Goal: Task Accomplishment & Management: Manage account settings

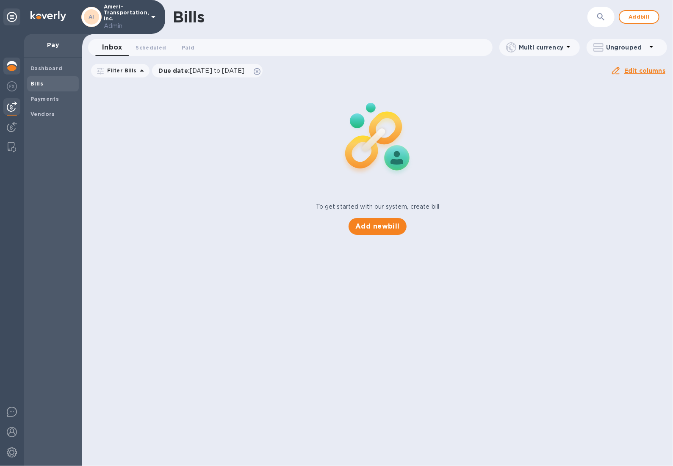
click at [7, 68] on img at bounding box center [12, 66] width 10 height 10
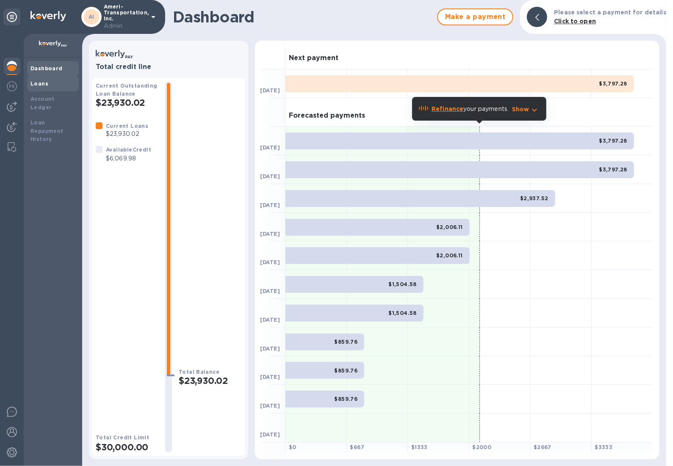
click at [39, 91] on div "Loans" at bounding box center [53, 83] width 52 height 15
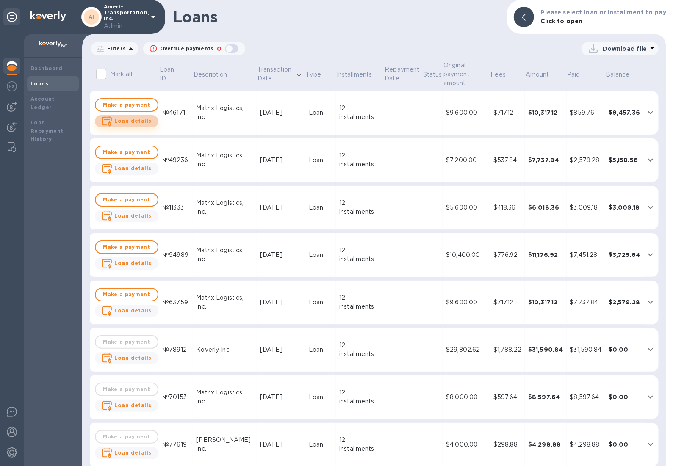
click at [147, 124] on button "Loan details" at bounding box center [127, 121] width 64 height 12
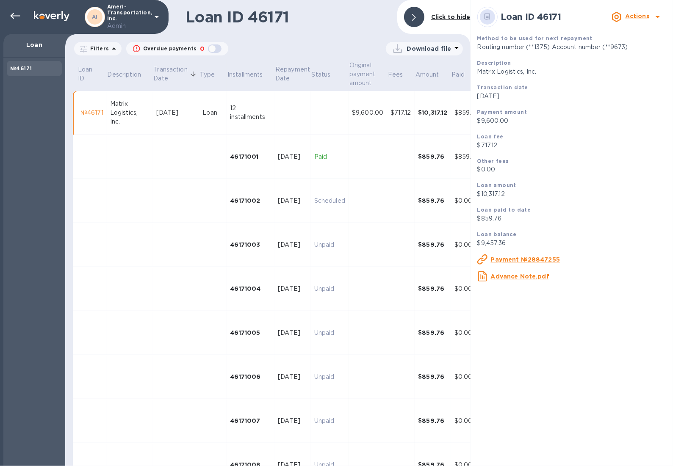
click at [650, 17] on div "Actions" at bounding box center [637, 17] width 28 height 14
click at [630, 48] on b "Change payment method" at bounding box center [615, 51] width 81 height 7
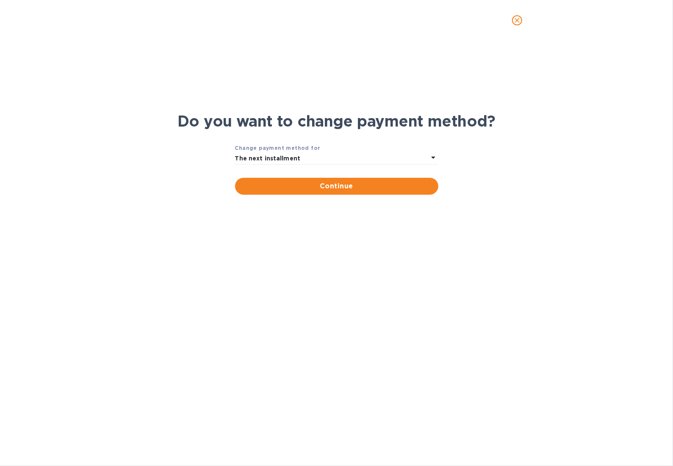
click at [350, 161] on div "The next installment" at bounding box center [331, 158] width 193 height 12
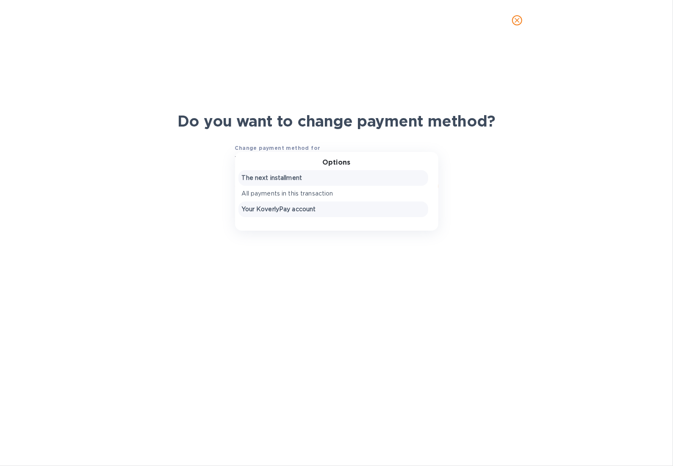
click at [343, 205] on p "Your KoverlyPay account" at bounding box center [333, 209] width 183 height 9
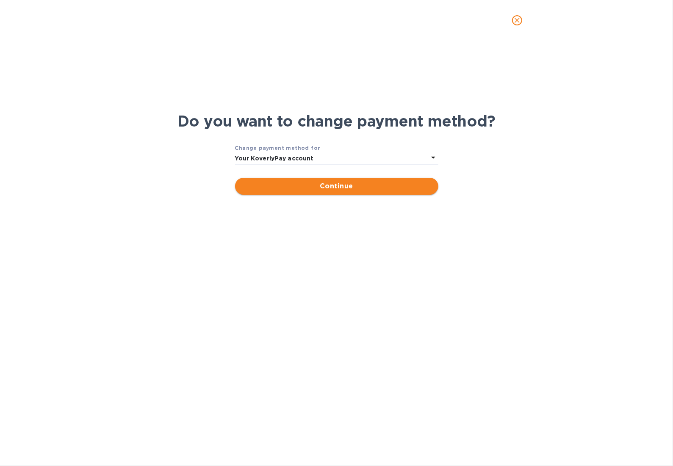
click at [345, 186] on span "Continue" at bounding box center [337, 186] width 190 height 10
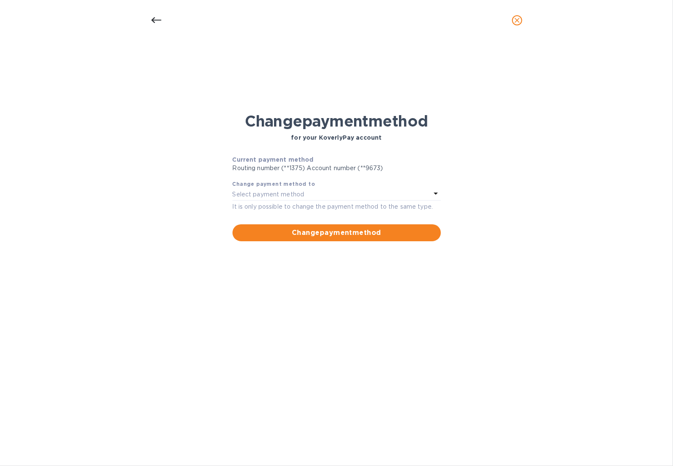
click at [344, 201] on div "Change payment method to Select payment method" at bounding box center [336, 190] width 208 height 21
click at [437, 194] on icon at bounding box center [436, 193] width 10 height 10
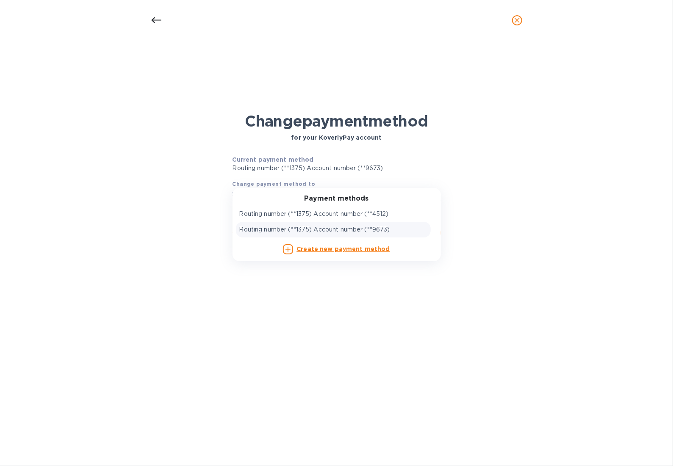
click at [415, 230] on div "Routing number (**1375) Account number (**9673)" at bounding box center [333, 229] width 188 height 9
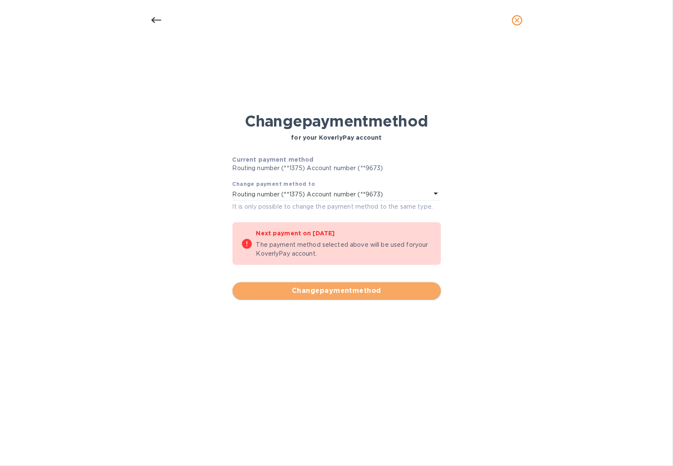
click at [403, 293] on span "Change payment method" at bounding box center [336, 291] width 195 height 10
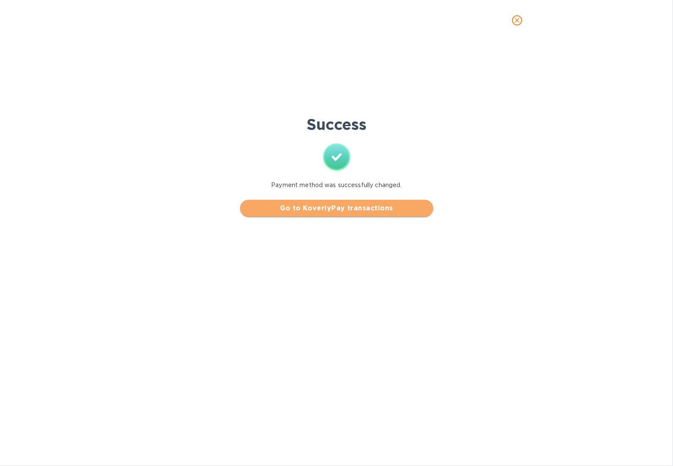
click at [374, 207] on span "Go to KoverlyPay transactions" at bounding box center [337, 208] width 180 height 10
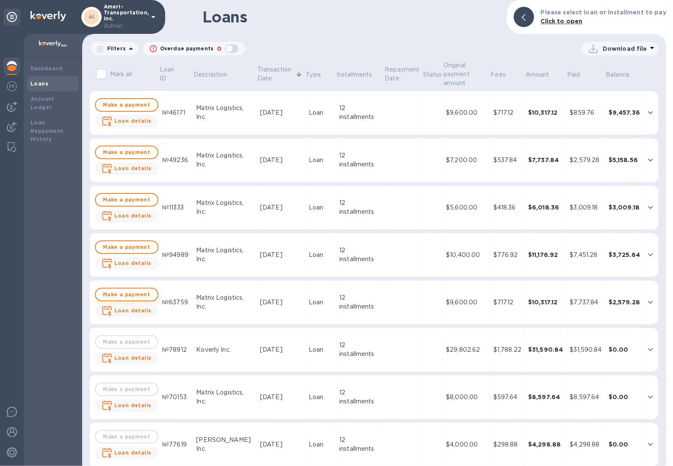
click at [134, 297] on span "Make a payment" at bounding box center [126, 295] width 48 height 10
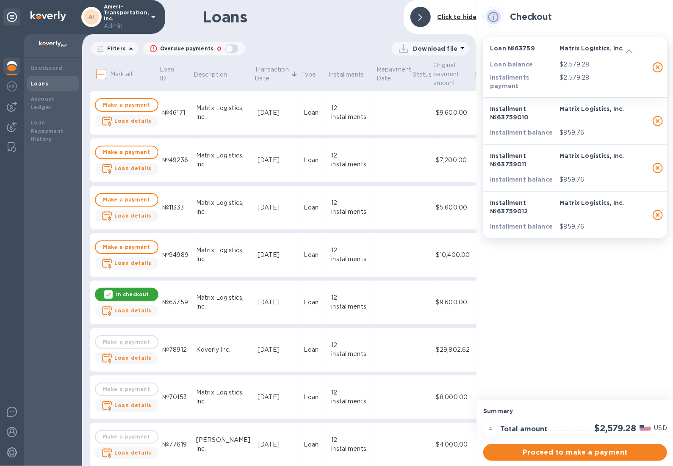
click at [257, 257] on div "[DATE]" at bounding box center [277, 255] width 40 height 9
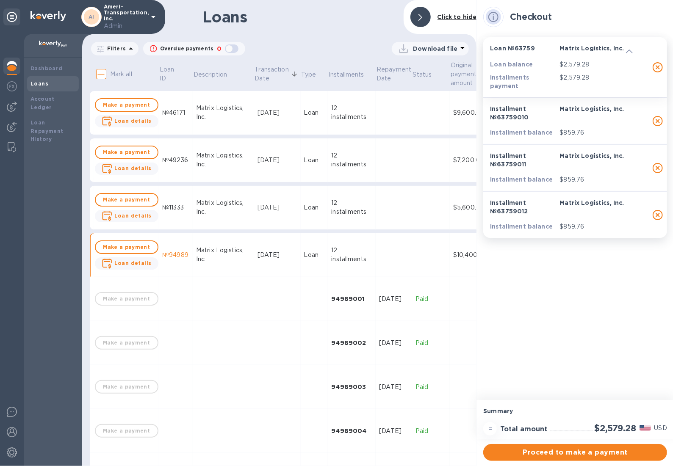
click at [629, 53] on icon at bounding box center [629, 52] width 7 height 4
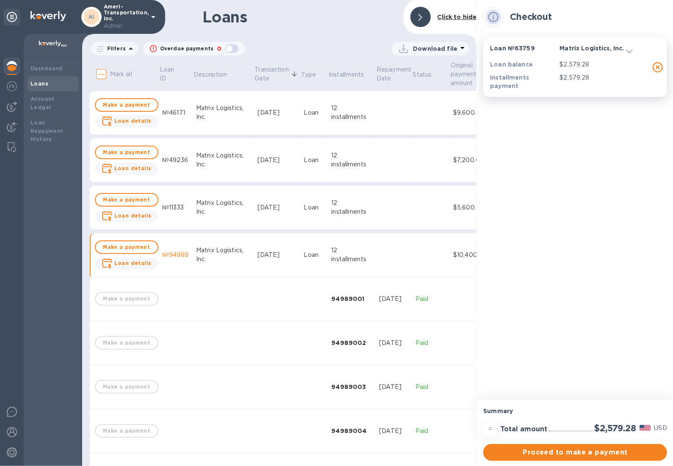
click at [196, 259] on div "Matrix Logistics, Inc." at bounding box center [223, 255] width 55 height 18
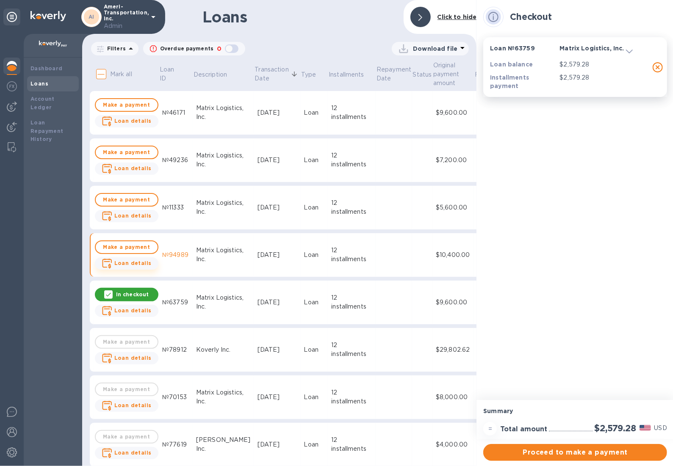
click at [144, 260] on b "Loan details" at bounding box center [132, 263] width 37 height 6
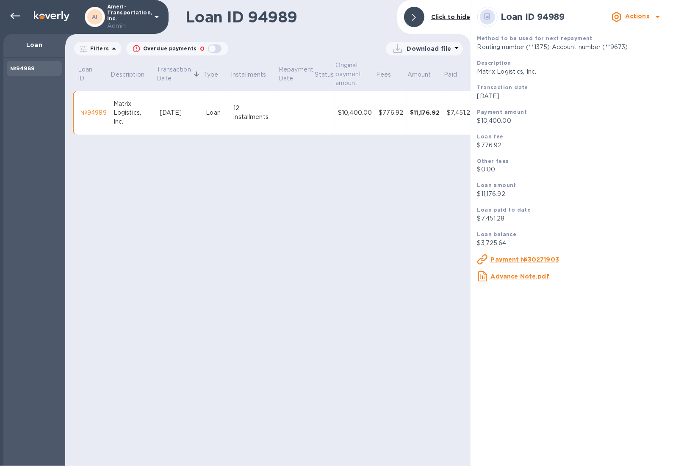
click at [636, 13] on b "Actions" at bounding box center [637, 16] width 24 height 7
click at [636, 50] on b "Change payment method" at bounding box center [615, 51] width 81 height 7
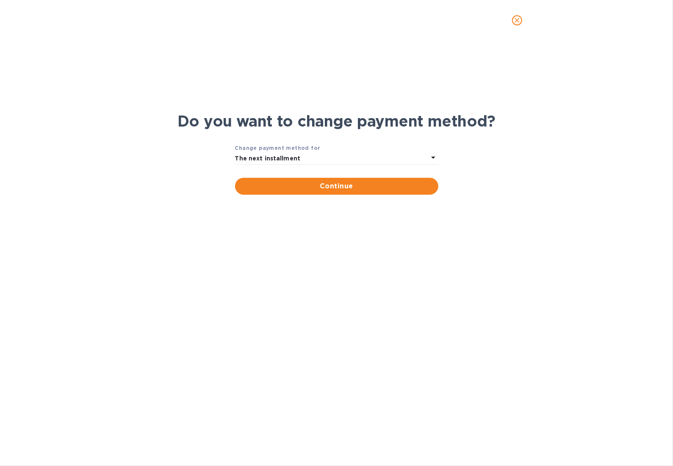
click at [433, 157] on icon at bounding box center [433, 157] width 10 height 10
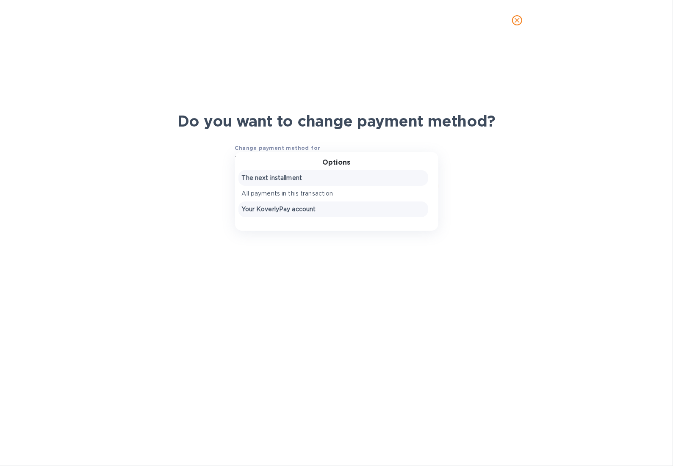
click at [402, 214] on div "Your KoverlyPay account" at bounding box center [333, 210] width 190 height 16
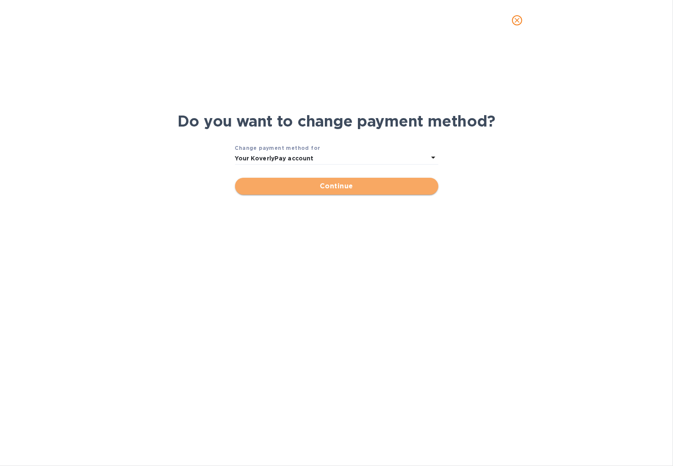
click at [417, 185] on span "Continue" at bounding box center [337, 186] width 190 height 10
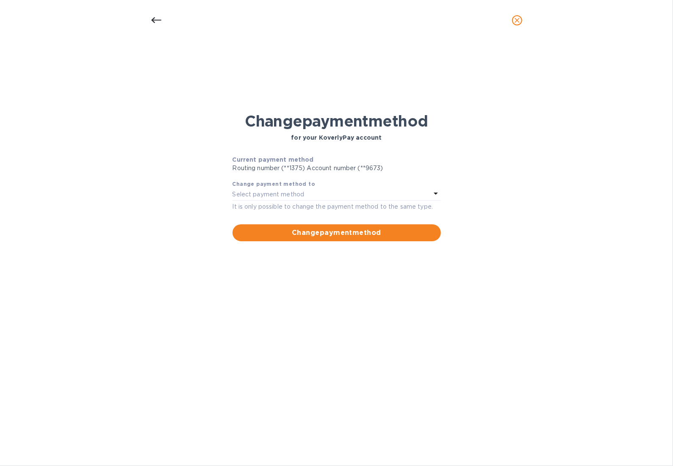
click at [521, 20] on icon "close" at bounding box center [517, 20] width 8 height 8
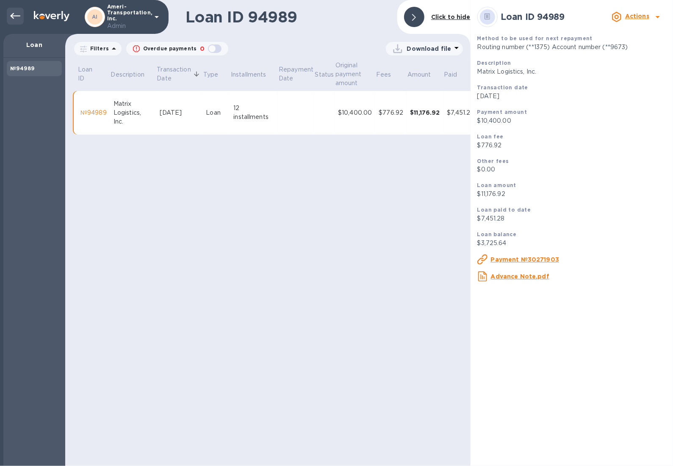
click at [13, 12] on icon at bounding box center [15, 16] width 10 height 10
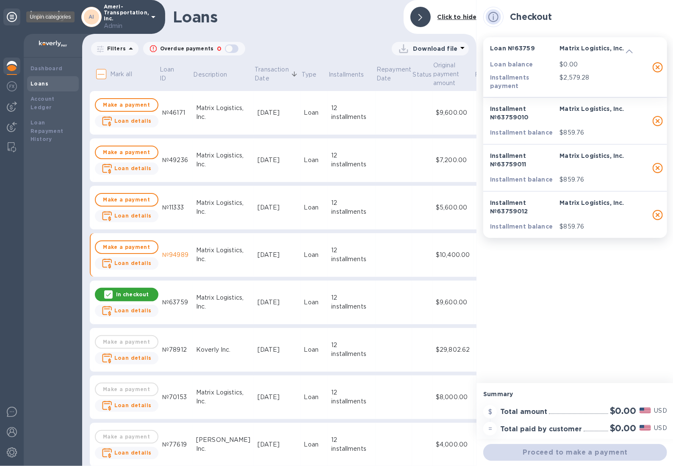
click at [13, 12] on icon at bounding box center [12, 17] width 10 height 10
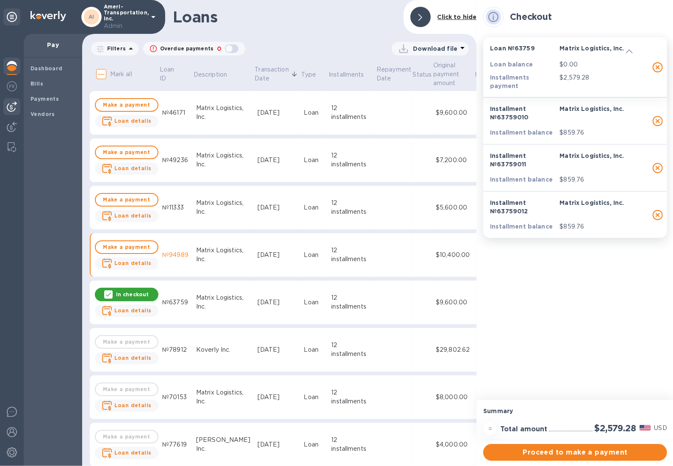
click at [10, 108] on img at bounding box center [12, 107] width 10 height 10
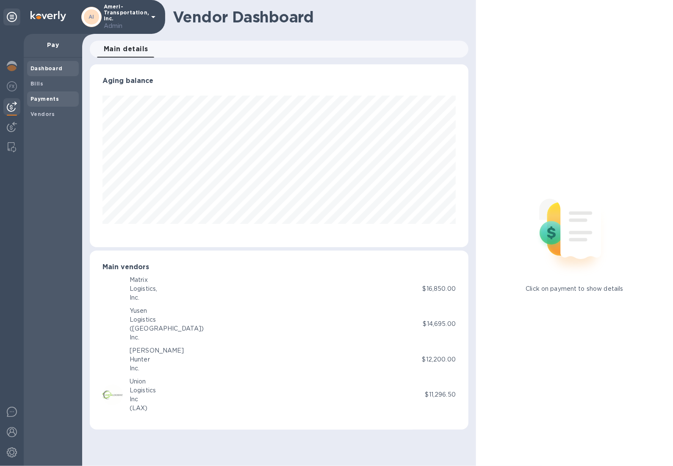
scroll to position [183, 378]
click at [50, 97] on b "Payments" at bounding box center [44, 99] width 28 height 6
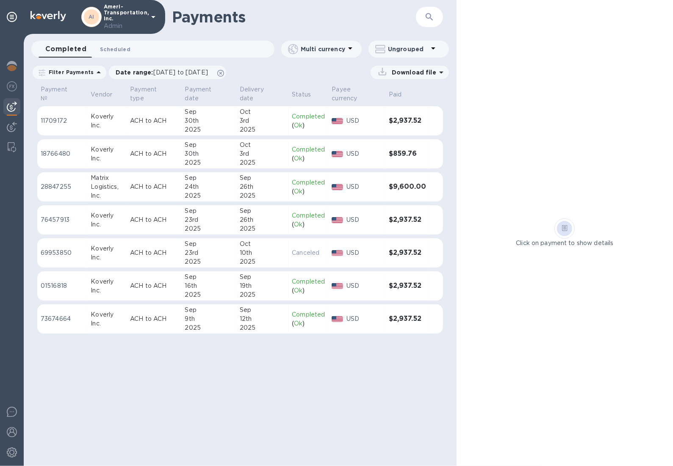
click at [114, 46] on span "Scheduled 0" at bounding box center [115, 49] width 30 height 9
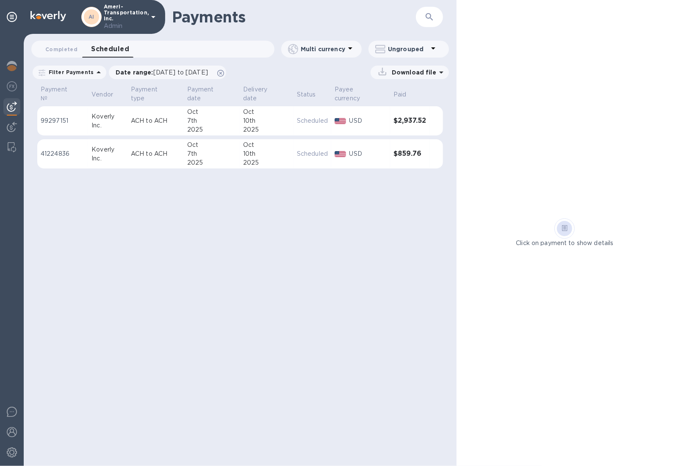
click at [216, 152] on div "7th" at bounding box center [212, 153] width 50 height 9
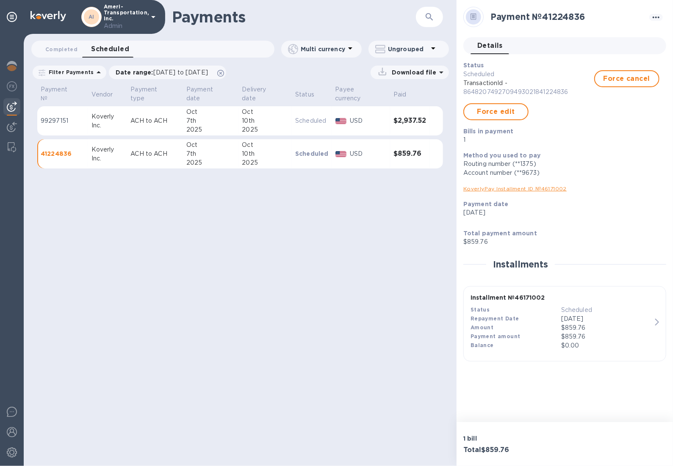
click at [222, 133] on div "2025" at bounding box center [210, 129] width 49 height 9
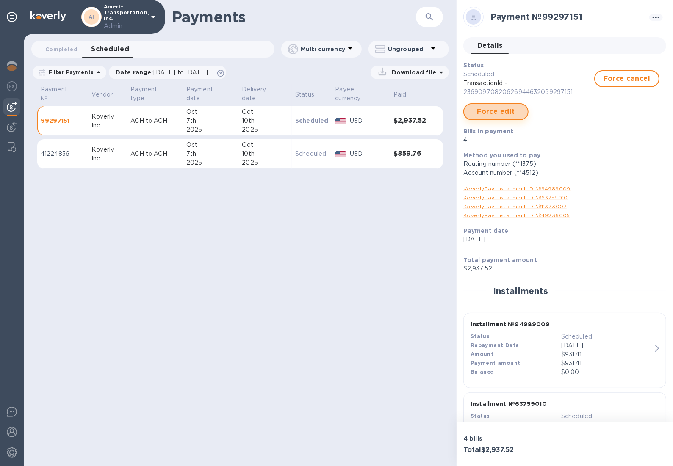
click at [499, 107] on span "Force edit" at bounding box center [496, 112] width 50 height 10
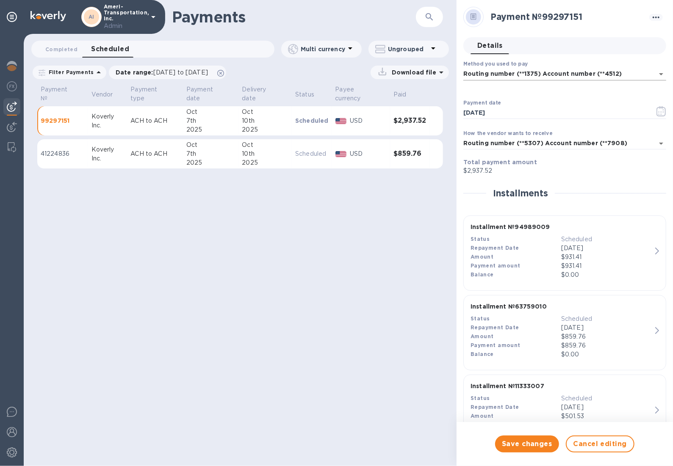
click at [658, 75] on body "AI Ameri-Transportation, Inc. Admin payments Payments ​ Completed 0 Scheduled 0…" at bounding box center [336, 233] width 673 height 466
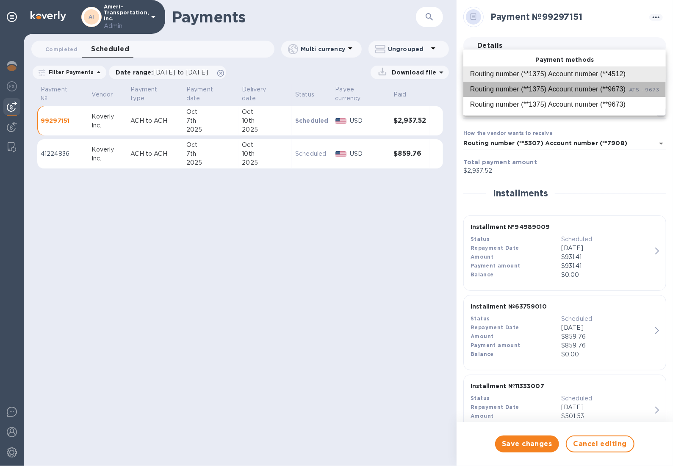
click at [651, 88] on span "ATS - 9673" at bounding box center [644, 89] width 30 height 6
type input "method:518235861435075734778454516700016:7307633246097814397122313909100016"
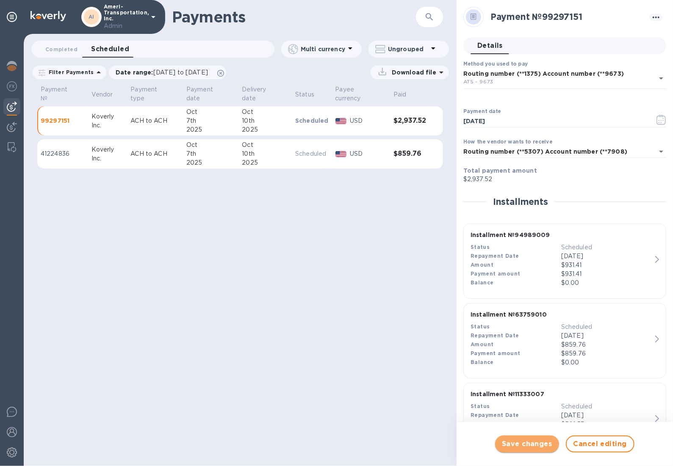
click at [539, 449] on span "Save changes" at bounding box center [527, 444] width 50 height 10
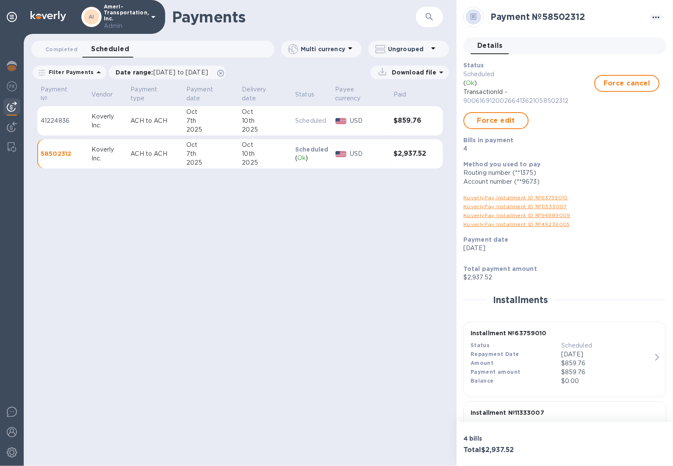
click at [329, 126] on td "Scheduled" at bounding box center [312, 121] width 40 height 30
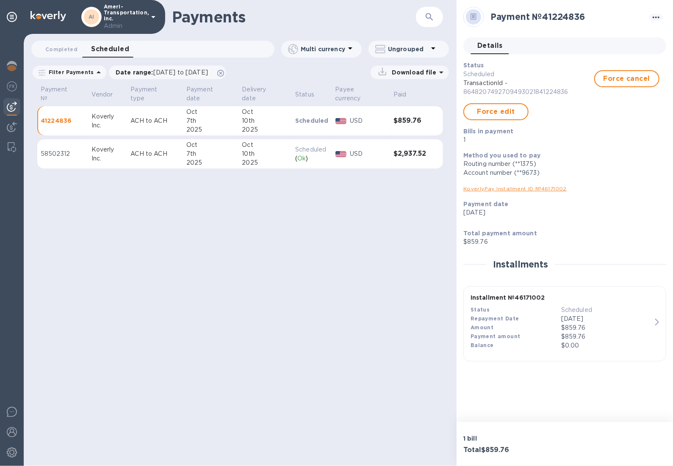
click at [297, 147] on p "Scheduled" at bounding box center [311, 149] width 33 height 9
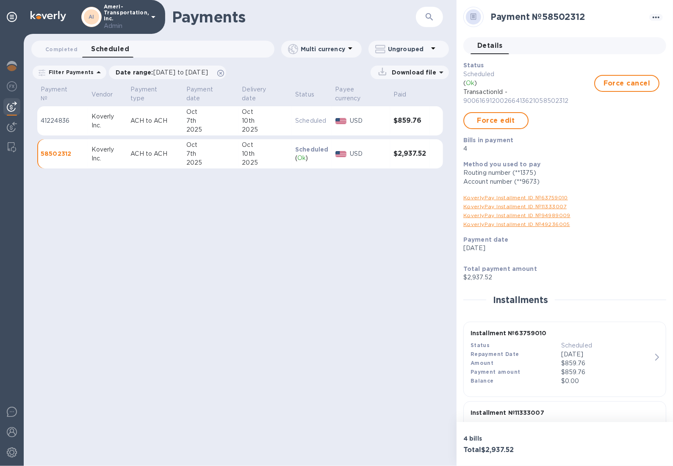
click at [141, 18] on p "Ameri-Transportation, Inc. Admin" at bounding box center [125, 17] width 42 height 27
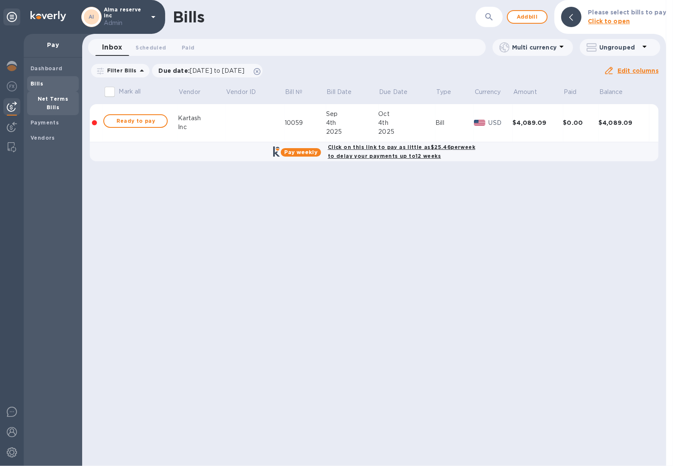
click at [38, 100] on b "Net Terms Bills" at bounding box center [53, 103] width 31 height 15
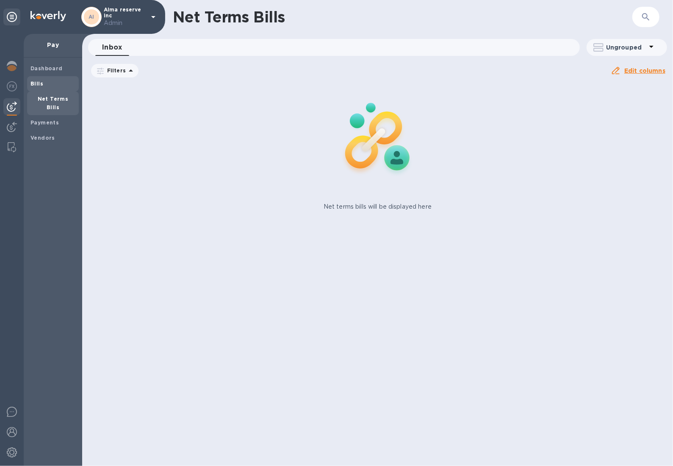
click at [42, 86] on span "Bills" at bounding box center [52, 84] width 45 height 8
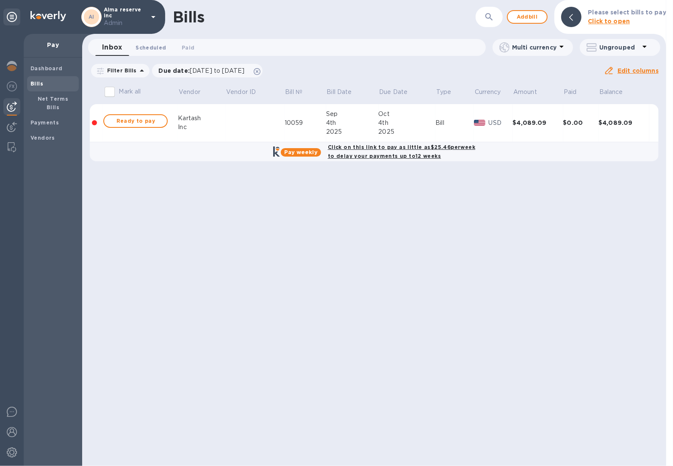
click at [145, 47] on span "Scheduled 0" at bounding box center [150, 47] width 30 height 9
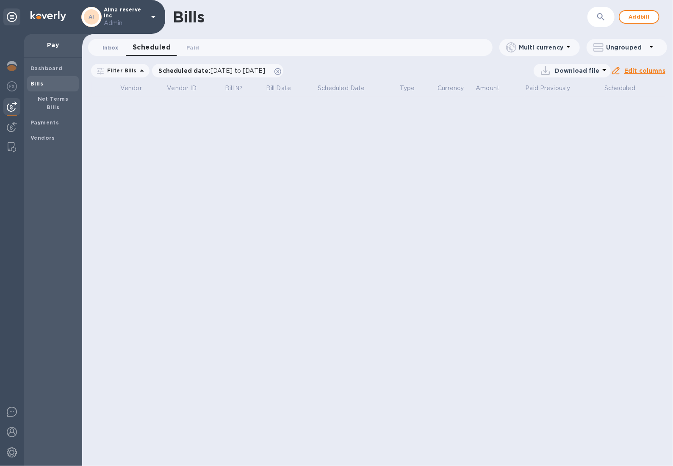
click at [118, 48] on span "Inbox 0" at bounding box center [110, 47] width 16 height 9
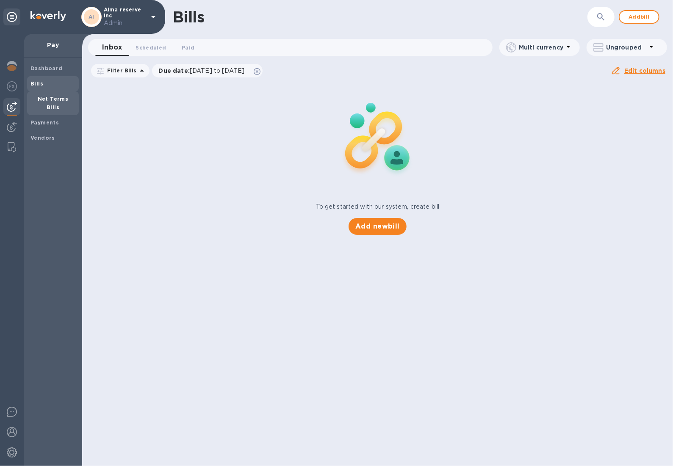
click at [52, 99] on b "Net Terms Bills" at bounding box center [53, 103] width 31 height 15
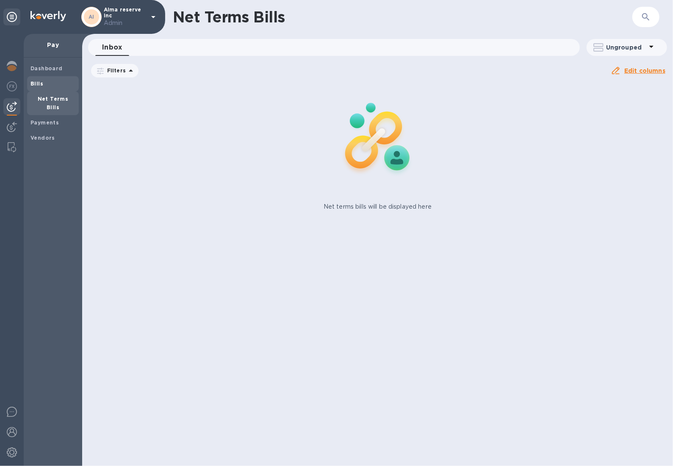
click at [45, 90] on div "Bills" at bounding box center [53, 83] width 52 height 15
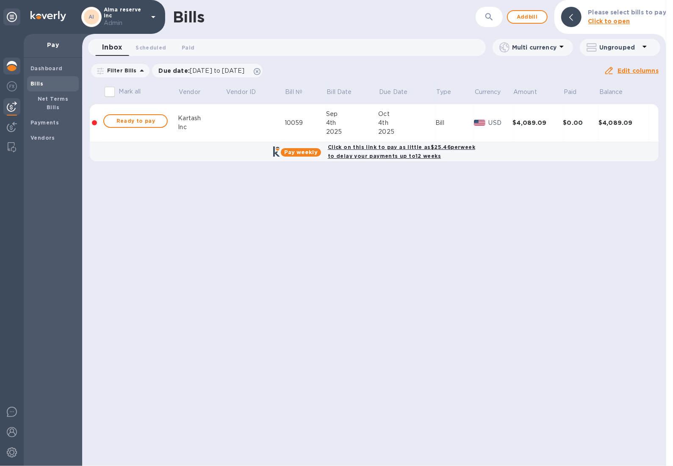
click at [16, 64] on img at bounding box center [12, 66] width 10 height 10
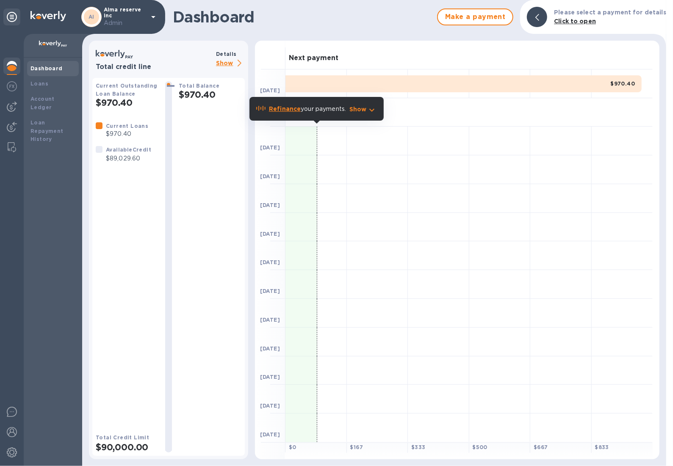
click at [227, 65] on p "Show" at bounding box center [230, 63] width 29 height 11
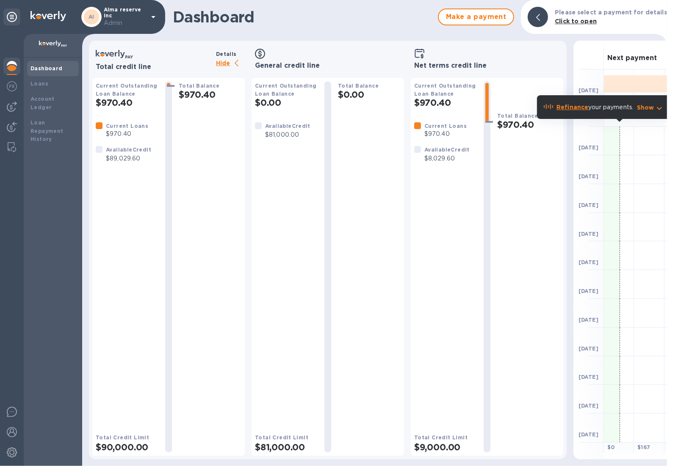
drag, startPoint x: 511, startPoint y: 453, endPoint x: 562, endPoint y: 460, distance: 52.0
click at [562, 460] on div "Total credit line Details Hide Current Outstanding Loan Balance $970.40 Current…" at bounding box center [374, 254] width 585 height 426
click at [12, 102] on img at bounding box center [12, 107] width 10 height 10
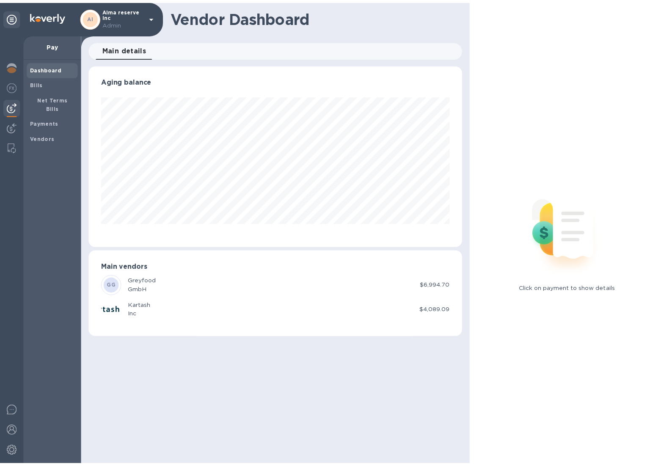
scroll to position [183, 378]
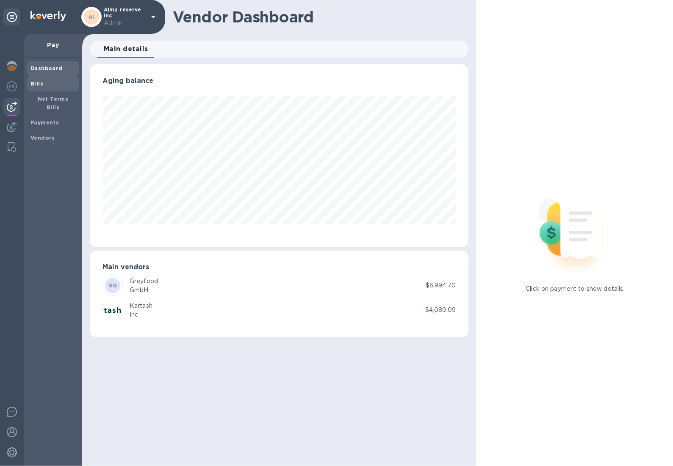
click at [61, 80] on span "Bills" at bounding box center [52, 84] width 45 height 8
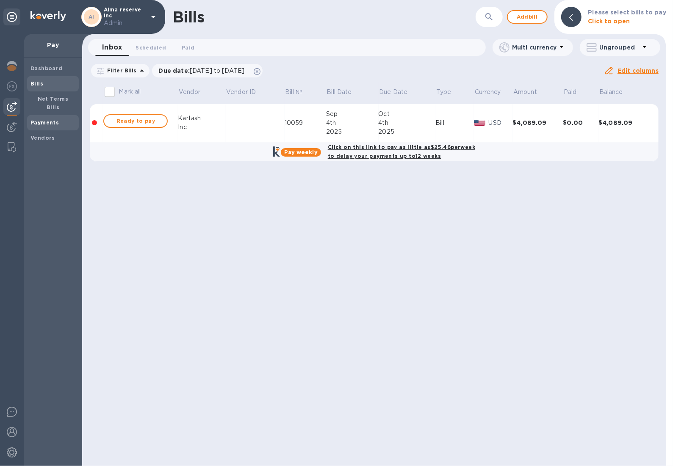
click at [57, 119] on div "Payments" at bounding box center [53, 122] width 52 height 15
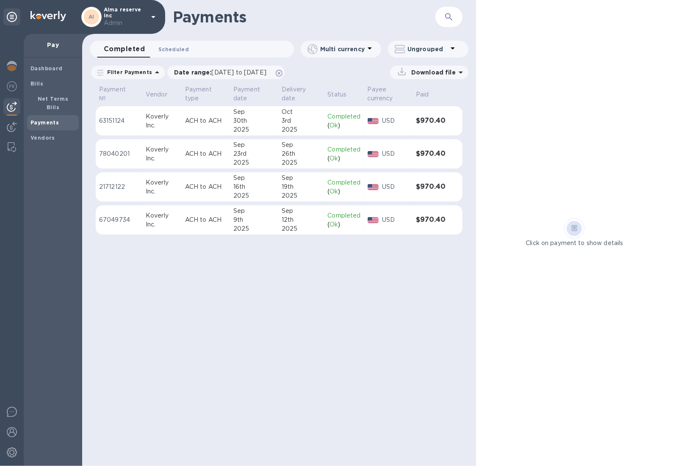
click at [181, 52] on span "Scheduled 0" at bounding box center [173, 49] width 30 height 9
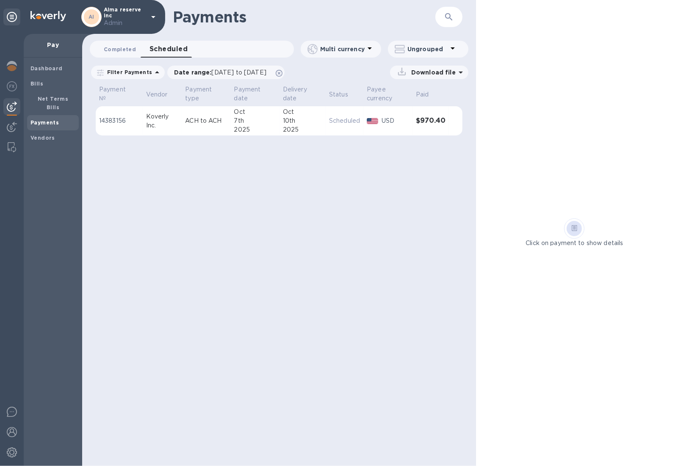
click at [104, 51] on span "Completed 0" at bounding box center [120, 49] width 32 height 9
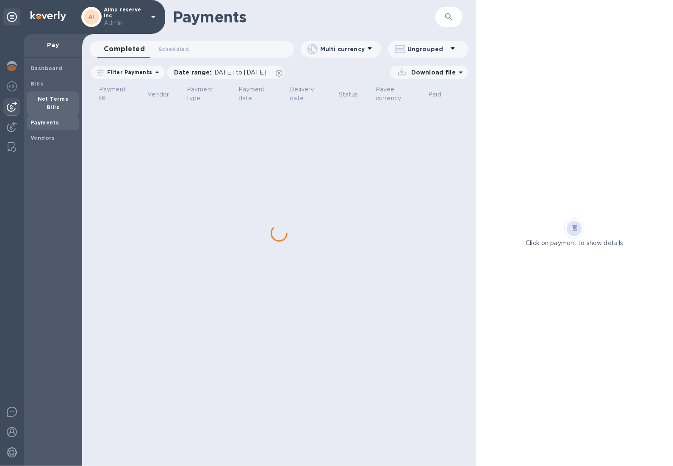
click at [58, 98] on b "Net Terms Bills" at bounding box center [53, 103] width 31 height 15
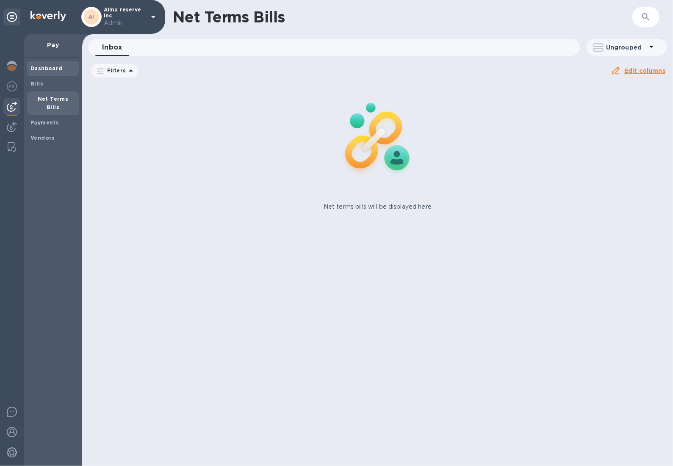
click at [41, 73] on div "Dashboard" at bounding box center [53, 68] width 52 height 15
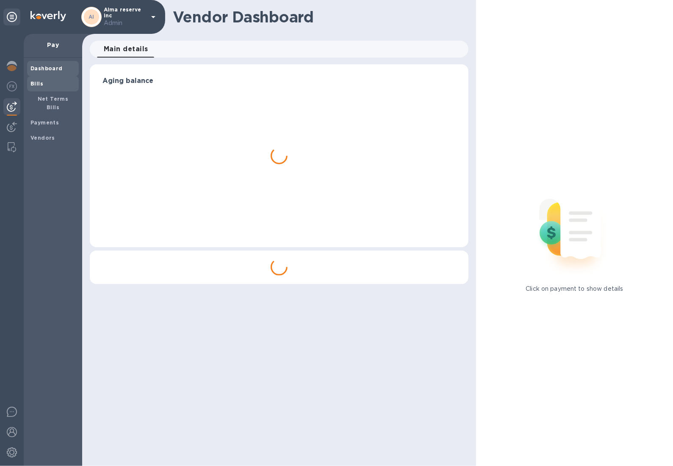
click at [46, 82] on span "Bills" at bounding box center [52, 84] width 45 height 8
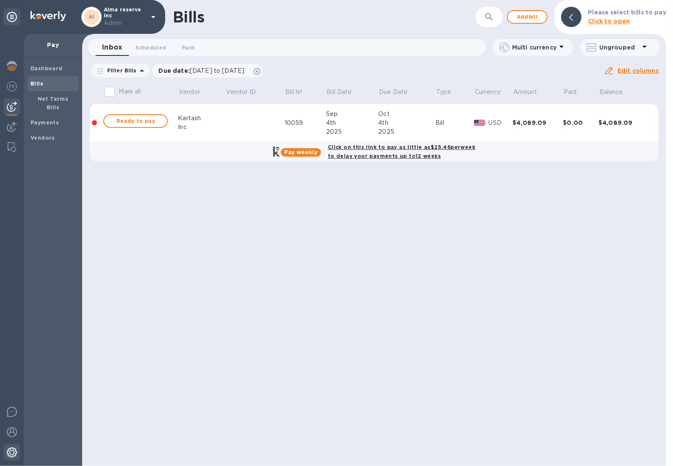
click at [13, 458] on div at bounding box center [11, 453] width 17 height 19
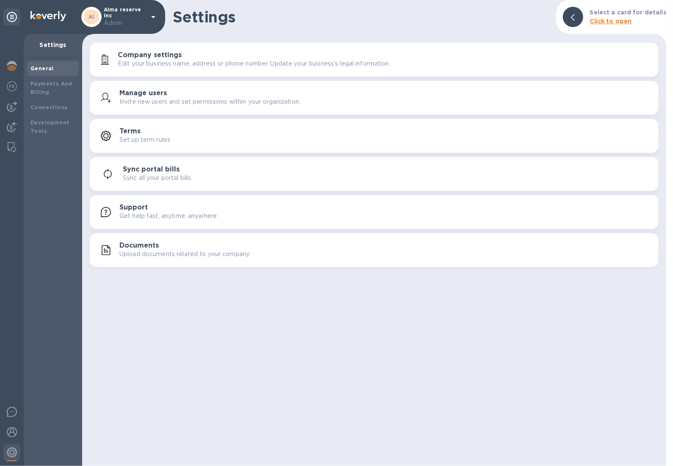
click at [290, 256] on div "Documents Upload documents related to your company." at bounding box center [385, 250] width 532 height 17
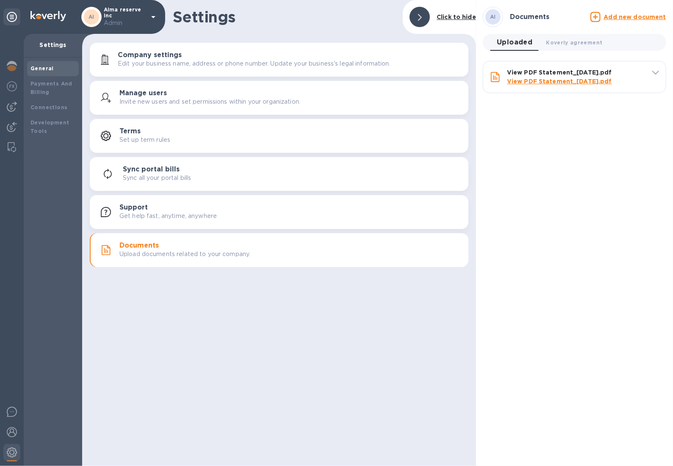
click at [157, 16] on icon at bounding box center [153, 17] width 10 height 10
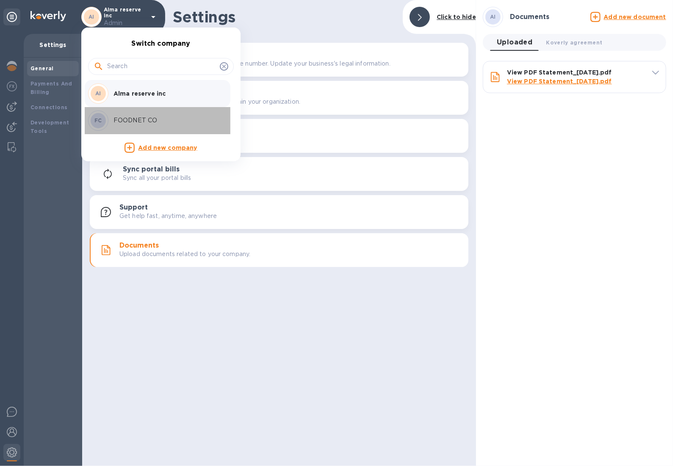
click at [144, 112] on div "FC FOODNET CO" at bounding box center [154, 121] width 132 height 20
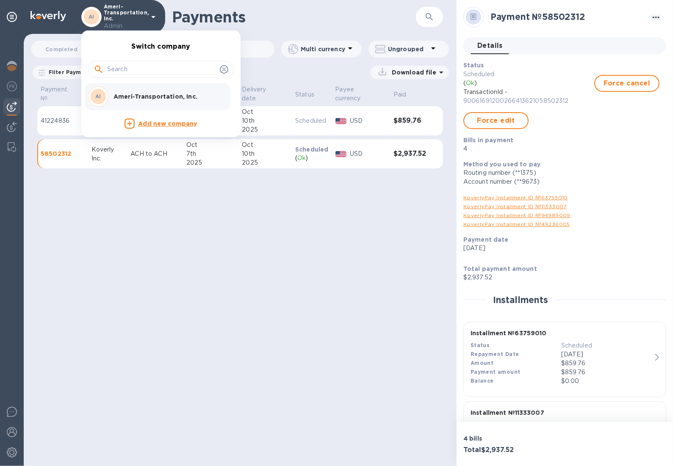
click at [288, 236] on div at bounding box center [336, 233] width 673 height 466
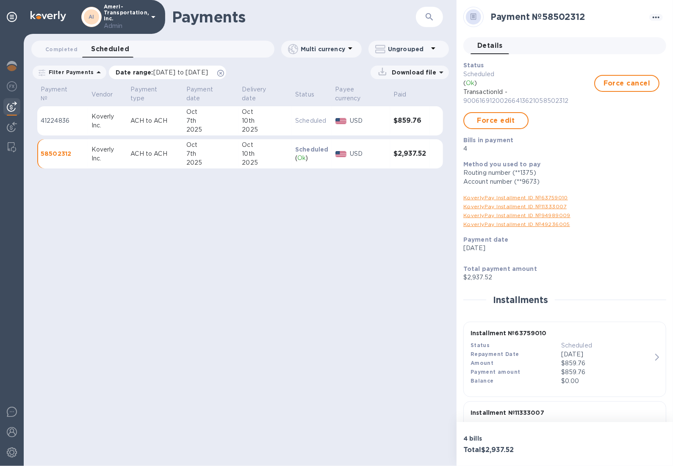
click at [224, 75] on icon at bounding box center [220, 73] width 7 height 7
click at [423, 16] on button "button" at bounding box center [429, 17] width 20 height 20
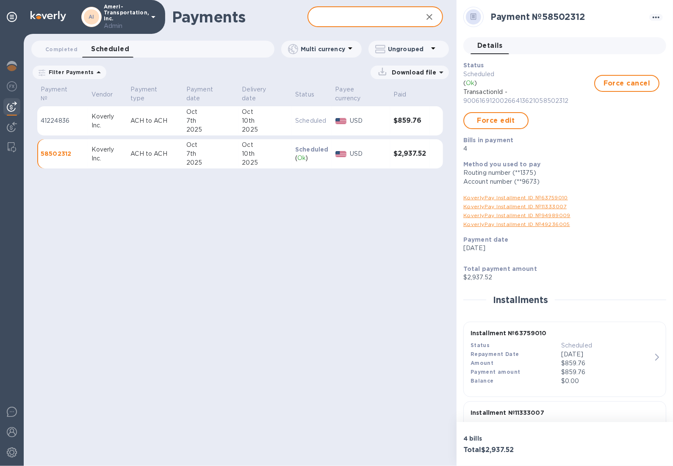
click at [155, 15] on icon at bounding box center [153, 17] width 10 height 10
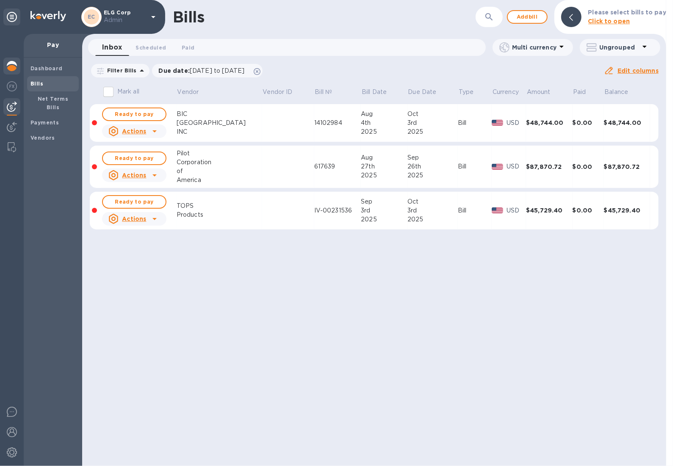
click at [9, 72] on div at bounding box center [11, 67] width 17 height 19
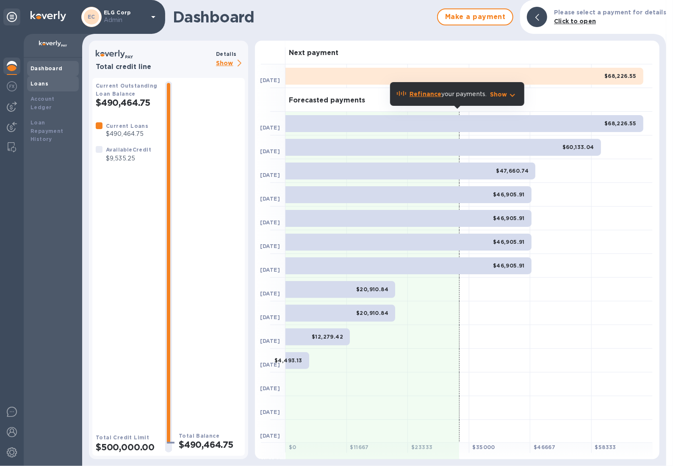
click at [33, 83] on b "Loans" at bounding box center [39, 83] width 18 height 6
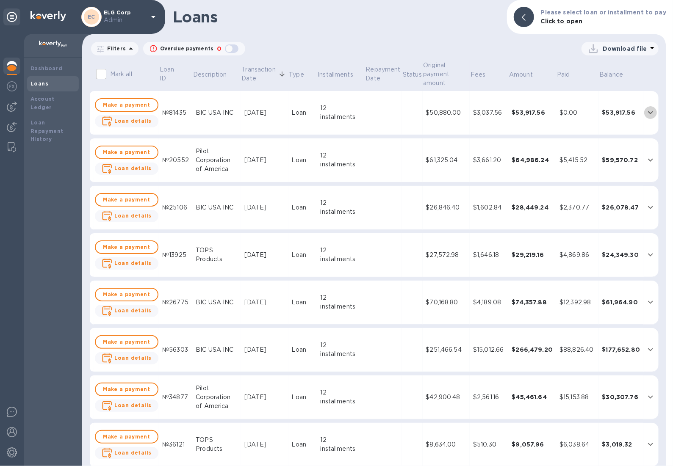
click at [645, 115] on icon "expand row" at bounding box center [650, 113] width 10 height 10
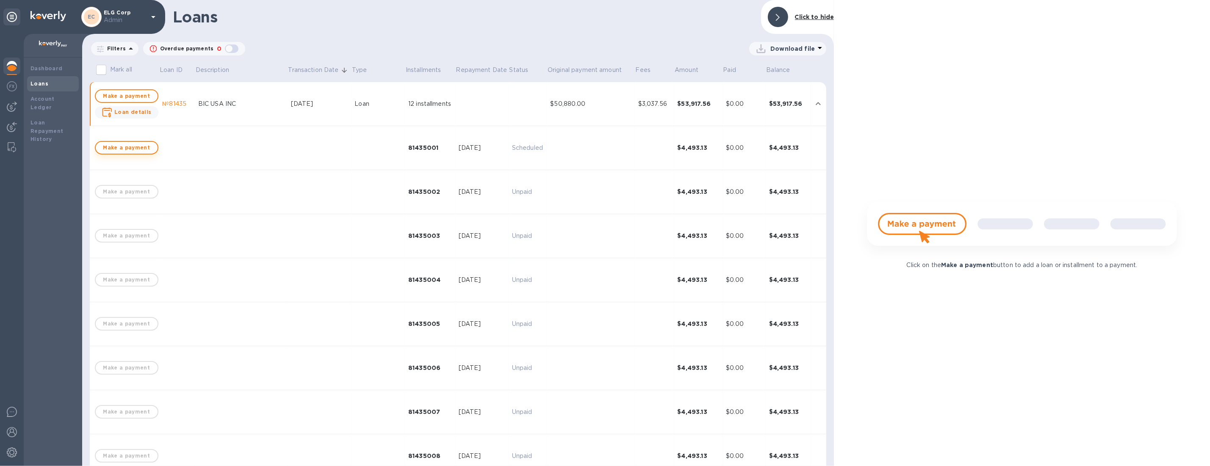
click at [128, 144] on span "Make a payment" at bounding box center [126, 148] width 48 height 10
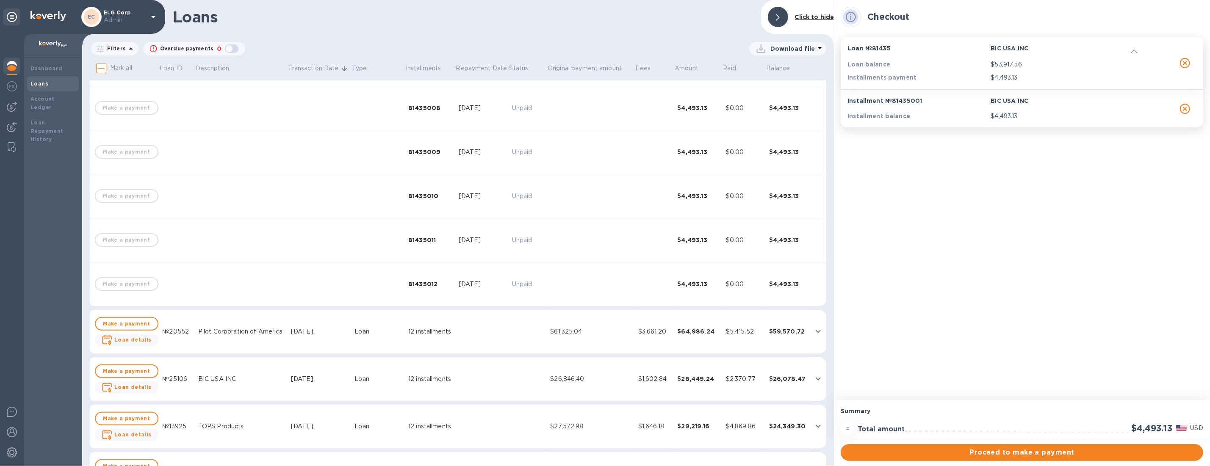
scroll to position [383, 0]
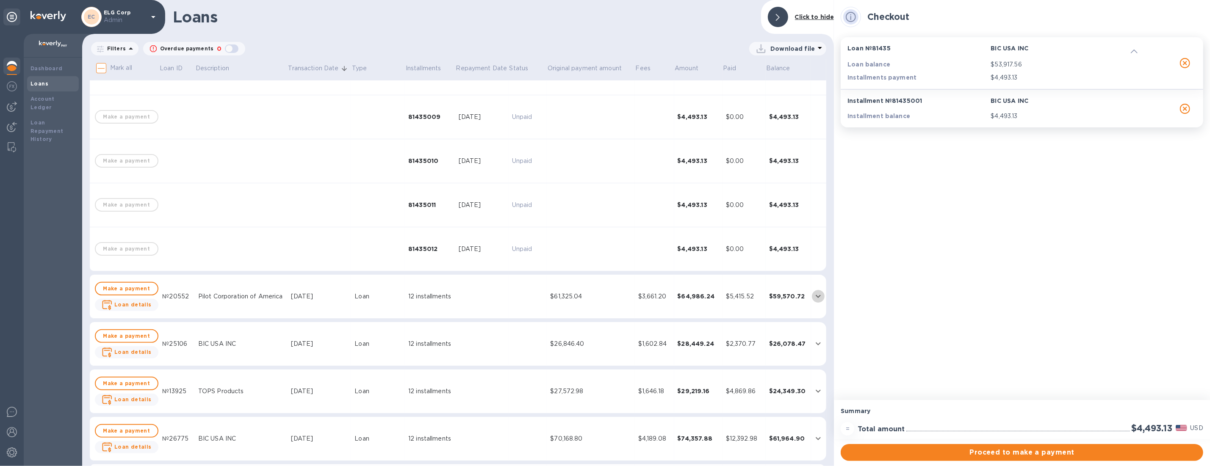
click at [672, 294] on icon "expand row" at bounding box center [818, 296] width 10 height 10
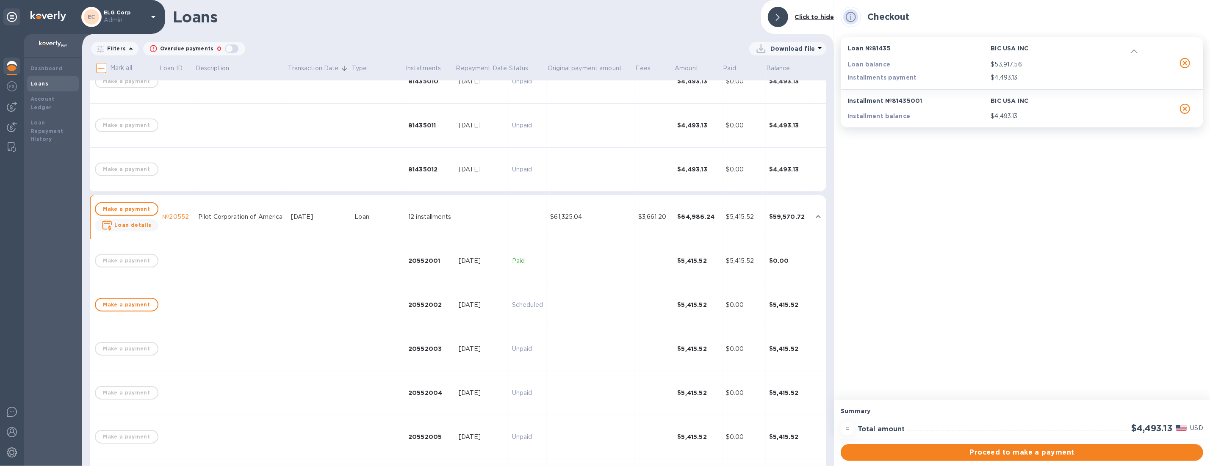
scroll to position [465, 0]
click at [135, 304] on span "Make a payment" at bounding box center [126, 303] width 48 height 10
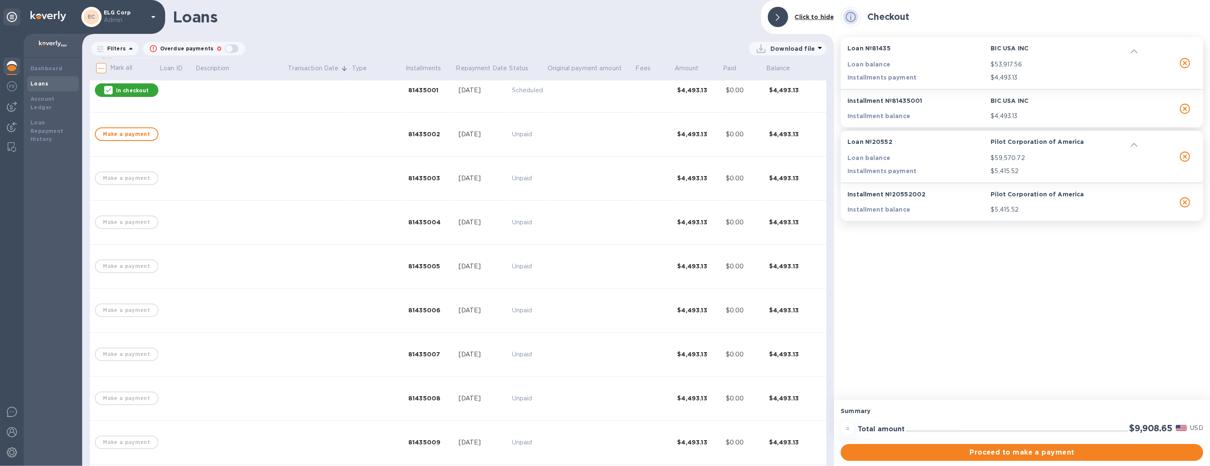
scroll to position [0, 0]
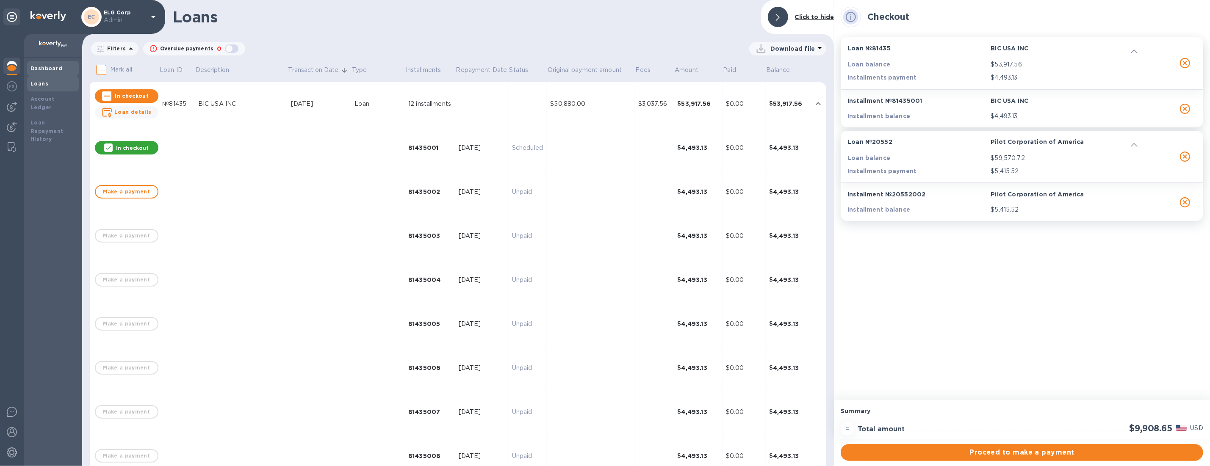
click at [44, 74] on div "Dashboard" at bounding box center [53, 68] width 52 height 15
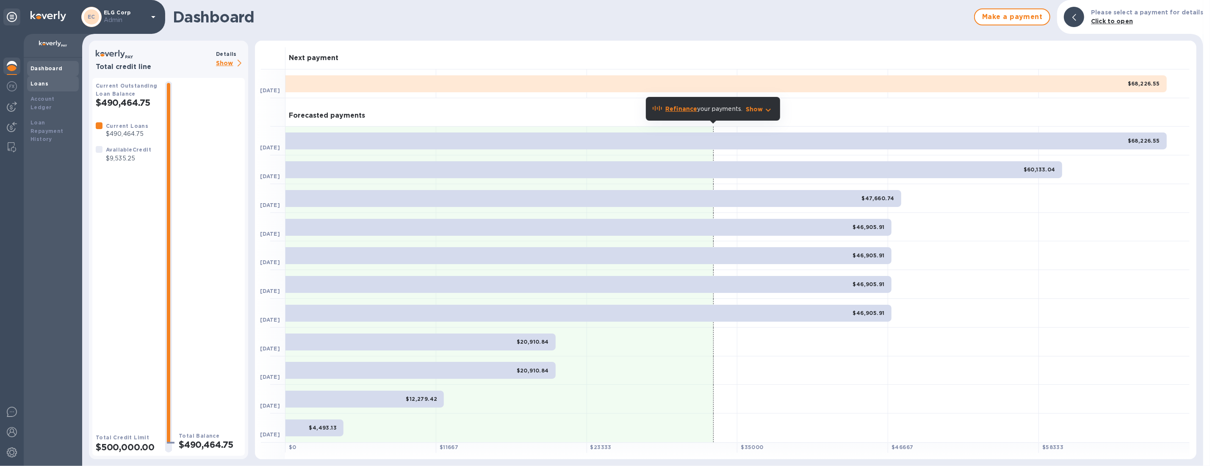
click at [44, 85] on b "Loans" at bounding box center [39, 83] width 18 height 6
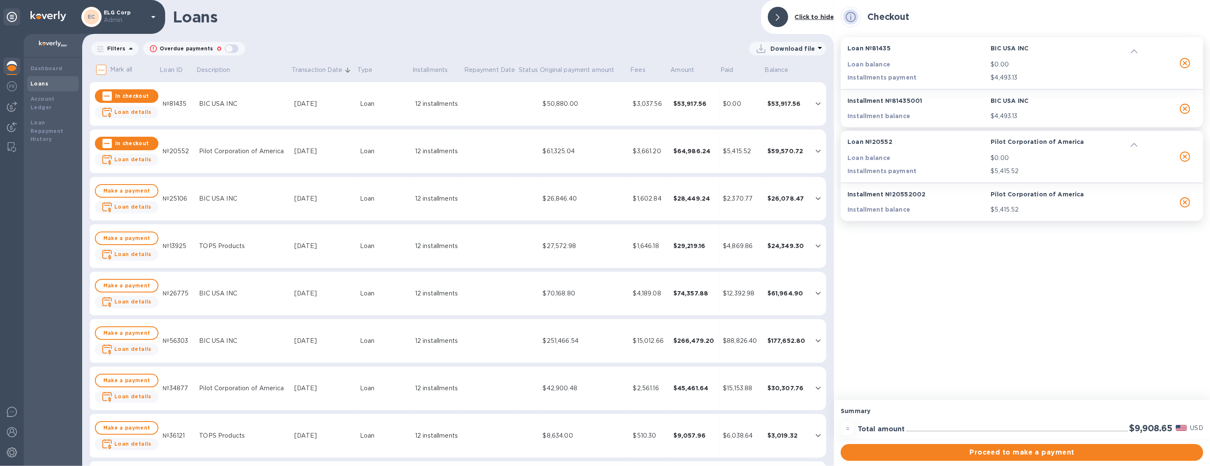
click at [127, 138] on span "In checkout" at bounding box center [127, 143] width 50 height 10
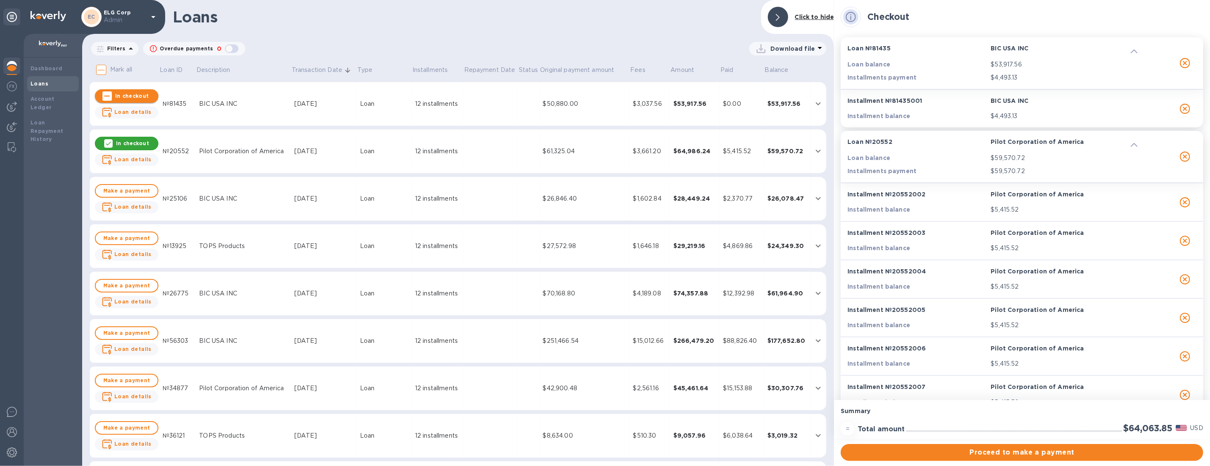
click at [133, 97] on span "In checkout" at bounding box center [127, 96] width 50 height 10
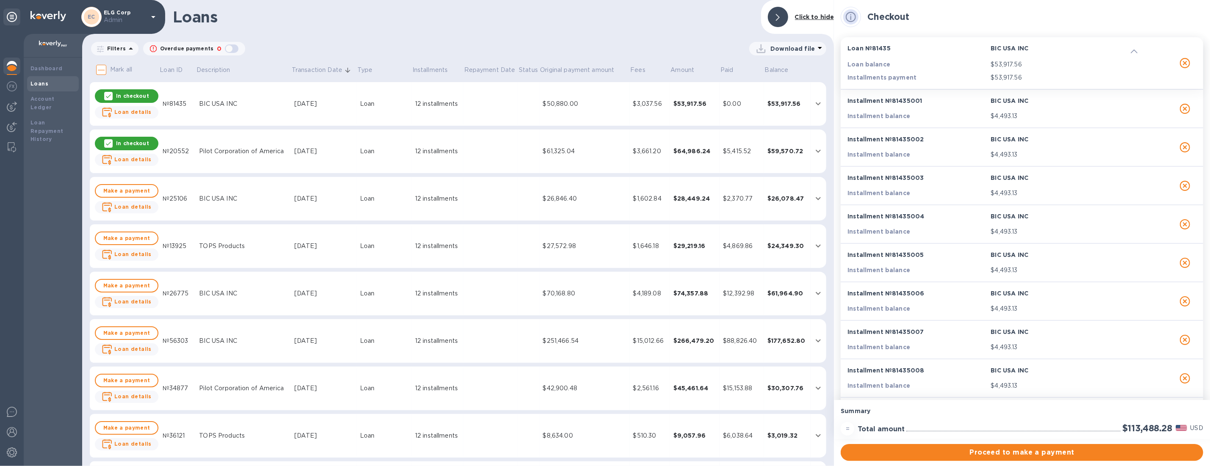
click at [133, 97] on p "In checkout" at bounding box center [132, 95] width 33 height 7
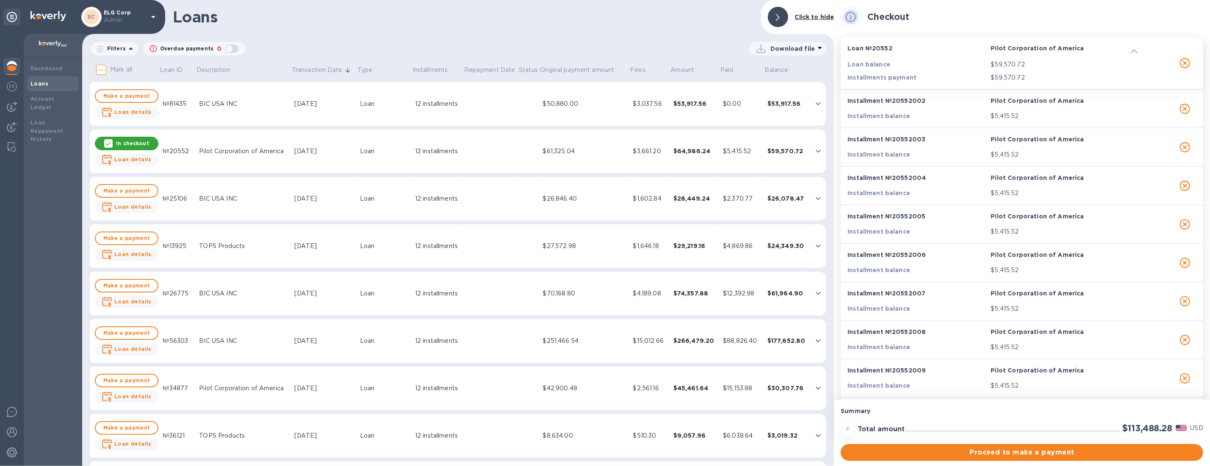
click at [132, 144] on p "In checkout" at bounding box center [132, 143] width 33 height 7
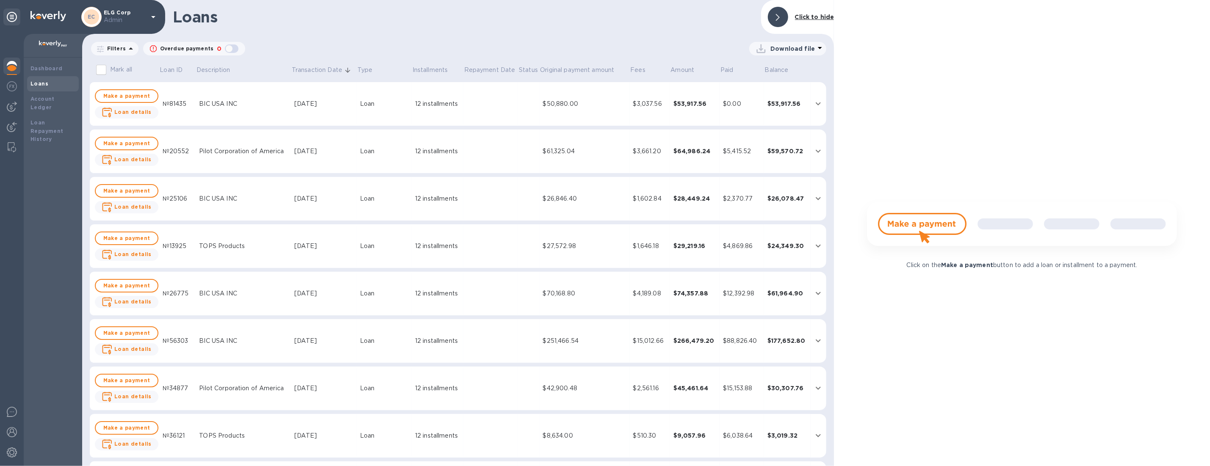
click at [672, 103] on icon "expand row" at bounding box center [817, 103] width 5 height 3
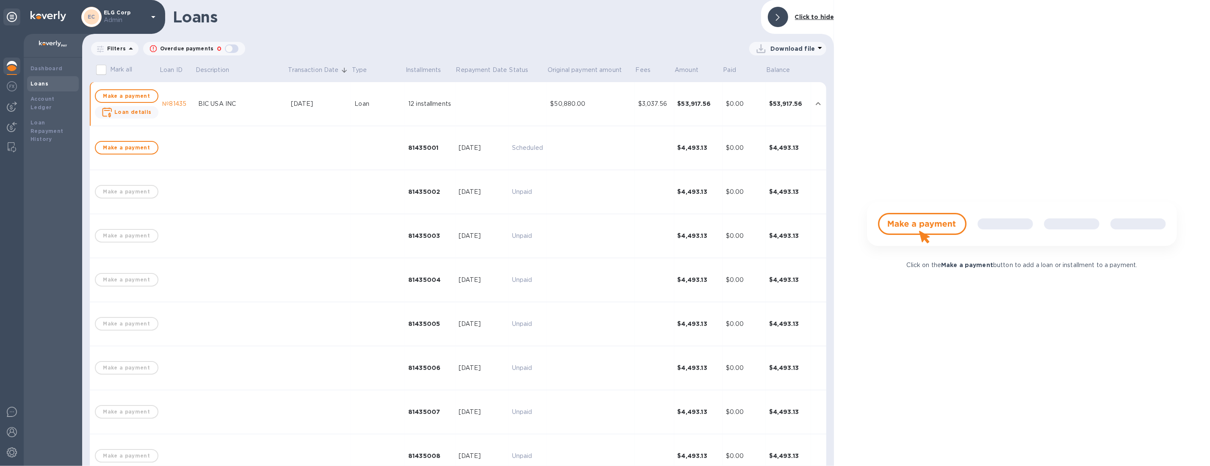
click at [672, 103] on icon "expand row" at bounding box center [818, 104] width 10 height 10
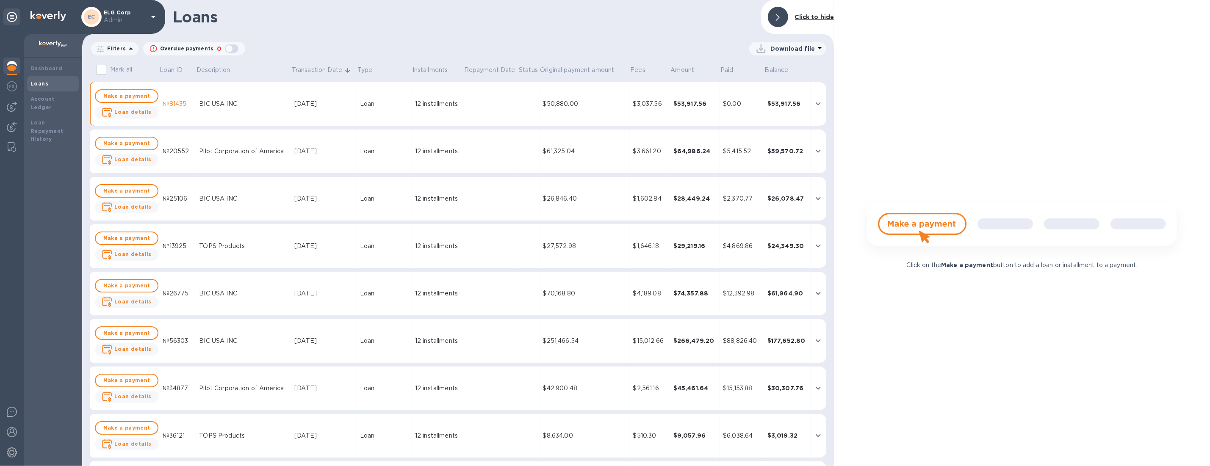
click at [672, 104] on icon "expand row" at bounding box center [818, 104] width 10 height 10
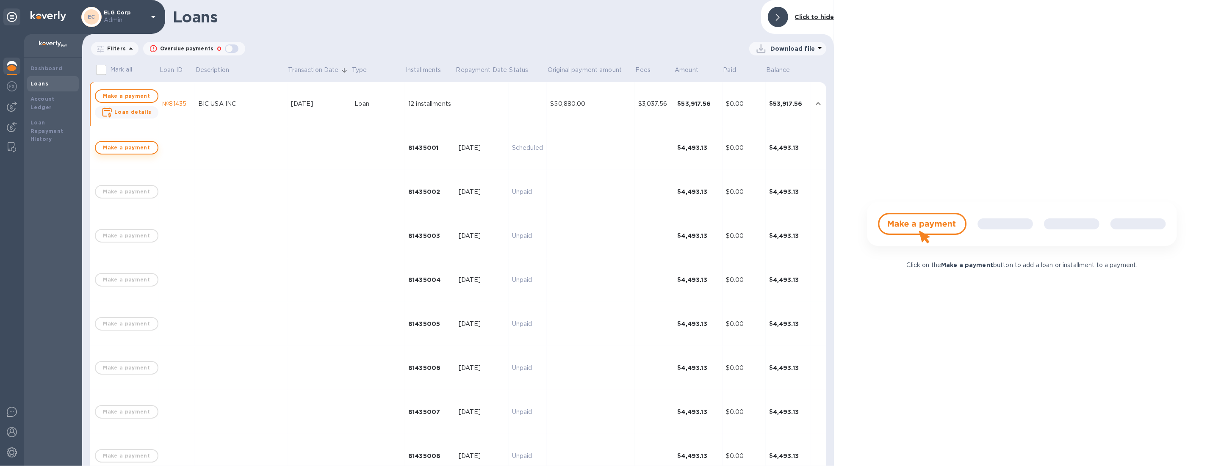
click at [126, 150] on span "Make a payment" at bounding box center [126, 148] width 48 height 10
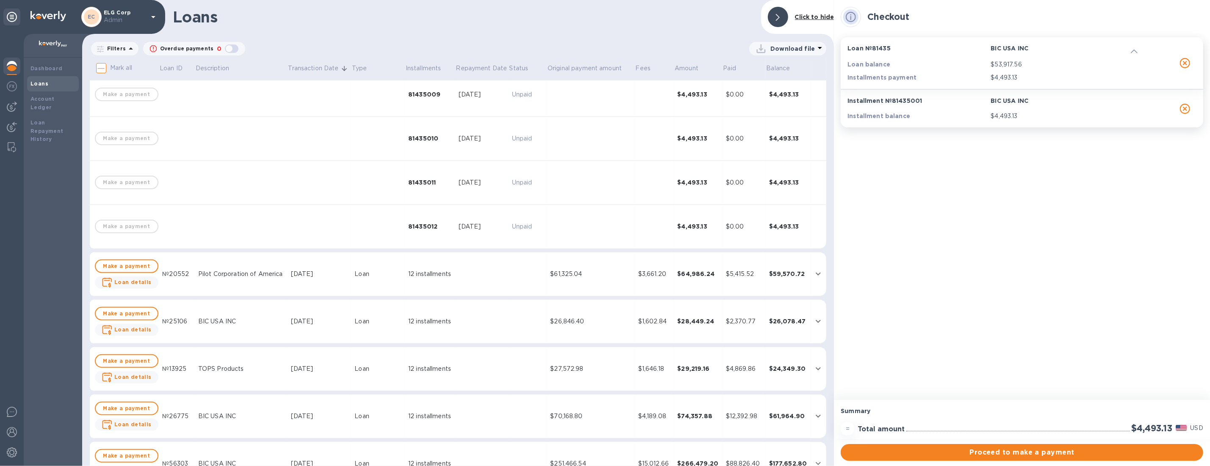
scroll to position [441, 0]
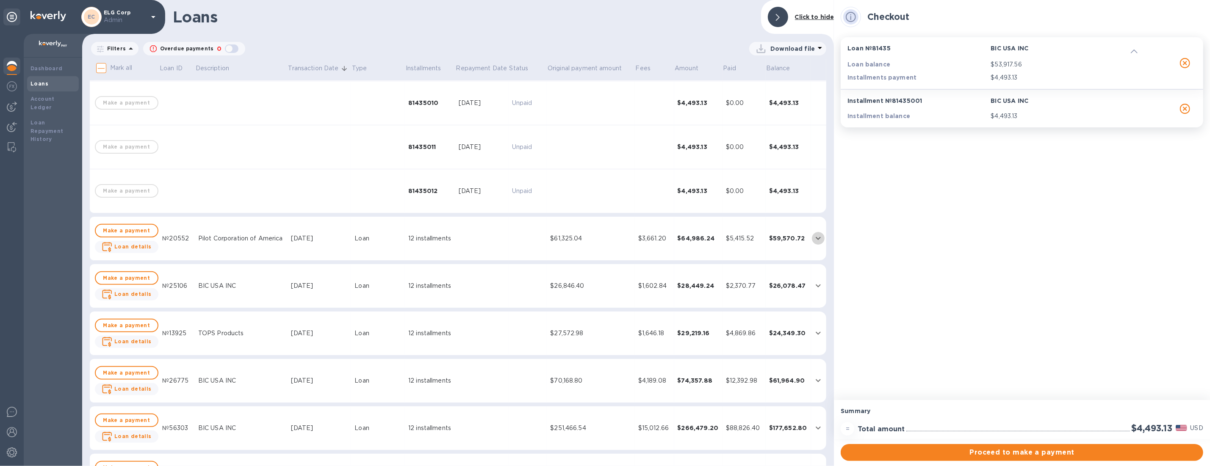
click at [672, 235] on icon "expand row" at bounding box center [818, 238] width 10 height 10
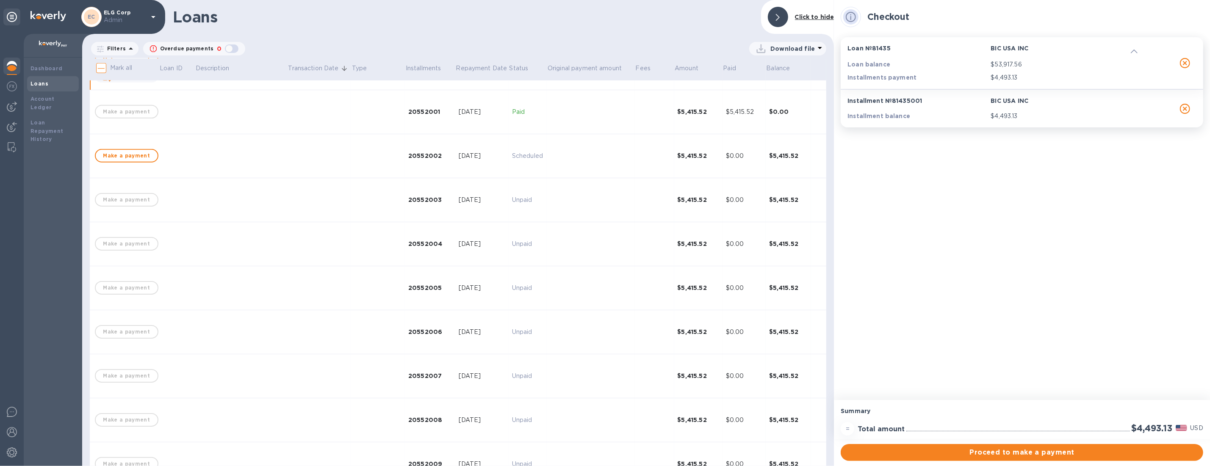
scroll to position [611, 0]
click at [134, 158] on span "Make a payment" at bounding box center [126, 156] width 48 height 10
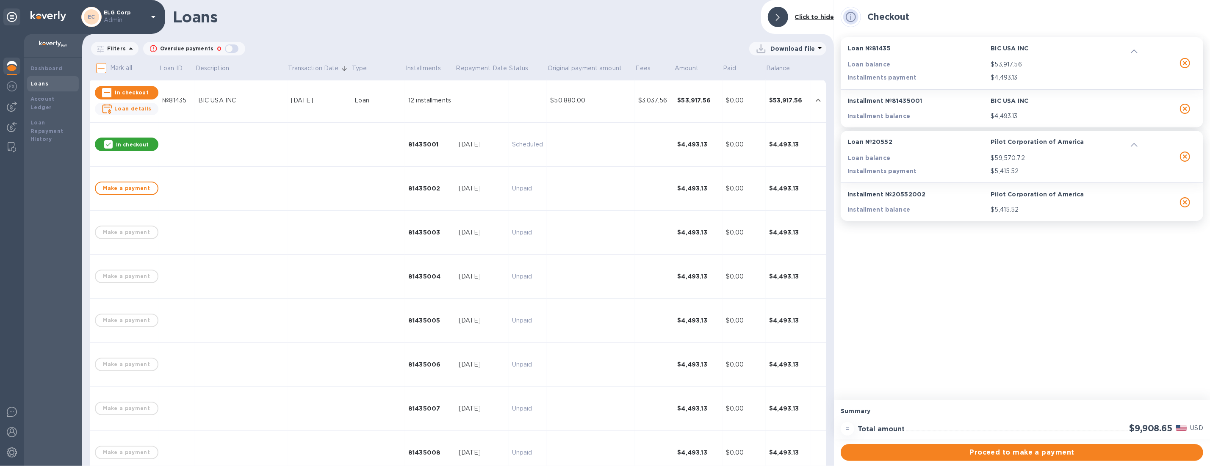
scroll to position [0, 0]
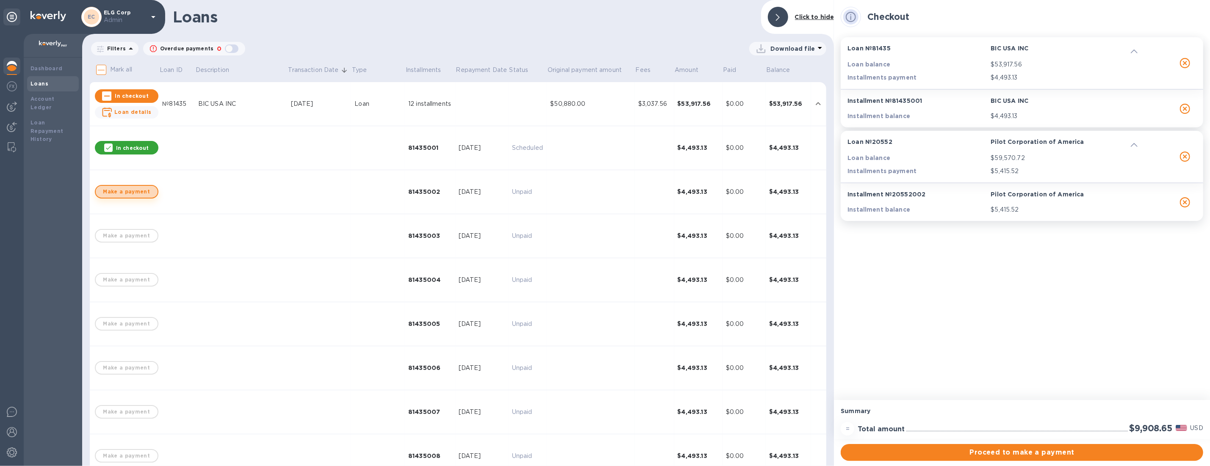
click at [134, 196] on span "Make a payment" at bounding box center [126, 192] width 48 height 10
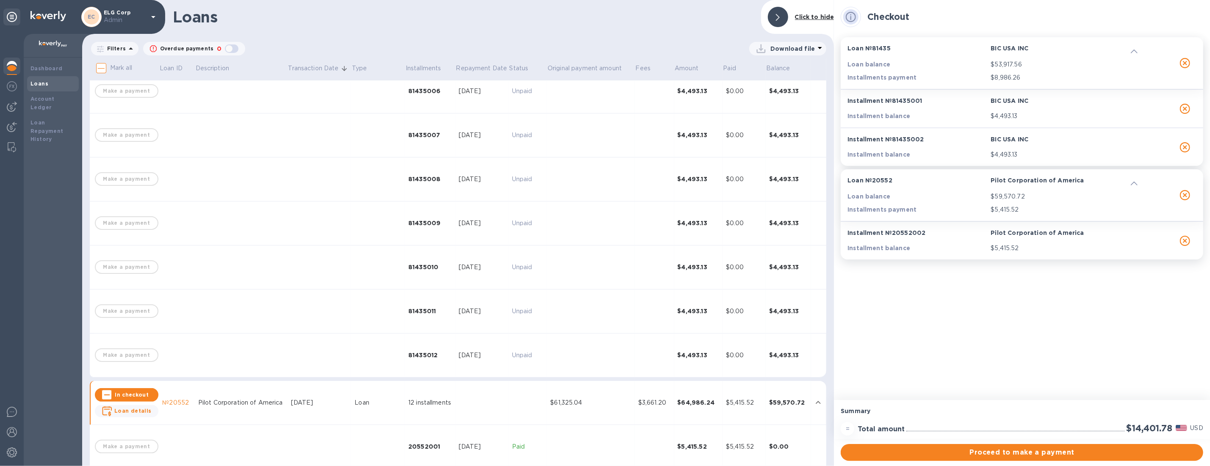
scroll to position [381, 0]
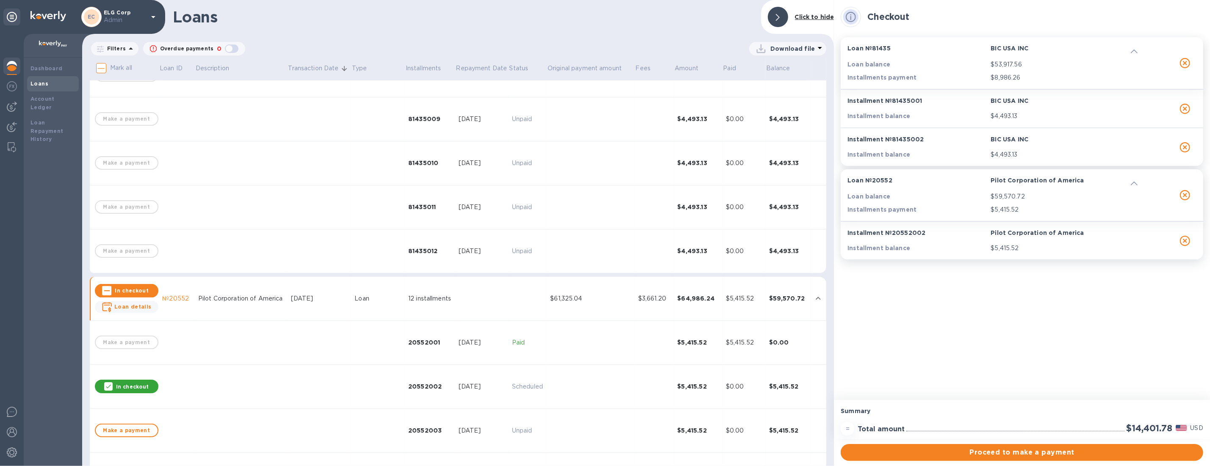
click at [145, 387] on p "In checkout" at bounding box center [132, 386] width 33 height 7
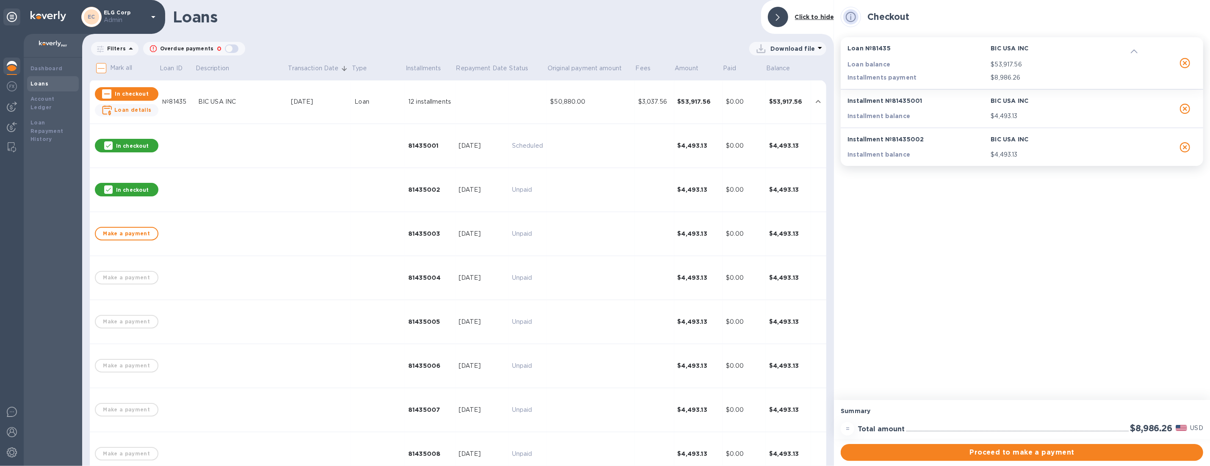
scroll to position [0, 0]
click at [104, 72] on input "Mark all" at bounding box center [101, 70] width 18 height 18
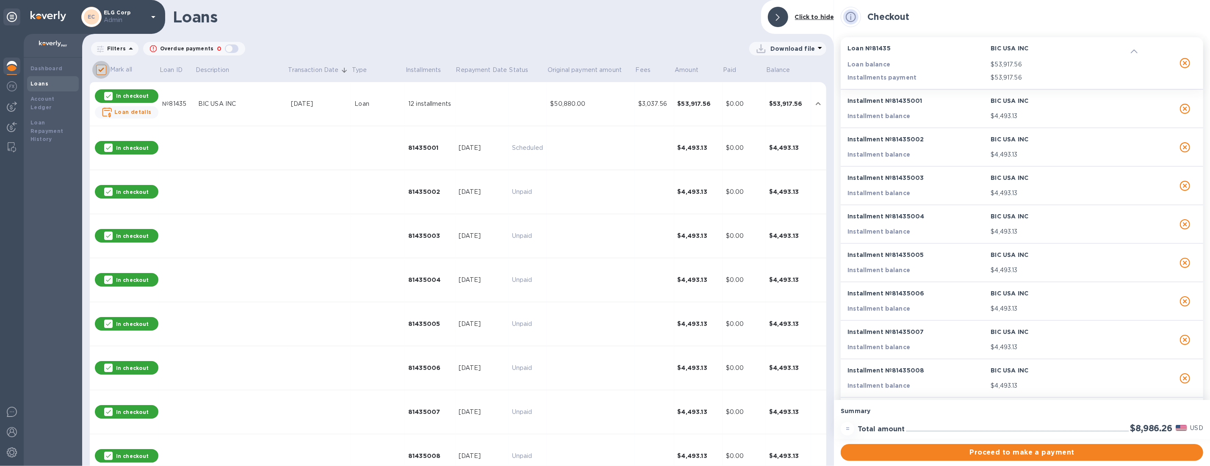
click at [104, 72] on input "Mark all" at bounding box center [101, 70] width 18 height 18
checkbox input "false"
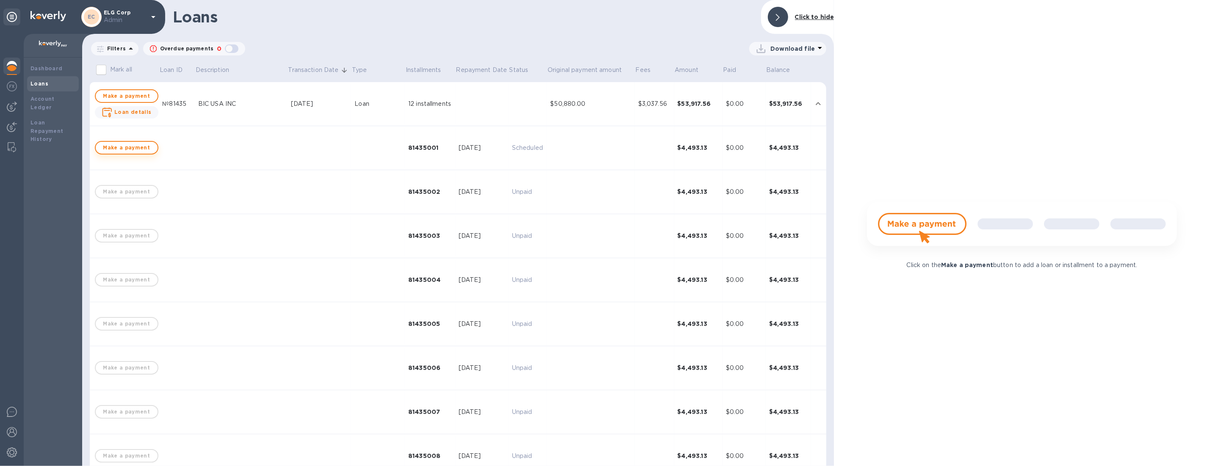
click at [134, 146] on span "Make a payment" at bounding box center [126, 148] width 48 height 10
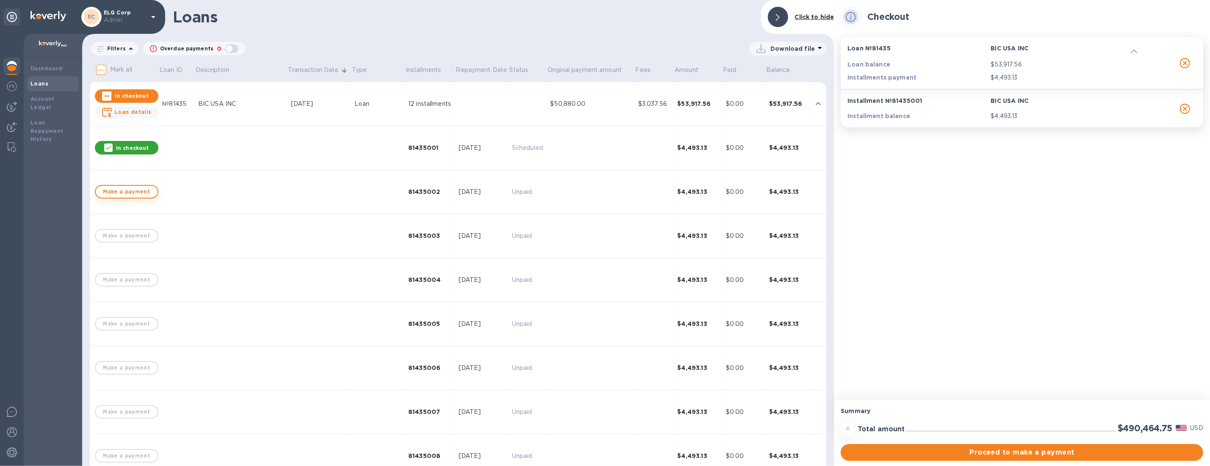
click at [138, 190] on span "Make a payment" at bounding box center [126, 192] width 48 height 10
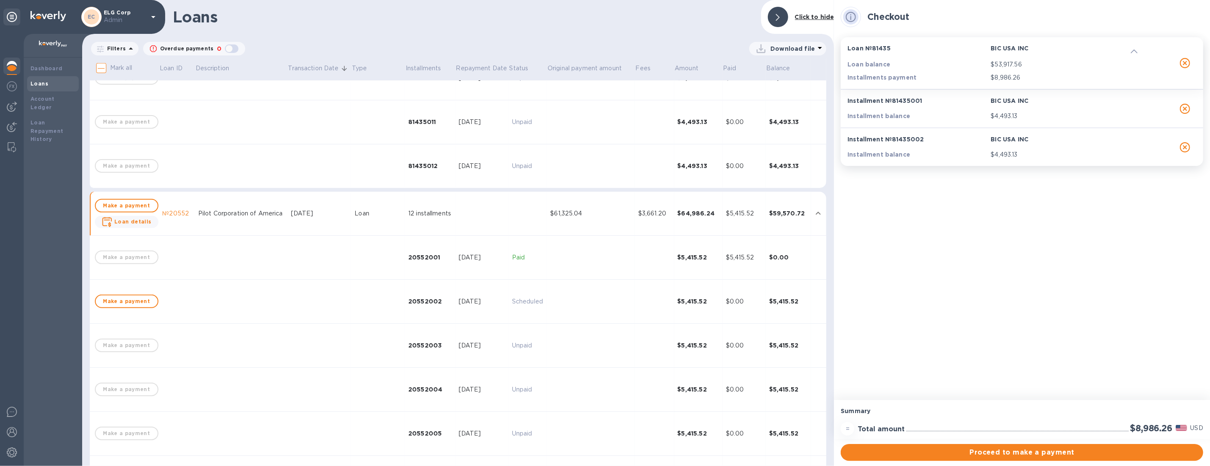
scroll to position [515, 0]
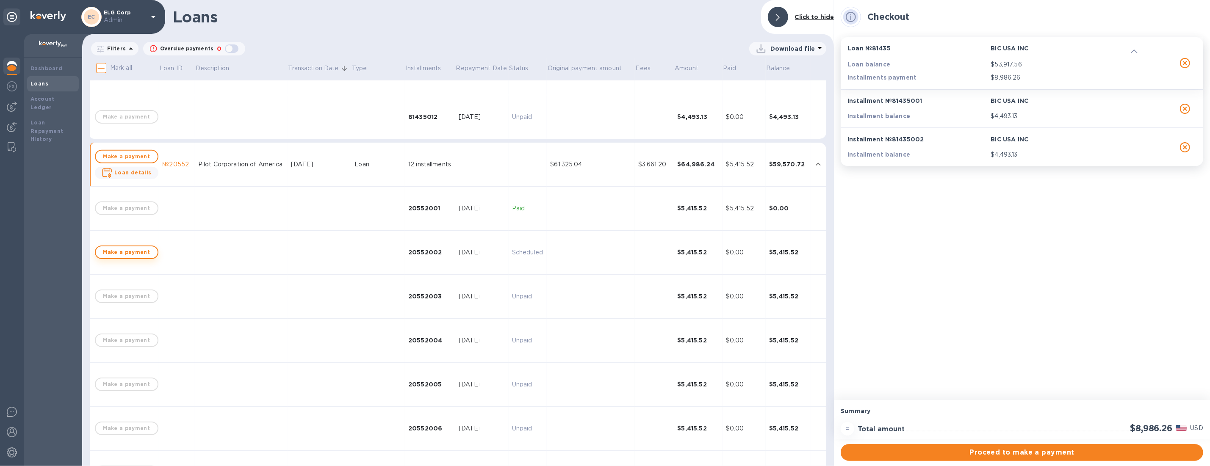
click at [130, 248] on span "Make a payment" at bounding box center [126, 252] width 48 height 10
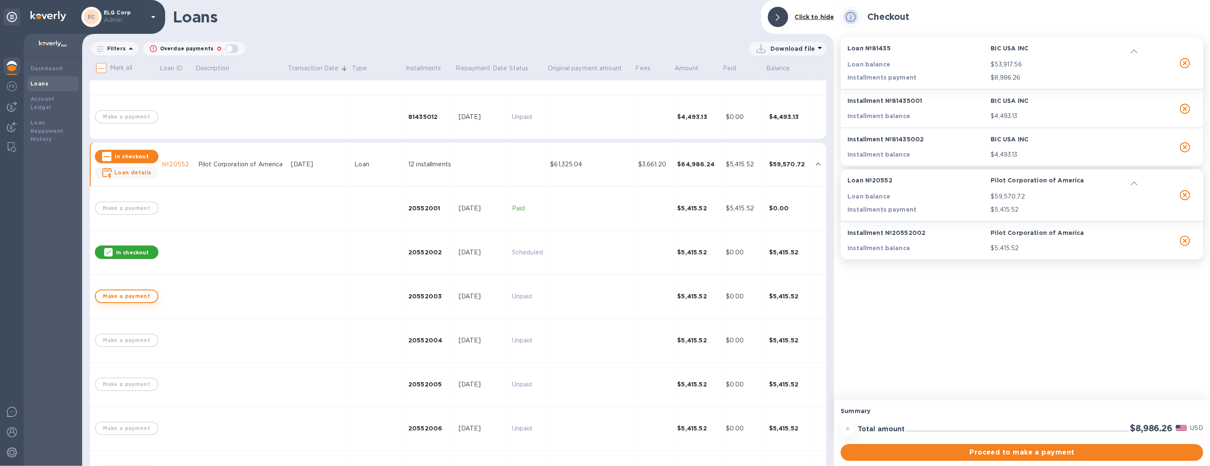
click at [135, 290] on button "Make a payment" at bounding box center [127, 297] width 64 height 14
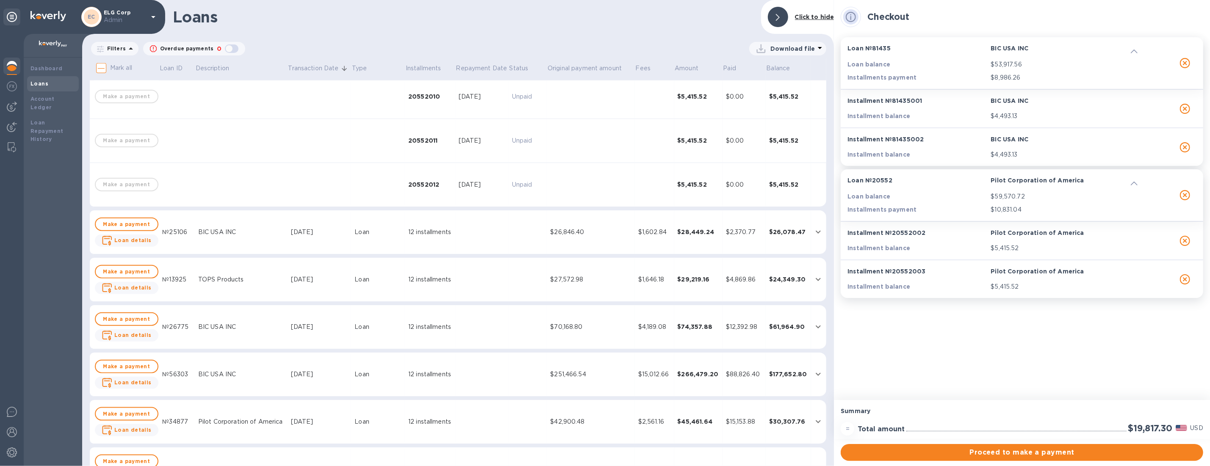
scroll to position [1025, 0]
click at [232, 227] on div "BIC USA INC" at bounding box center [241, 230] width 86 height 9
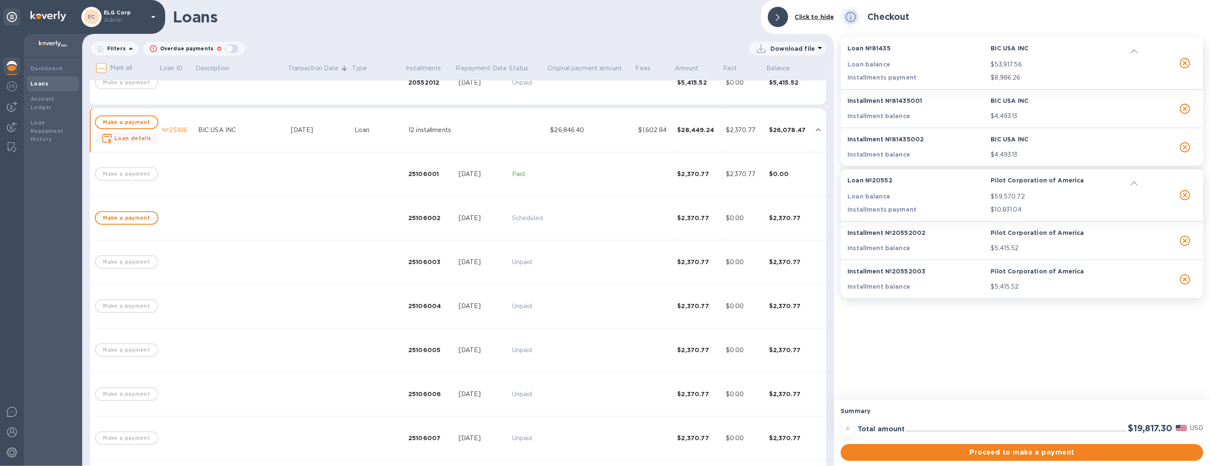
scroll to position [1130, 0]
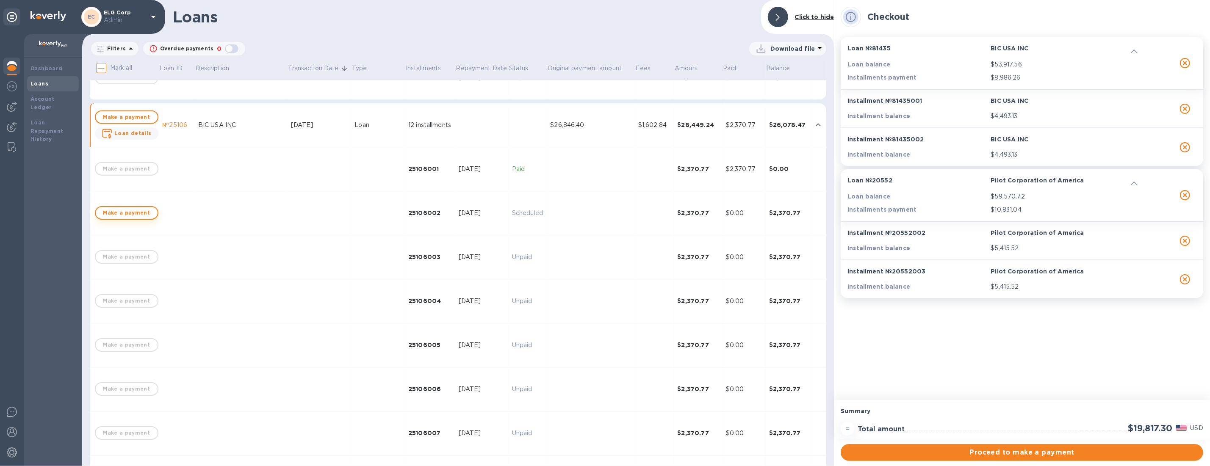
click at [148, 215] on button "Make a payment" at bounding box center [127, 213] width 64 height 14
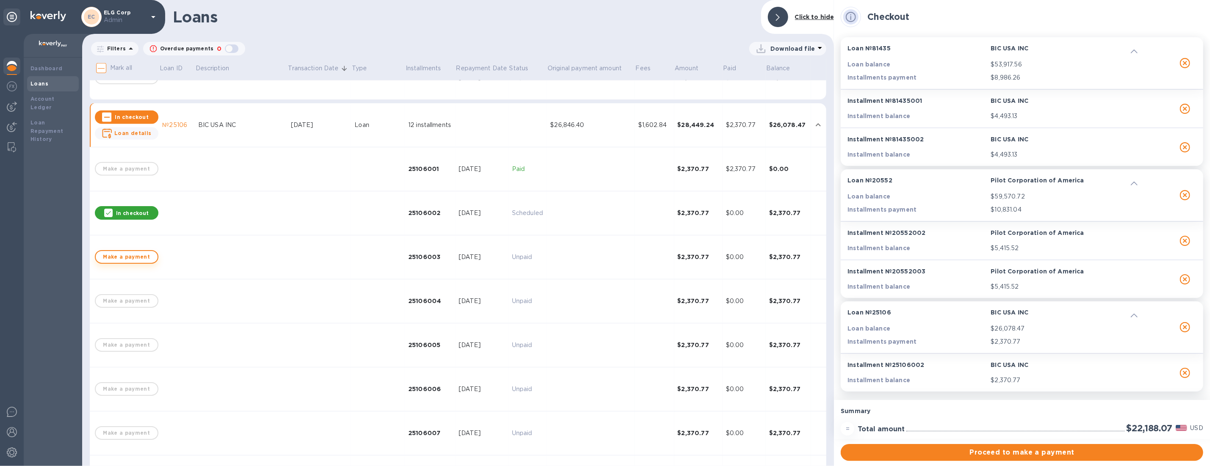
click at [143, 260] on span "Make a payment" at bounding box center [126, 257] width 48 height 10
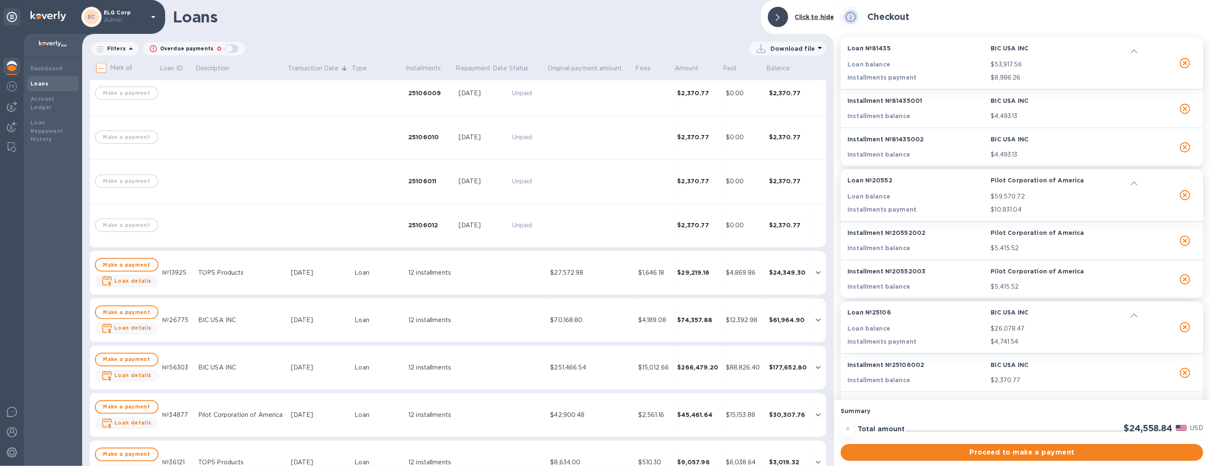
scroll to position [1602, 0]
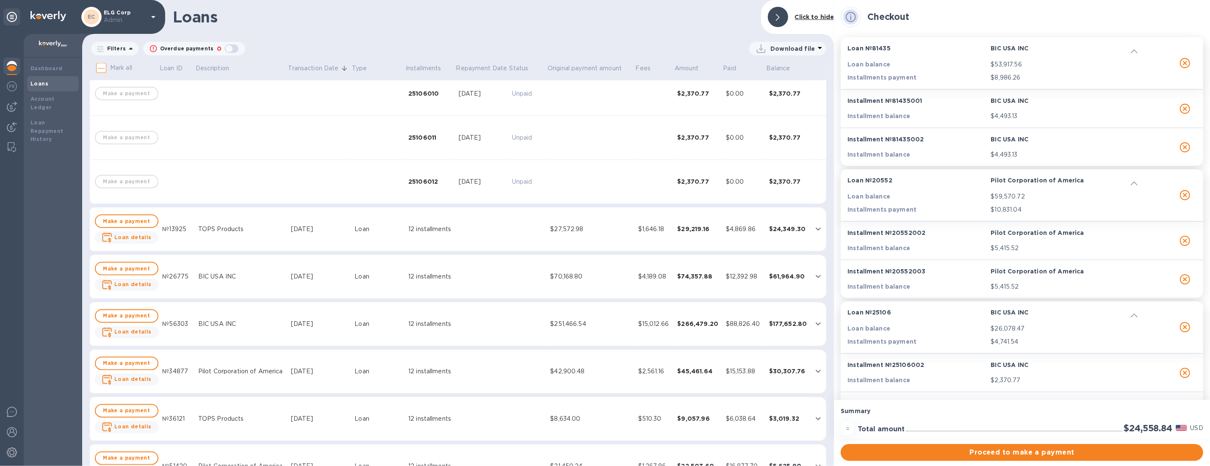
click at [248, 233] on div "TOPS Products" at bounding box center [241, 229] width 86 height 9
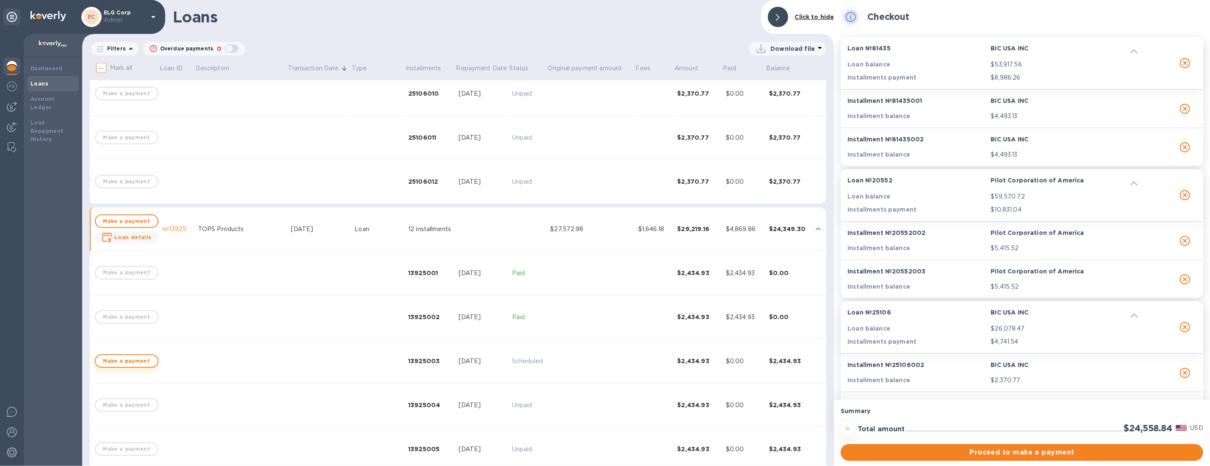
click at [138, 357] on span "Make a payment" at bounding box center [126, 361] width 48 height 10
click at [133, 405] on span "Make a payment" at bounding box center [126, 405] width 48 height 10
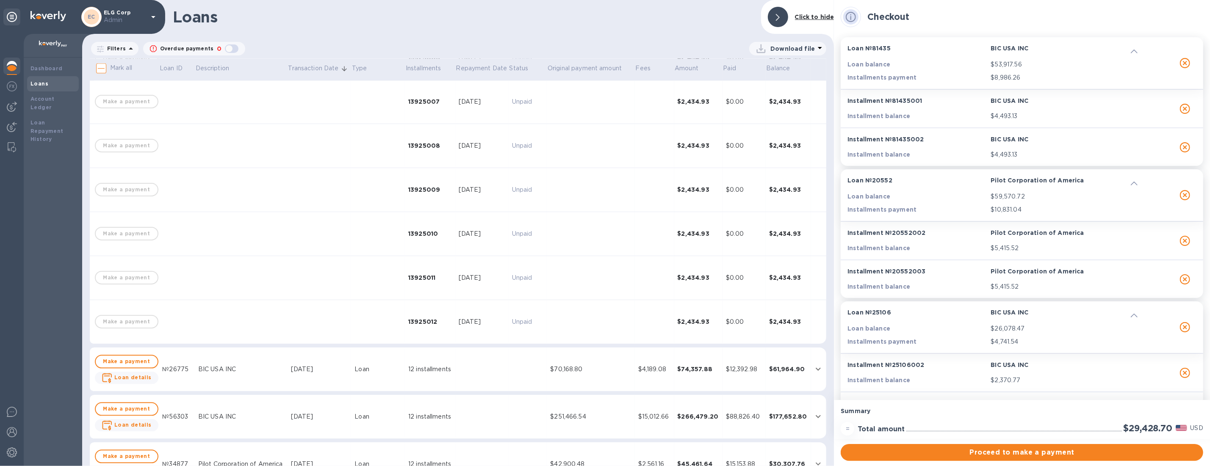
scroll to position [2040, 0]
click at [134, 375] on b "Loan details" at bounding box center [132, 375] width 37 height 6
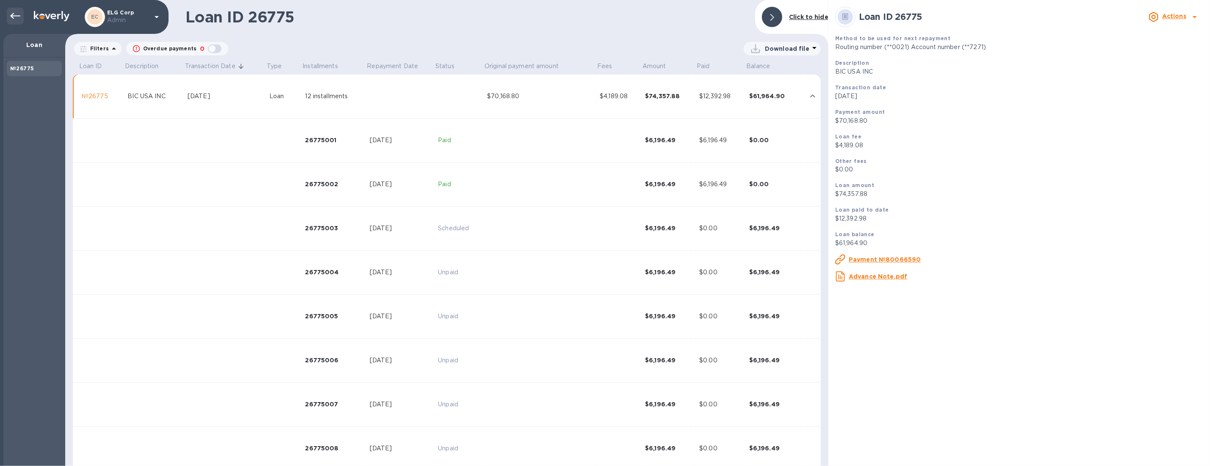
click at [19, 14] on icon at bounding box center [15, 16] width 10 height 10
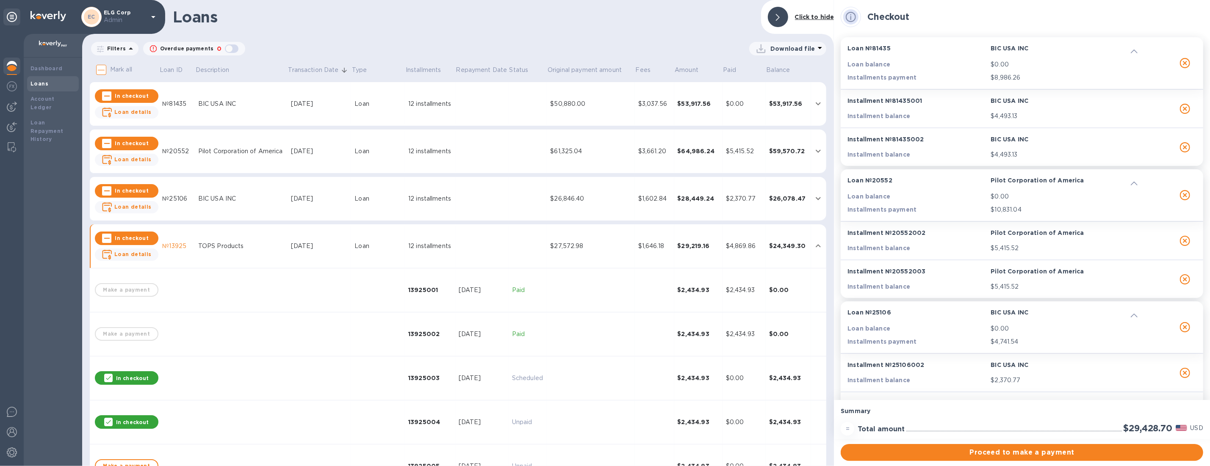
click at [104, 65] on input "Mark all" at bounding box center [101, 70] width 18 height 18
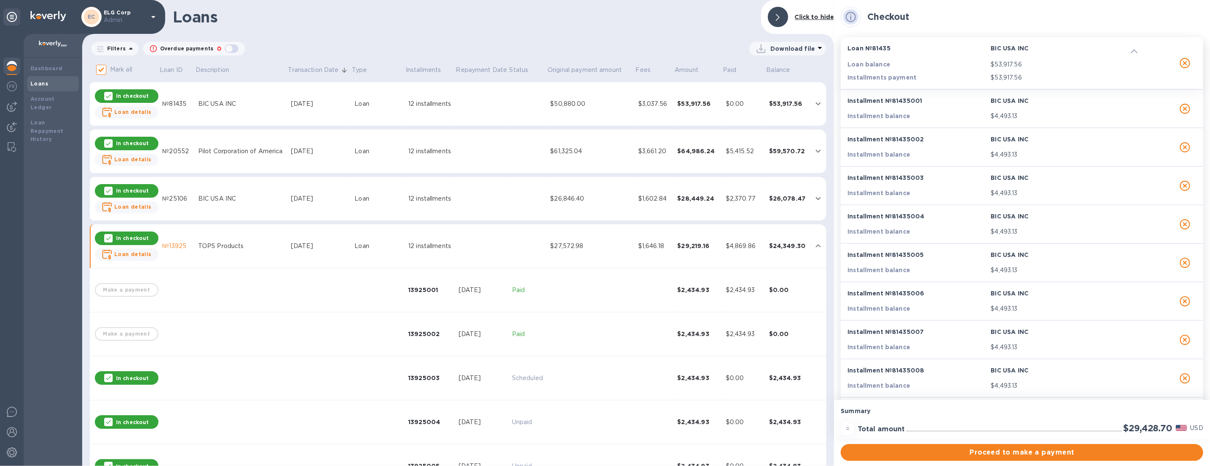
click at [104, 66] on input "Mark all" at bounding box center [101, 70] width 18 height 18
checkbox input "false"
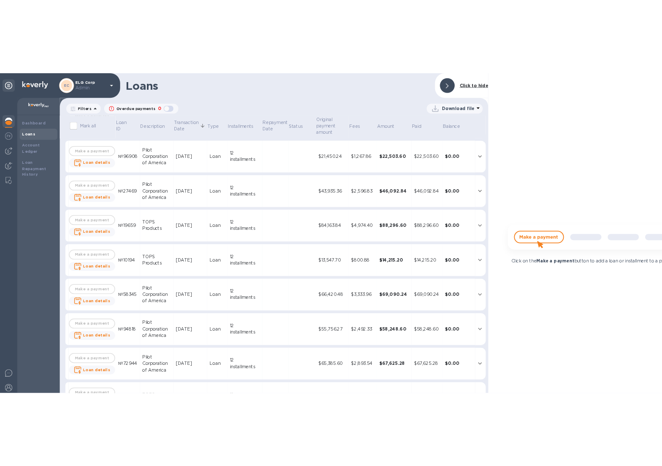
scroll to position [2527, 0]
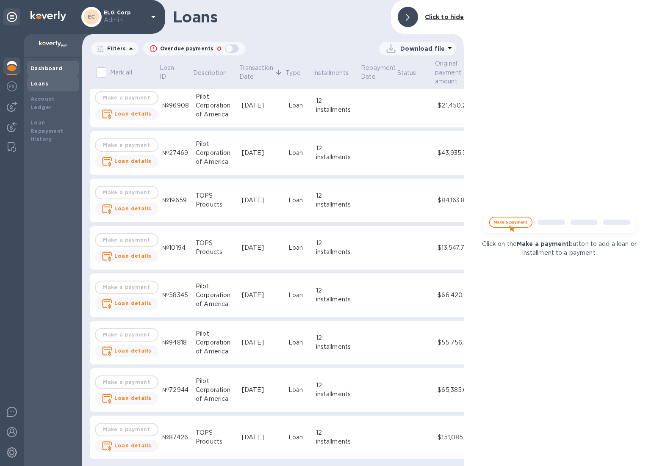
click at [53, 67] on b "Dashboard" at bounding box center [46, 68] width 32 height 6
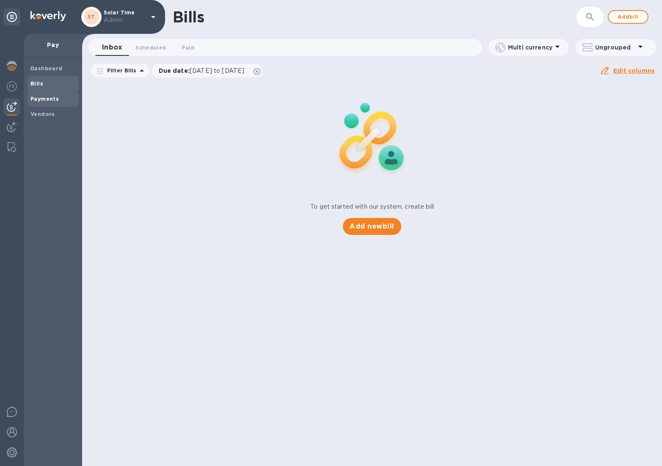
click at [47, 96] on b "Payments" at bounding box center [44, 99] width 28 height 6
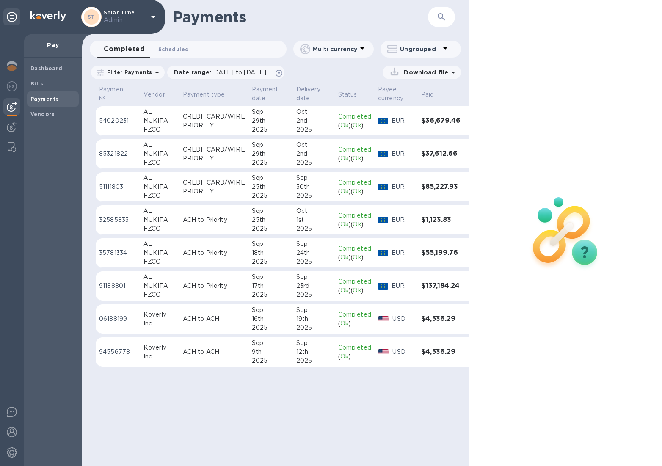
click at [159, 46] on span "Scheduled 0" at bounding box center [173, 49] width 30 height 9
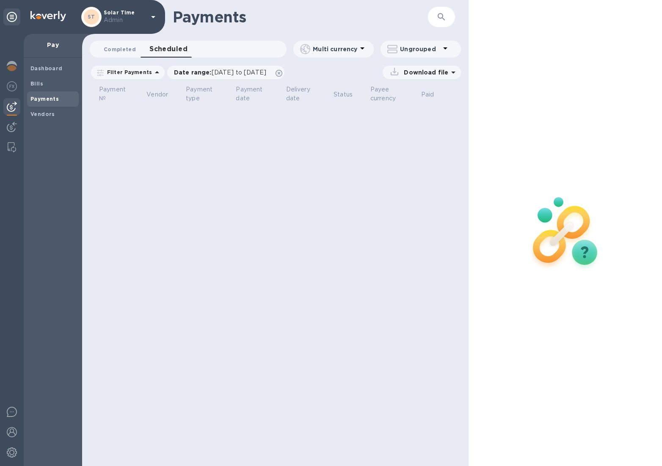
click at [126, 50] on span "Completed 0" at bounding box center [120, 49] width 32 height 9
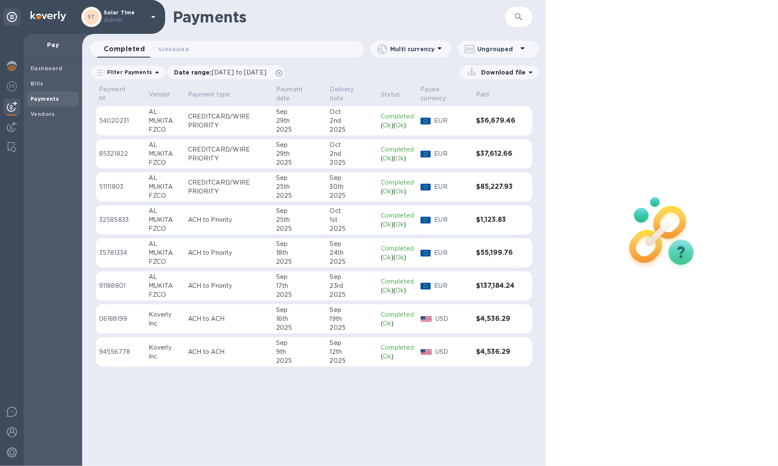
click at [475, 191] on td "$85,227.93" at bounding box center [496, 187] width 46 height 30
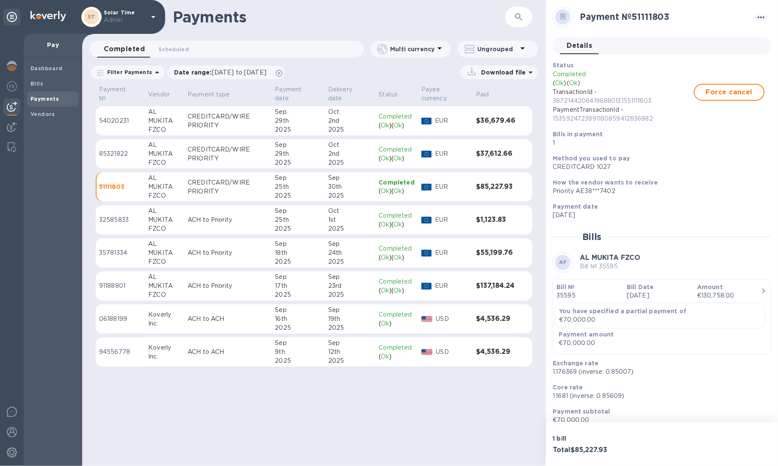
click at [475, 163] on td "$37,612.66" at bounding box center [496, 154] width 46 height 30
click at [471, 124] on div "EUR" at bounding box center [452, 121] width 38 height 12
click at [309, 199] on div "2025" at bounding box center [298, 195] width 46 height 9
click at [12, 66] on img at bounding box center [12, 66] width 10 height 10
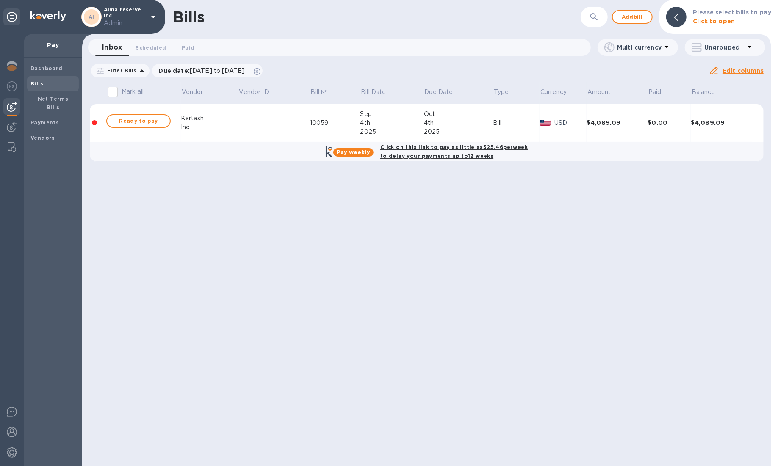
click at [274, 125] on td at bounding box center [274, 123] width 72 height 38
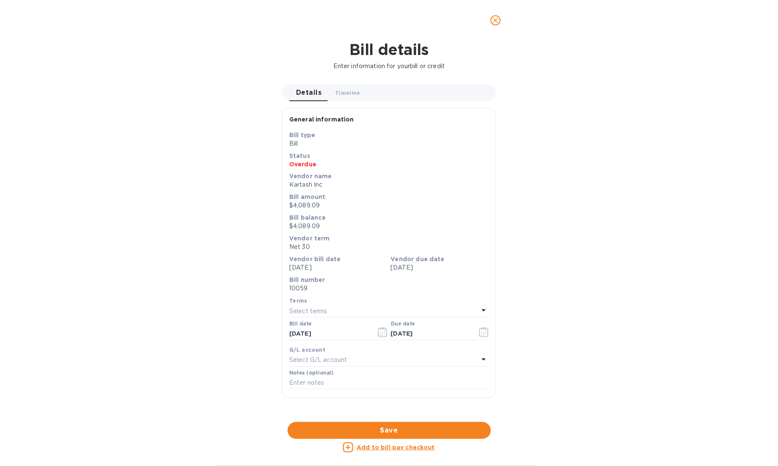
click at [498, 21] on icon "close" at bounding box center [495, 20] width 8 height 8
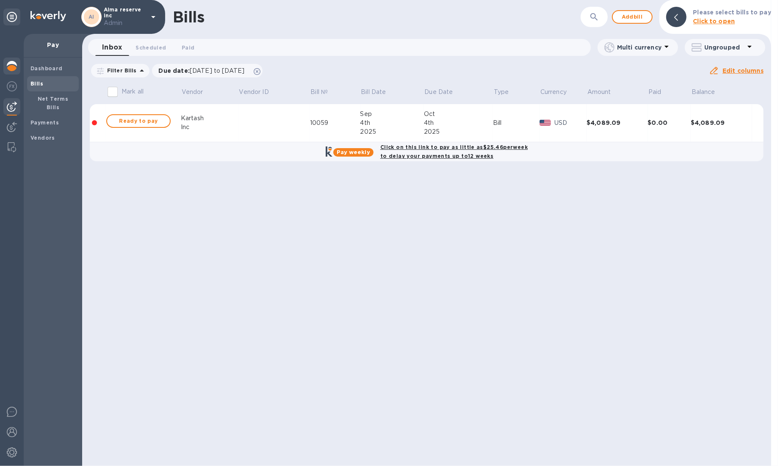
click at [14, 66] on img at bounding box center [12, 66] width 10 height 10
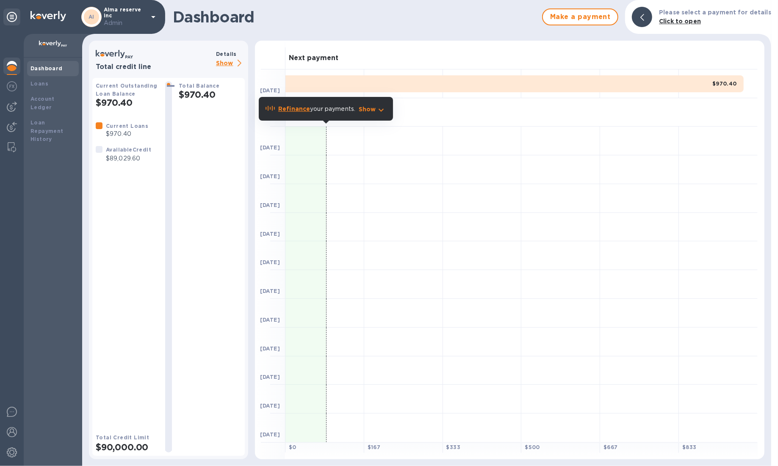
click at [226, 61] on p "Show" at bounding box center [230, 63] width 29 height 11
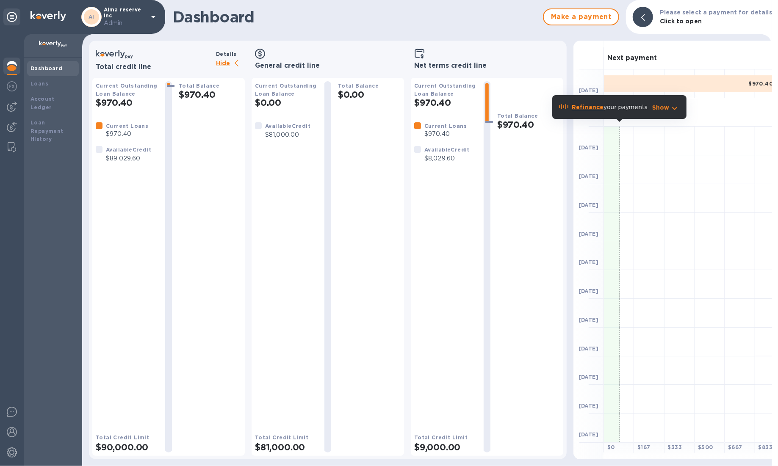
click at [745, 220] on div at bounding box center [739, 227] width 30 height 29
click at [44, 83] on b "Loans" at bounding box center [39, 83] width 18 height 6
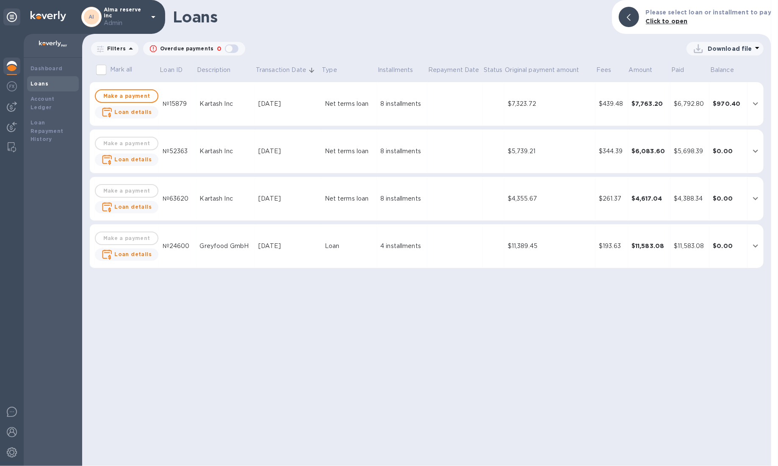
click at [46, 90] on div "Loans" at bounding box center [53, 83] width 52 height 15
click at [47, 105] on div "Account Ledger" at bounding box center [53, 103] width 52 height 24
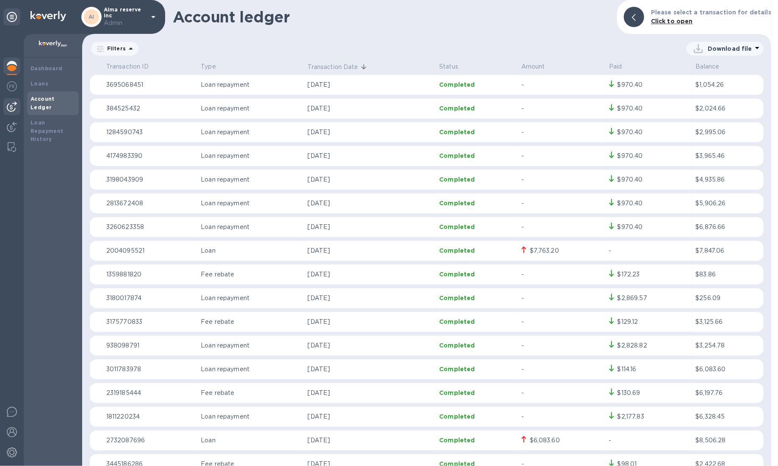
click at [9, 108] on img at bounding box center [12, 107] width 10 height 10
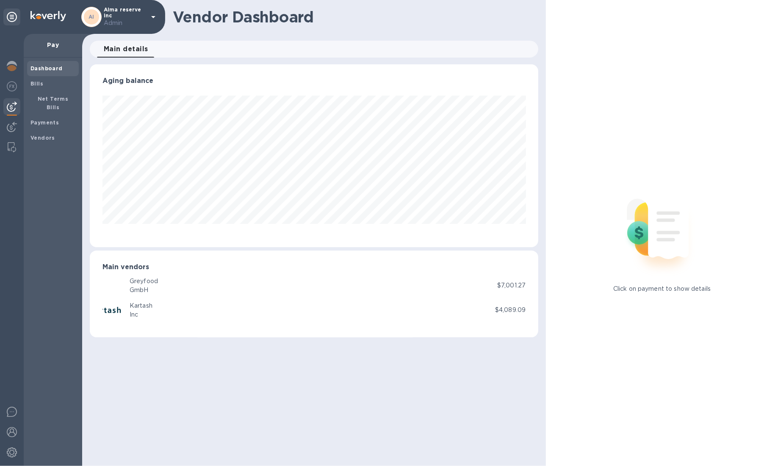
scroll to position [183, 448]
click at [53, 91] on div "Net Terms Bills" at bounding box center [53, 103] width 52 height 24
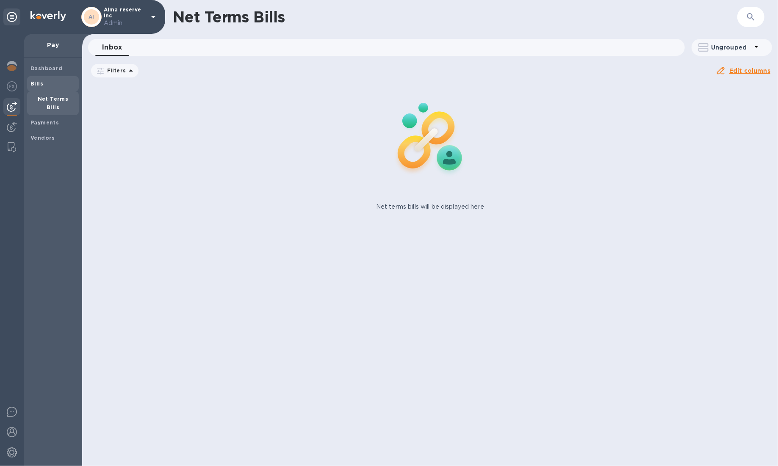
click at [54, 88] on div "Bills" at bounding box center [53, 83] width 52 height 15
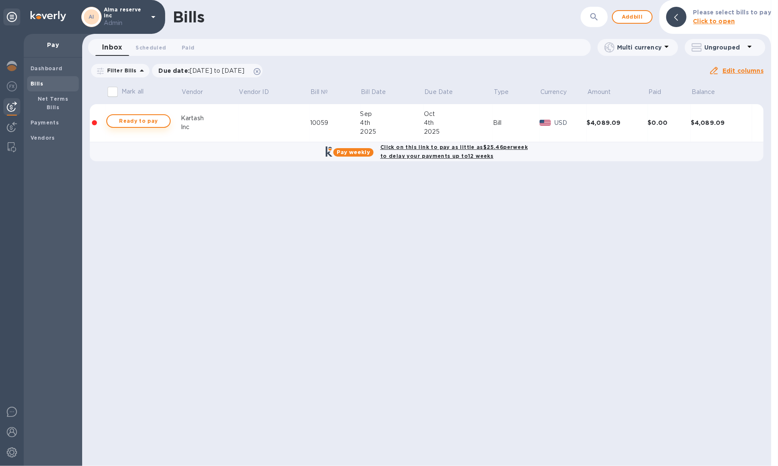
click at [158, 121] on span "Ready to pay" at bounding box center [138, 121] width 49 height 10
checkbox input "true"
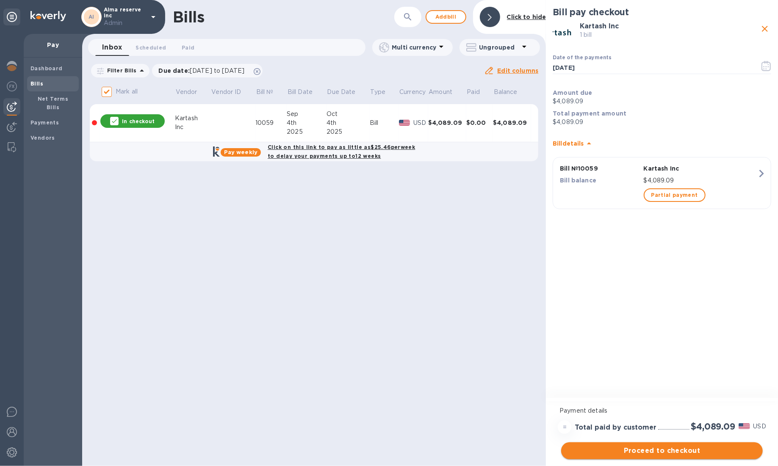
click at [687, 457] on button "Proceed to checkout" at bounding box center [662, 450] width 202 height 17
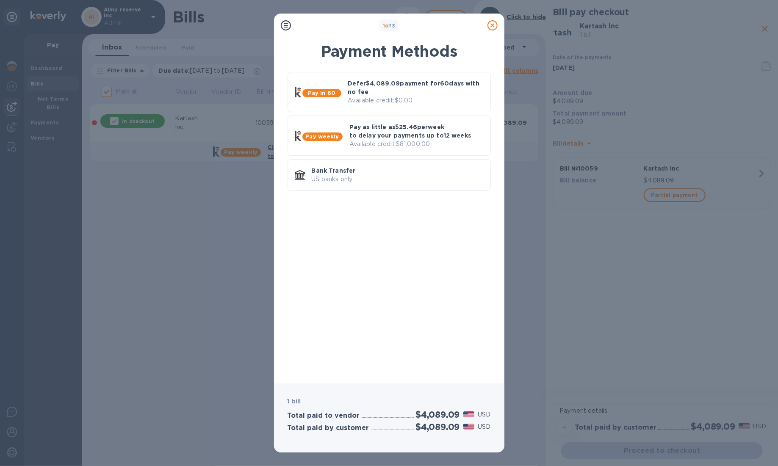
click at [493, 24] on icon at bounding box center [492, 25] width 10 height 10
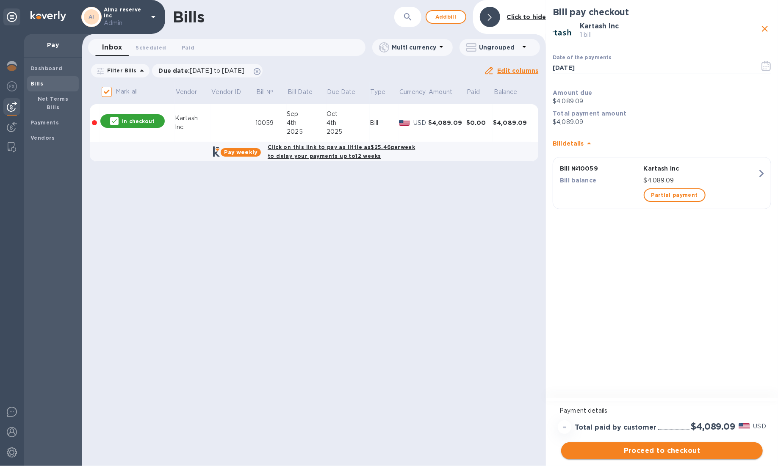
click at [649, 449] on span "Proceed to checkout" at bounding box center [662, 451] width 188 height 10
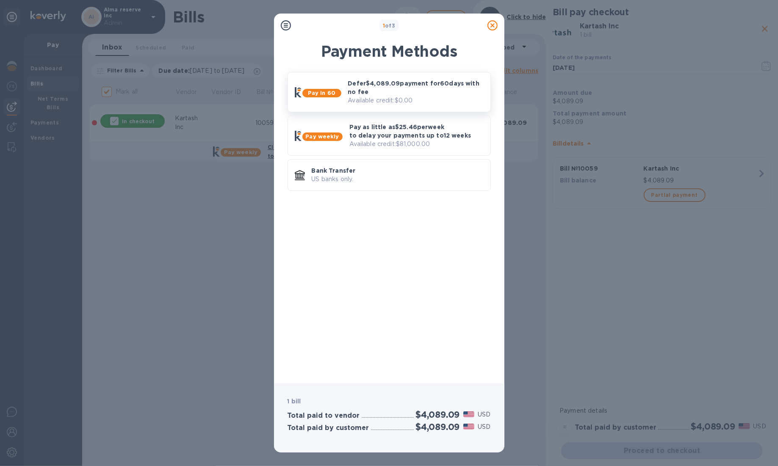
click at [334, 90] on b "Pay in 60" at bounding box center [322, 93] width 28 height 6
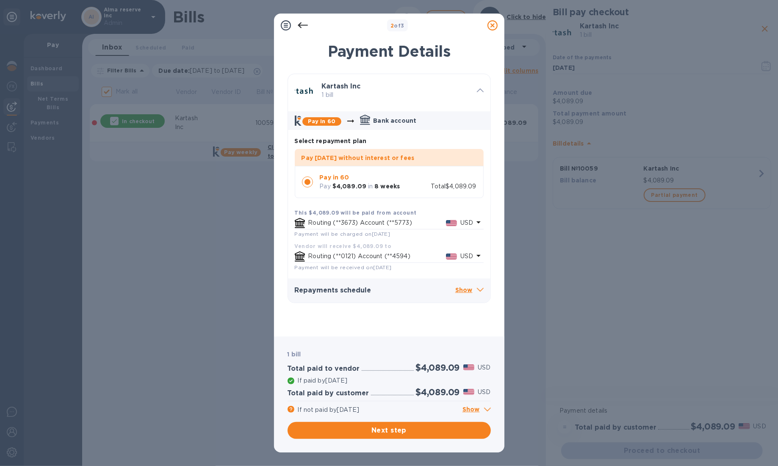
click at [494, 25] on icon at bounding box center [492, 25] width 10 height 10
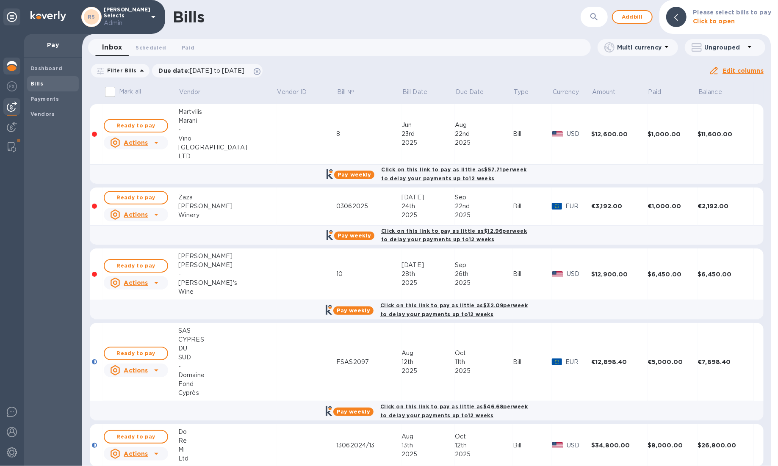
click at [15, 65] on img at bounding box center [12, 66] width 10 height 10
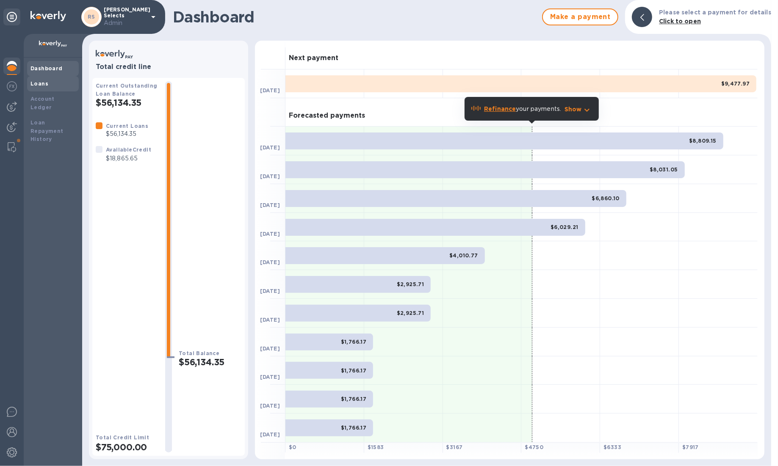
click at [40, 80] on b "Loans" at bounding box center [39, 83] width 18 height 6
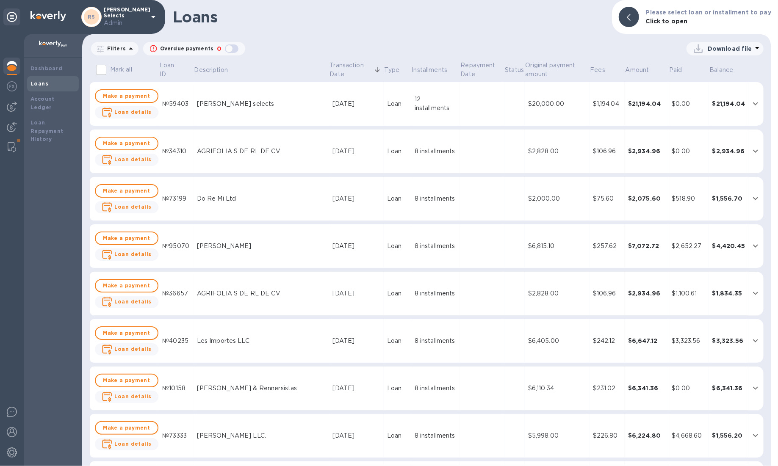
click at [266, 108] on div "[PERSON_NAME] selects" at bounding box center [261, 103] width 129 height 9
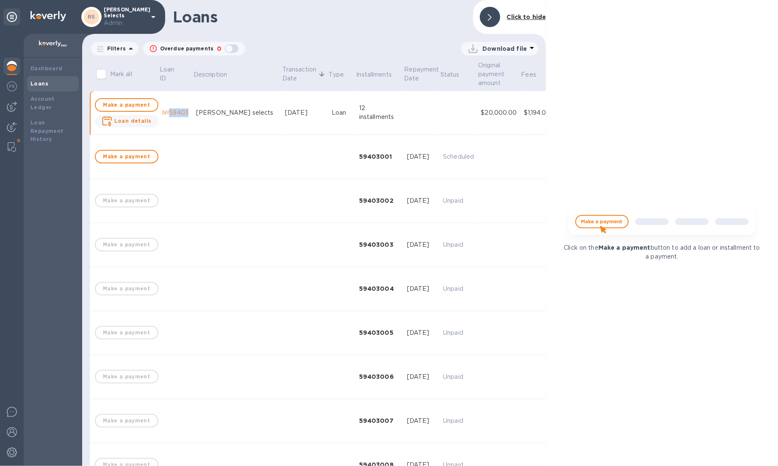
drag, startPoint x: 188, startPoint y: 111, endPoint x: 164, endPoint y: 114, distance: 24.3
click at [164, 114] on tr "Make a payment Loan details №59403 roni selects Sep 30, 2025 Loan 12 installmen…" at bounding box center [392, 113] width 605 height 44
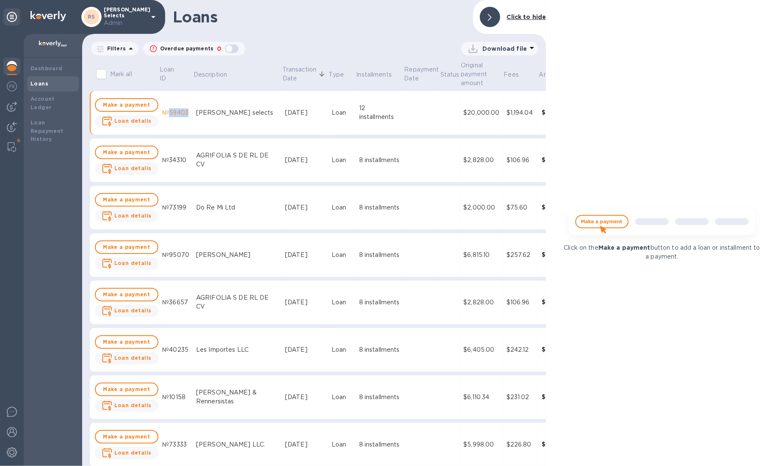
copy div "59403"
click at [14, 103] on img at bounding box center [12, 107] width 10 height 10
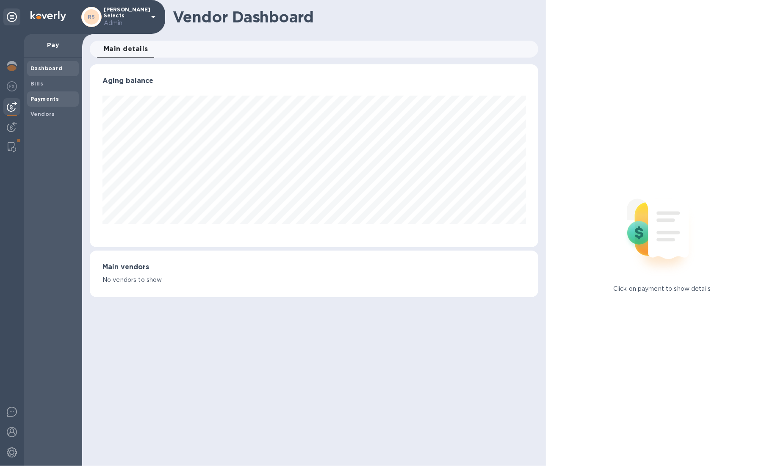
scroll to position [423218, 422956]
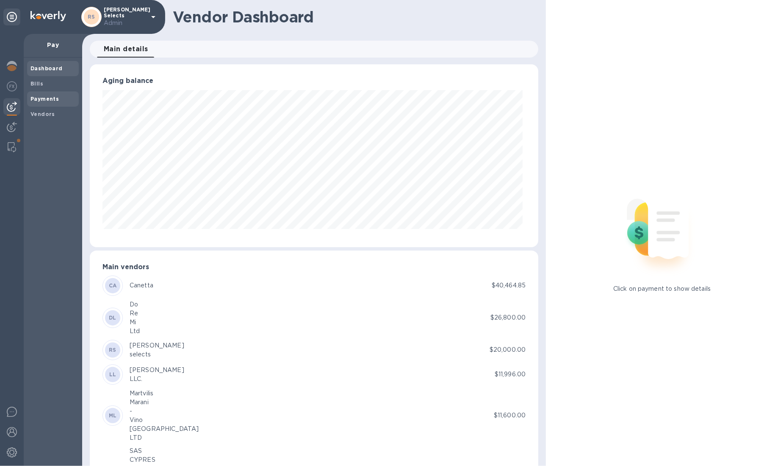
click at [46, 96] on b "Payments" at bounding box center [44, 99] width 28 height 6
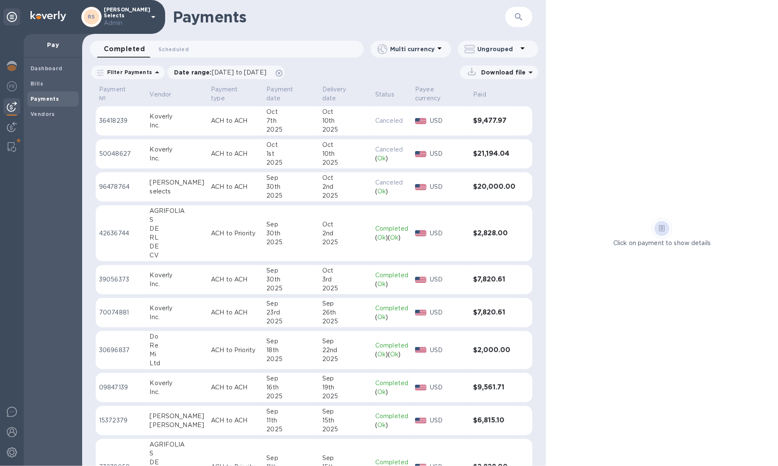
click at [303, 149] on div "1st" at bounding box center [290, 153] width 49 height 9
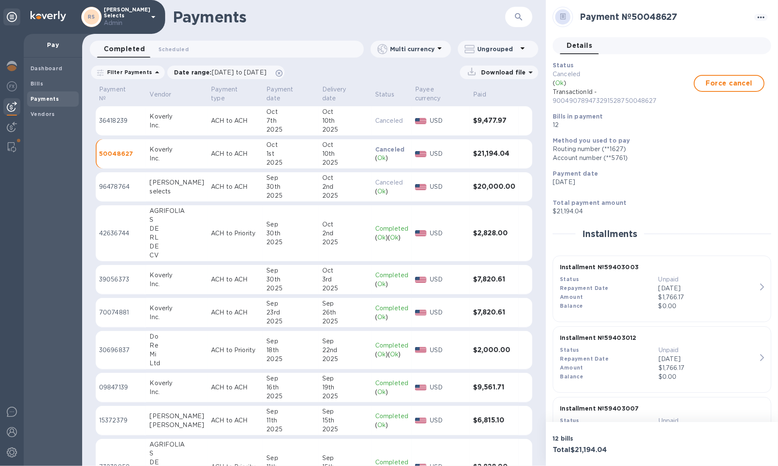
click at [303, 129] on div "2025" at bounding box center [290, 129] width 49 height 9
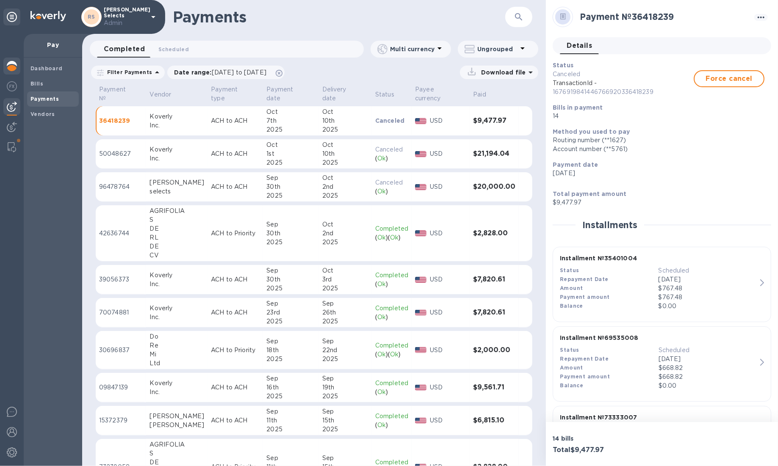
click at [16, 68] on img at bounding box center [12, 66] width 10 height 10
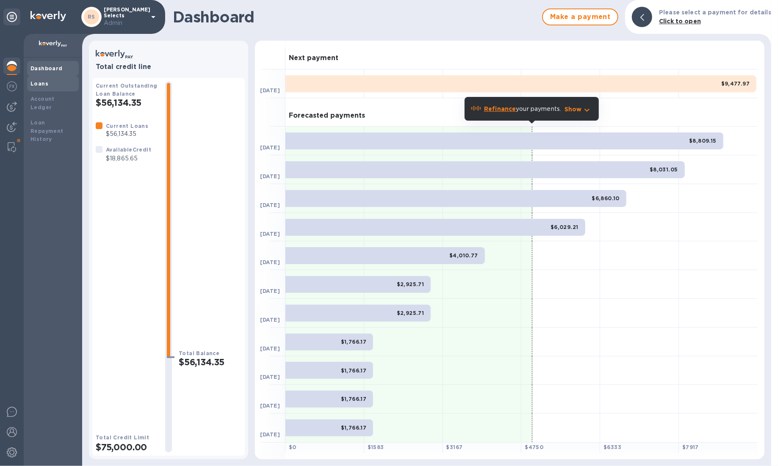
click at [51, 86] on div "Loans" at bounding box center [52, 84] width 45 height 8
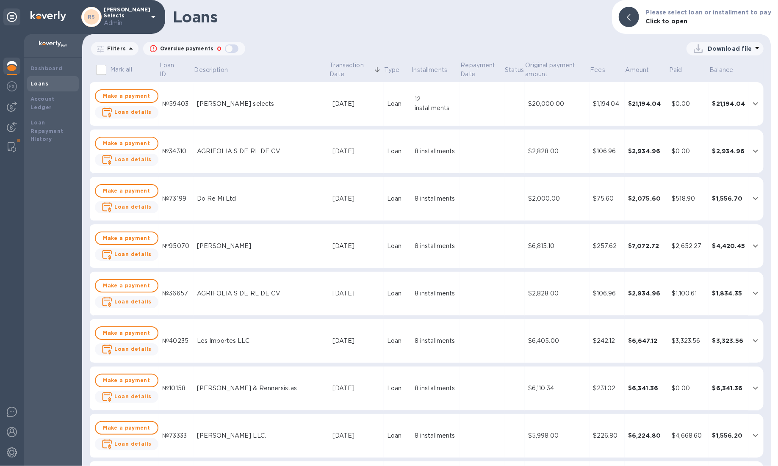
click at [463, 99] on td at bounding box center [482, 104] width 44 height 44
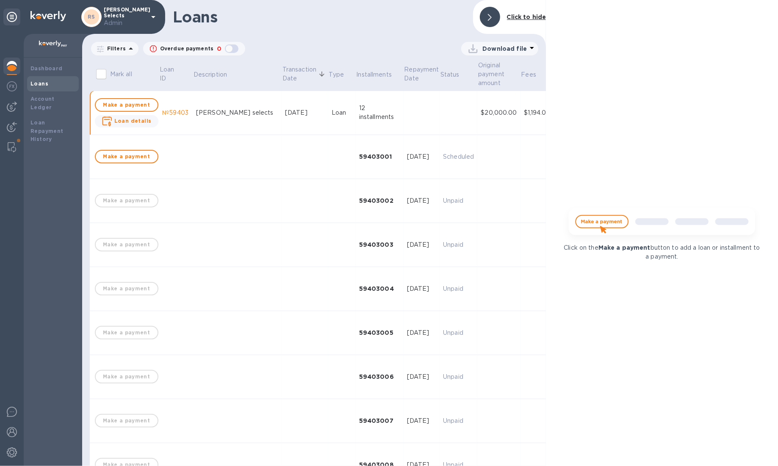
click at [477, 99] on td "$20,000.00" at bounding box center [498, 113] width 43 height 44
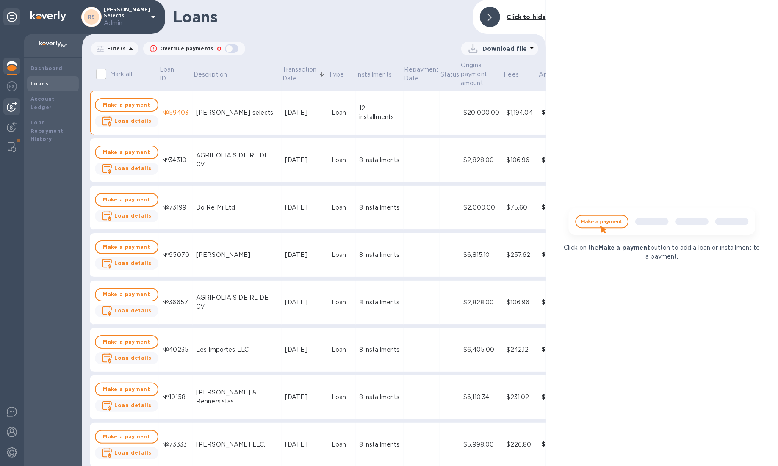
click at [17, 114] on div at bounding box center [11, 106] width 17 height 17
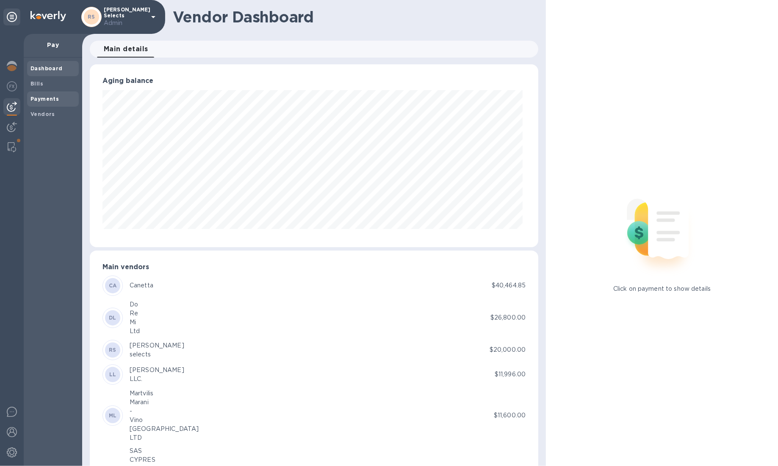
scroll to position [183, 445]
click at [43, 100] on b "Payments" at bounding box center [44, 99] width 28 height 6
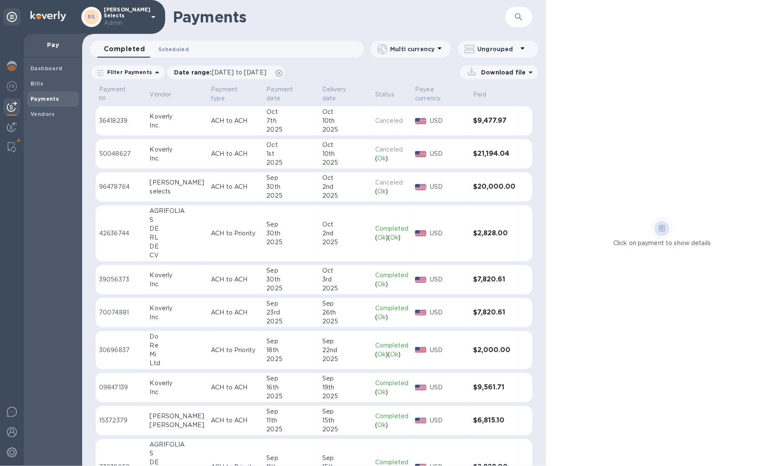
click at [177, 49] on span "Scheduled 0" at bounding box center [173, 49] width 30 height 9
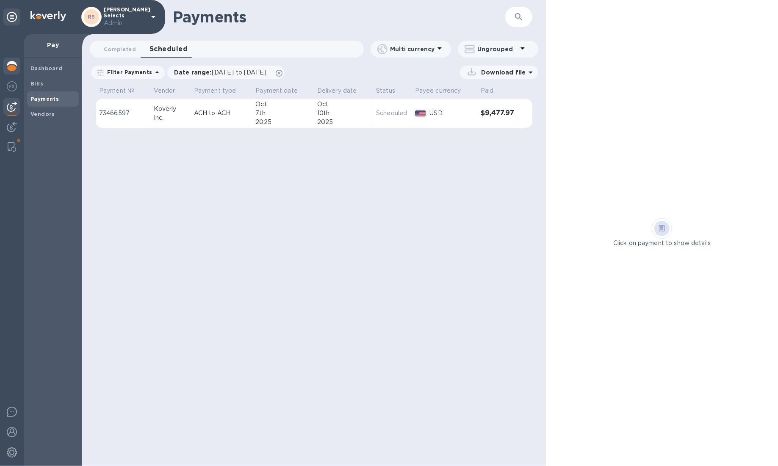
click at [17, 70] on div at bounding box center [11, 67] width 17 height 19
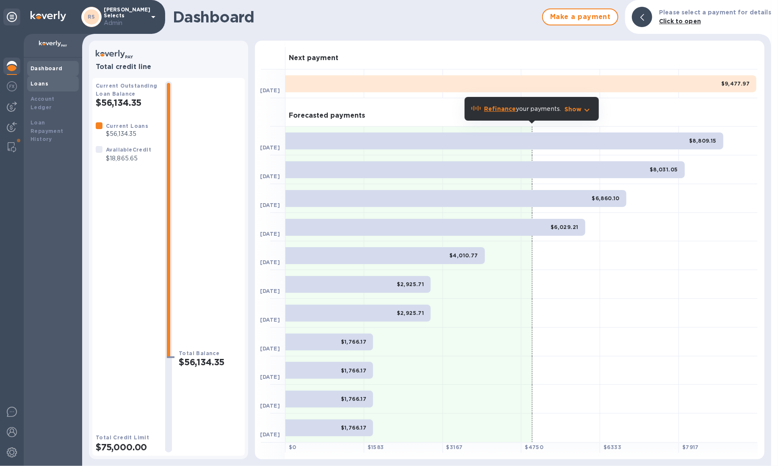
click at [60, 83] on div "Loans" at bounding box center [52, 84] width 45 height 8
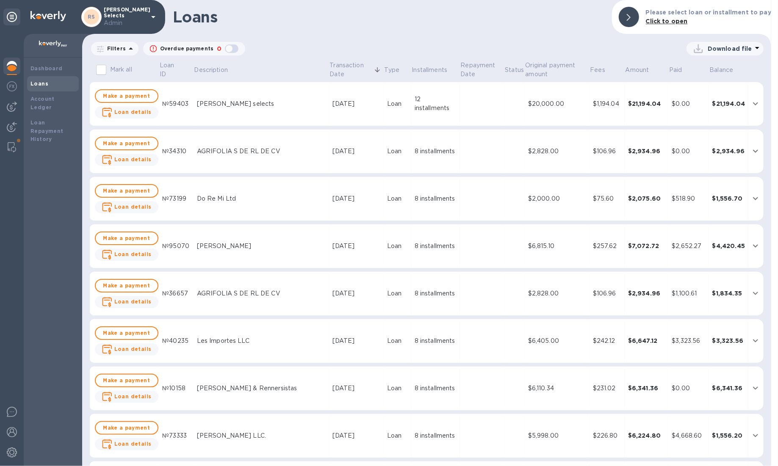
click at [525, 122] on td "$20,000.00" at bounding box center [557, 104] width 65 height 44
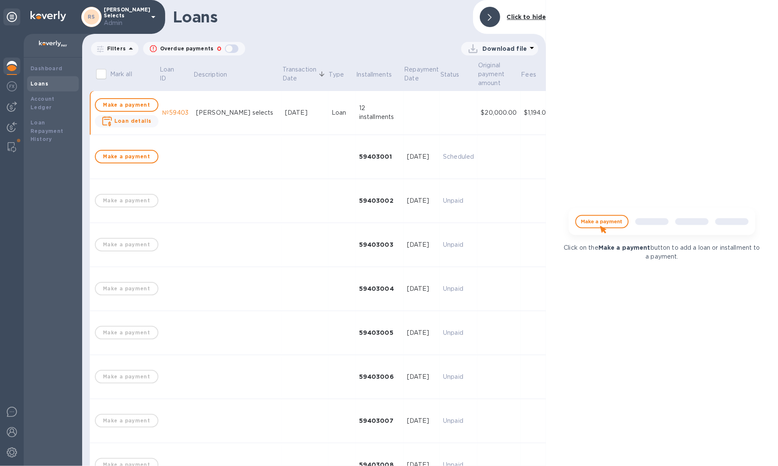
click at [439, 167] on td "Scheduled" at bounding box center [458, 157] width 38 height 44
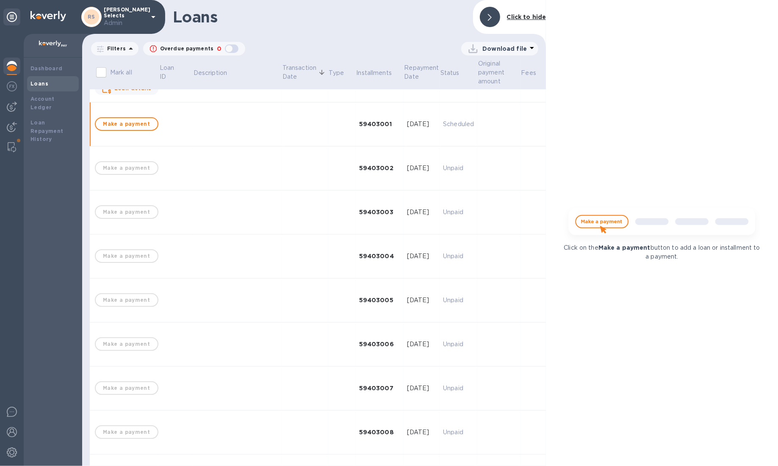
click at [359, 125] on div "59403001" at bounding box center [379, 124] width 41 height 8
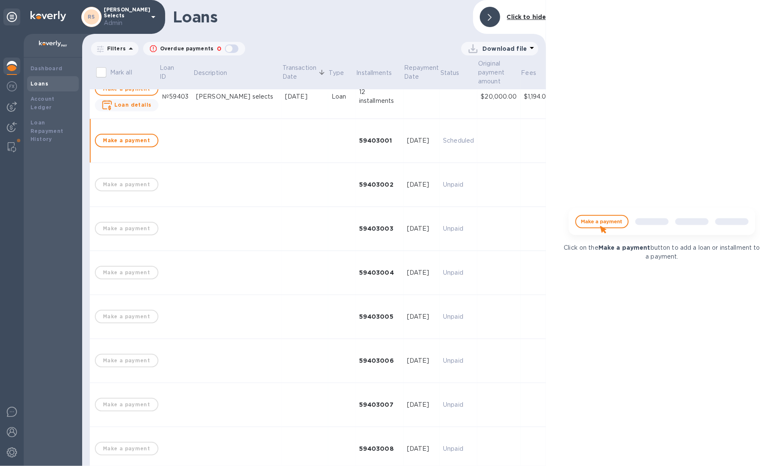
scroll to position [0, 0]
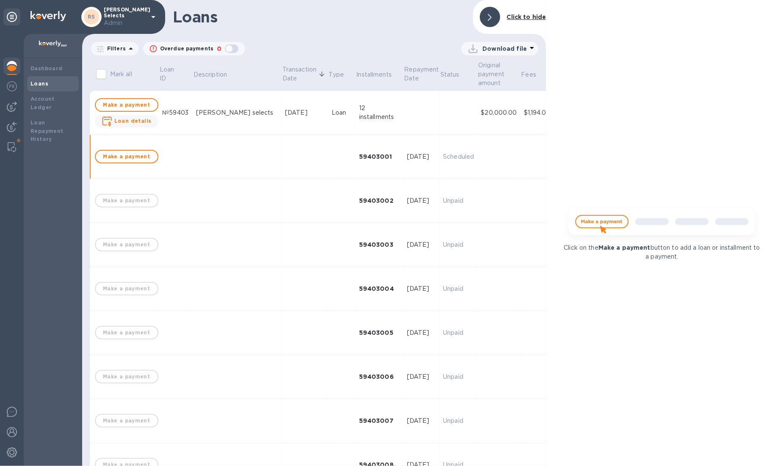
drag, startPoint x: 124, startPoint y: 119, endPoint x: 144, endPoint y: 124, distance: 20.9
click at [124, 119] on b "Loan details" at bounding box center [132, 121] width 37 height 6
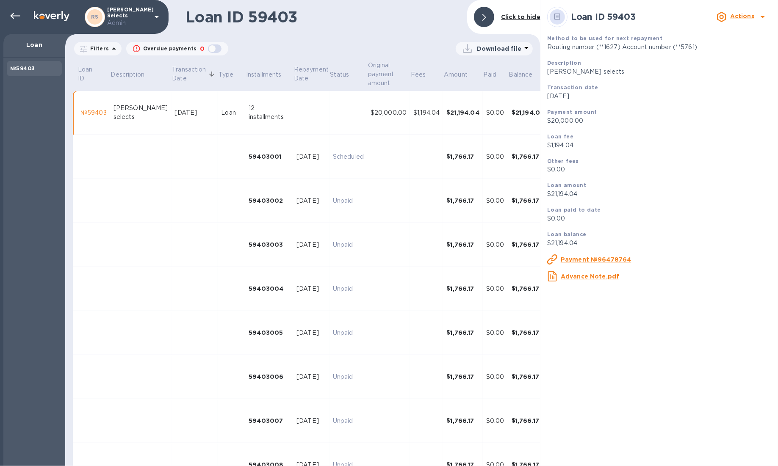
click at [221, 149] on td at bounding box center [232, 157] width 28 height 44
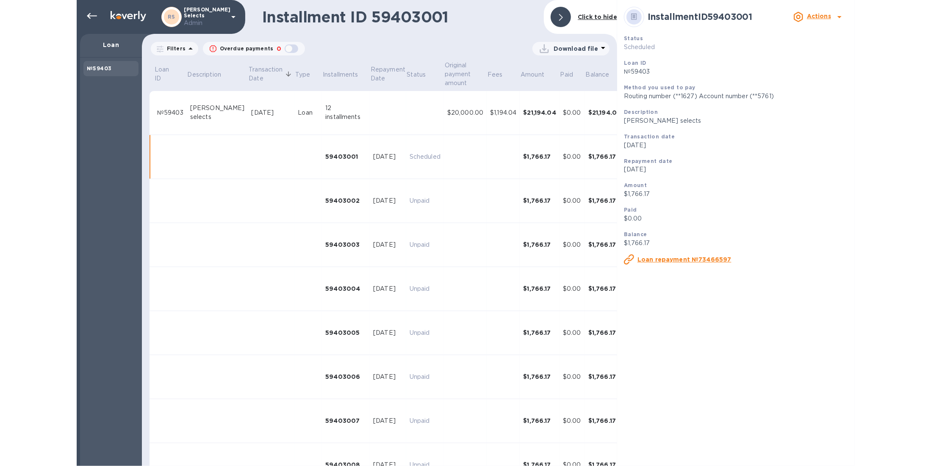
scroll to position [33, 0]
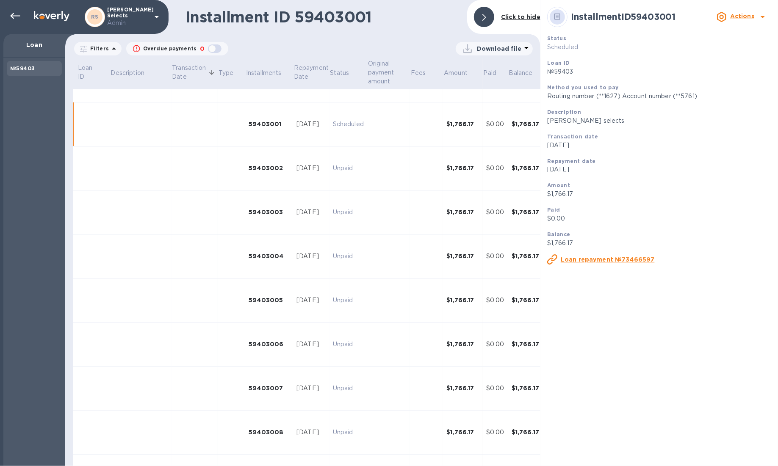
click at [764, 16] on icon at bounding box center [762, 17] width 4 height 2
click at [749, 17] on div at bounding box center [389, 233] width 778 height 466
click at [749, 17] on b "Actions" at bounding box center [742, 16] width 24 height 7
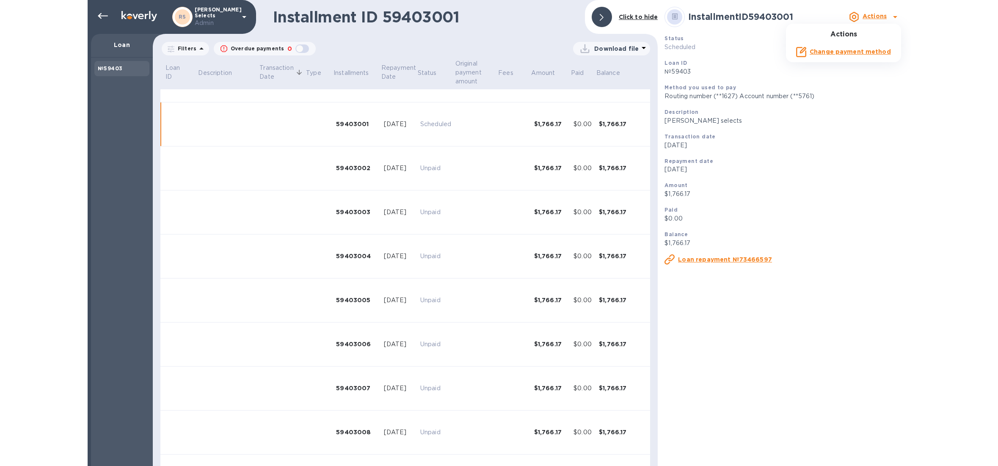
scroll to position [16, 0]
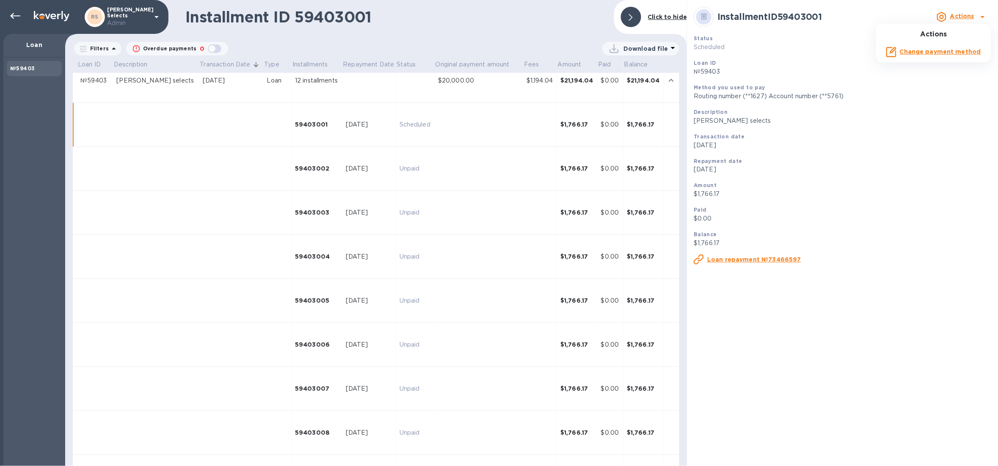
click at [16, 16] on div at bounding box center [499, 233] width 998 height 466
click at [16, 16] on div "Actions Change payment method" at bounding box center [499, 233] width 998 height 466
click at [15, 18] on icon at bounding box center [15, 16] width 10 height 10
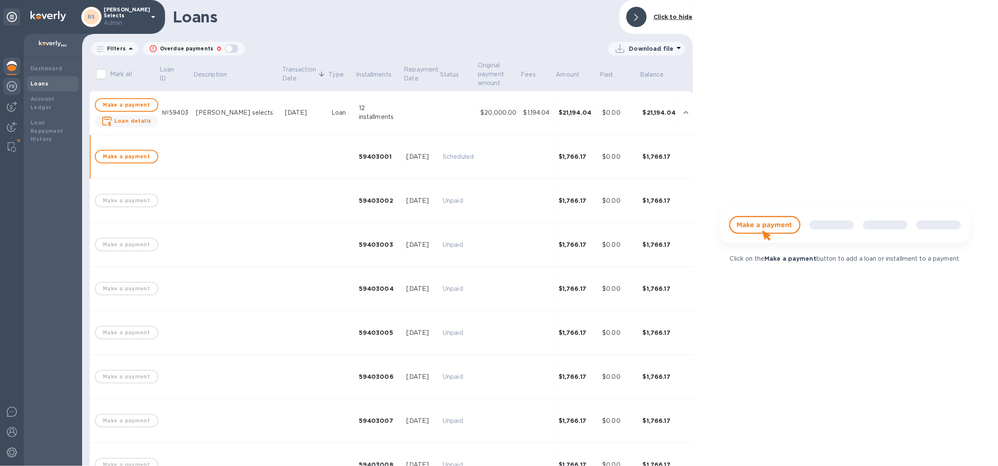
scroll to position [33, 0]
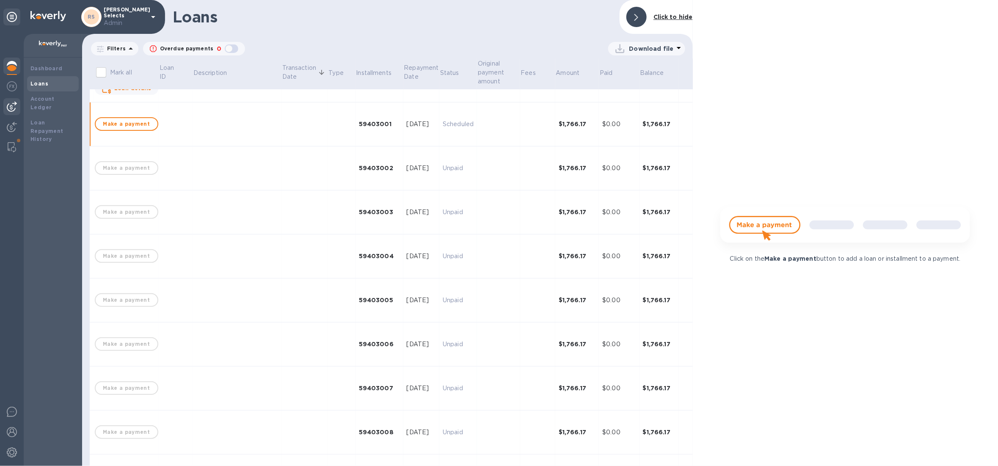
click at [11, 106] on img at bounding box center [12, 107] width 10 height 10
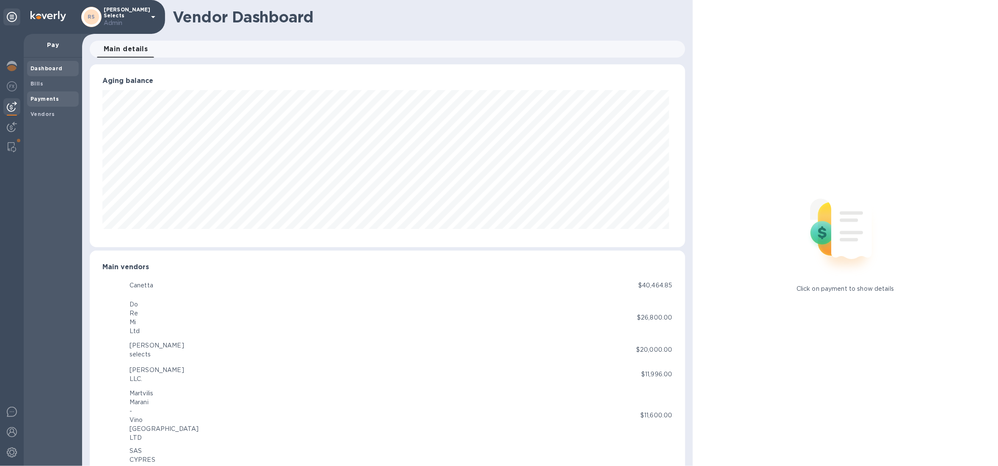
click at [48, 100] on b "Payments" at bounding box center [44, 99] width 28 height 6
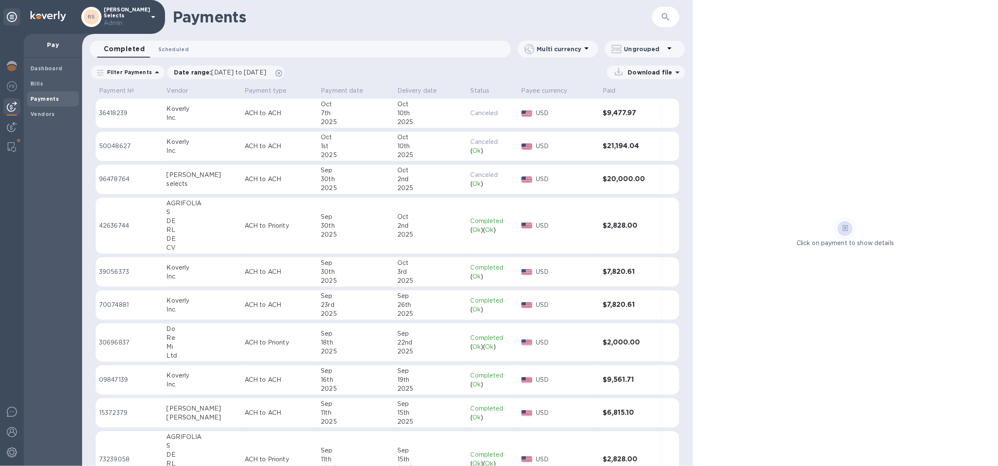
click at [175, 46] on span "Scheduled 0" at bounding box center [173, 49] width 30 height 9
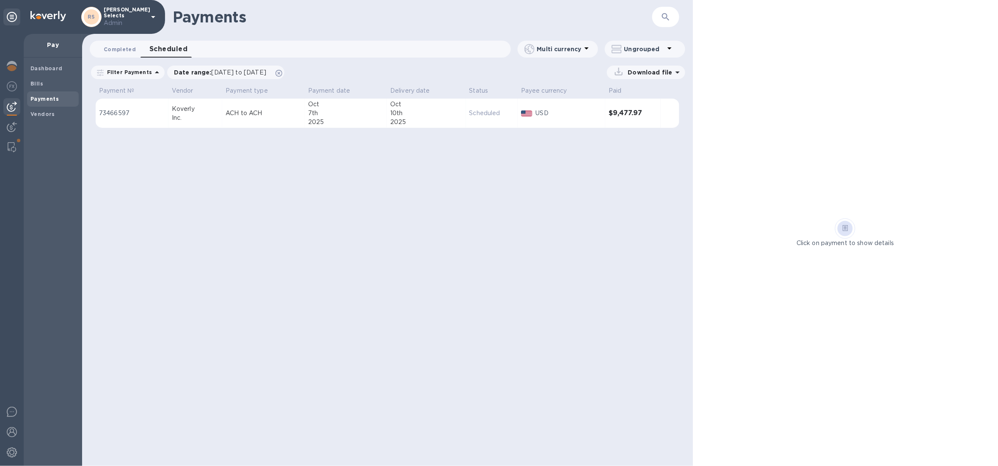
click at [131, 50] on span "Completed 0" at bounding box center [120, 49] width 32 height 9
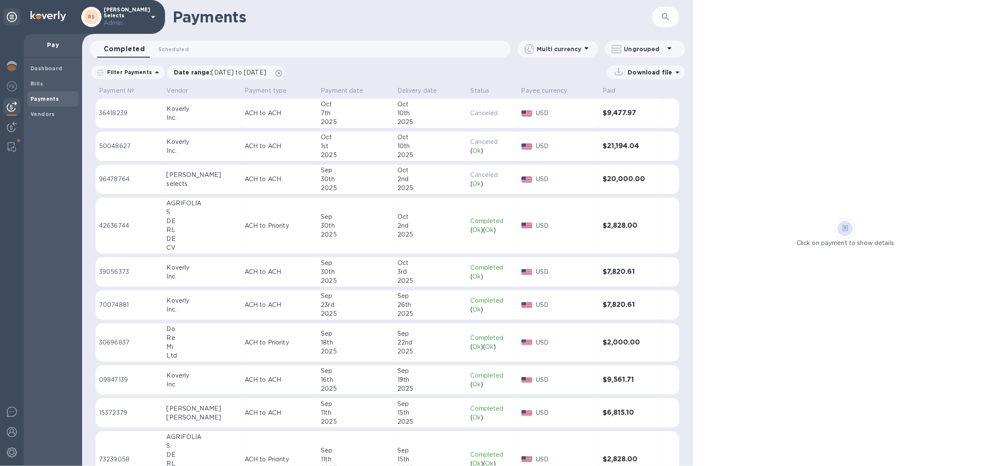
click at [247, 111] on p "ACH to ACH" at bounding box center [279, 113] width 69 height 9
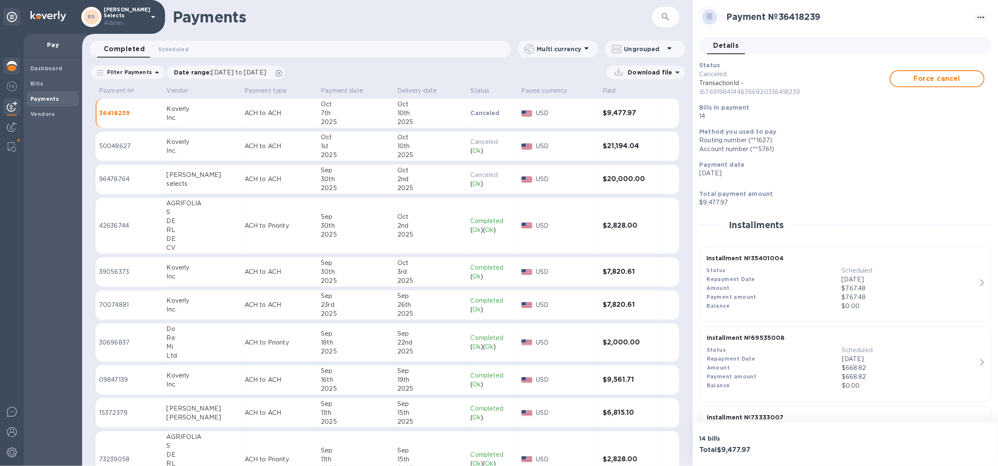
click at [7, 65] on img at bounding box center [12, 66] width 10 height 10
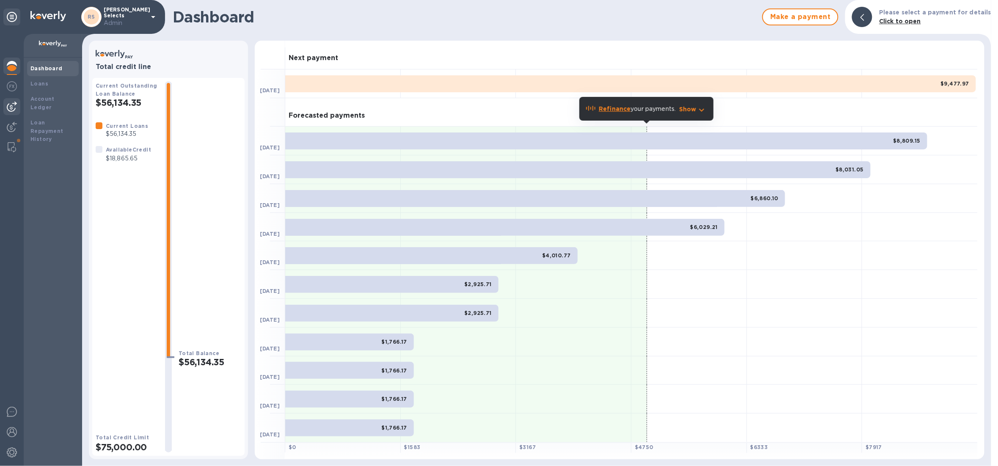
click at [18, 114] on div at bounding box center [11, 106] width 17 height 17
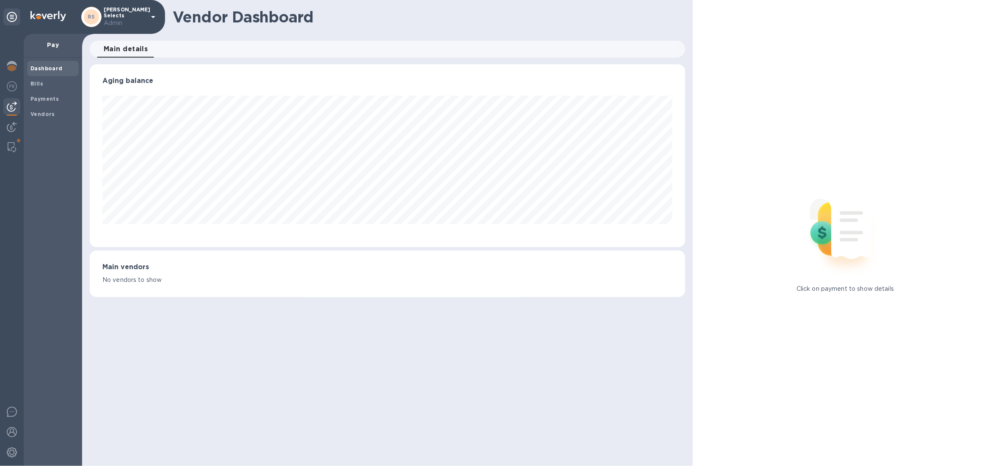
scroll to position [183, 596]
click at [39, 96] on b "Payments" at bounding box center [44, 99] width 28 height 6
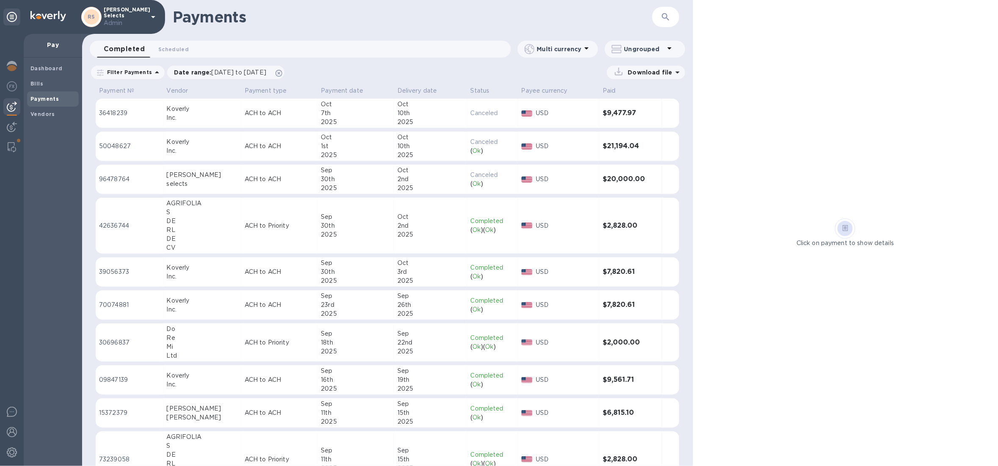
click at [449, 123] on div "2025" at bounding box center [431, 122] width 66 height 9
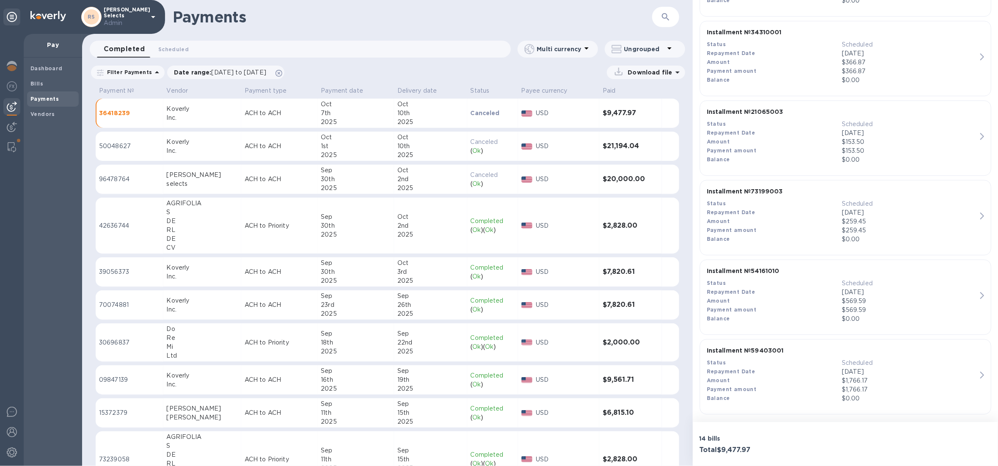
scroll to position [949, 0]
click at [172, 50] on span "Scheduled 0" at bounding box center [173, 49] width 30 height 9
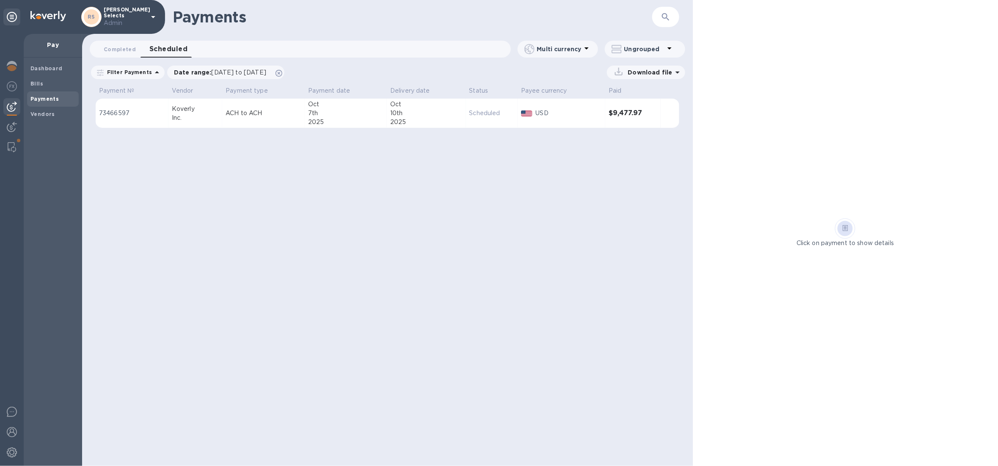
click at [279, 105] on td "ACH to ACH" at bounding box center [263, 114] width 82 height 30
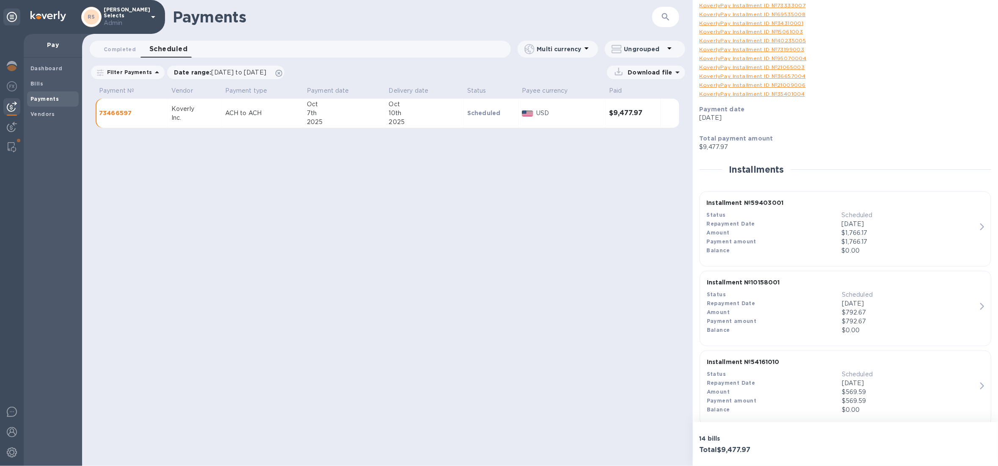
scroll to position [199, 0]
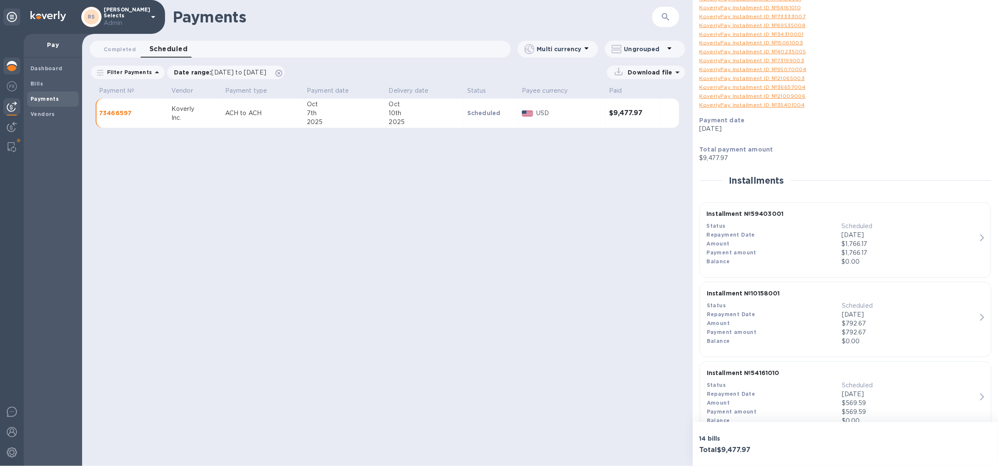
click at [18, 66] on div at bounding box center [11, 67] width 17 height 19
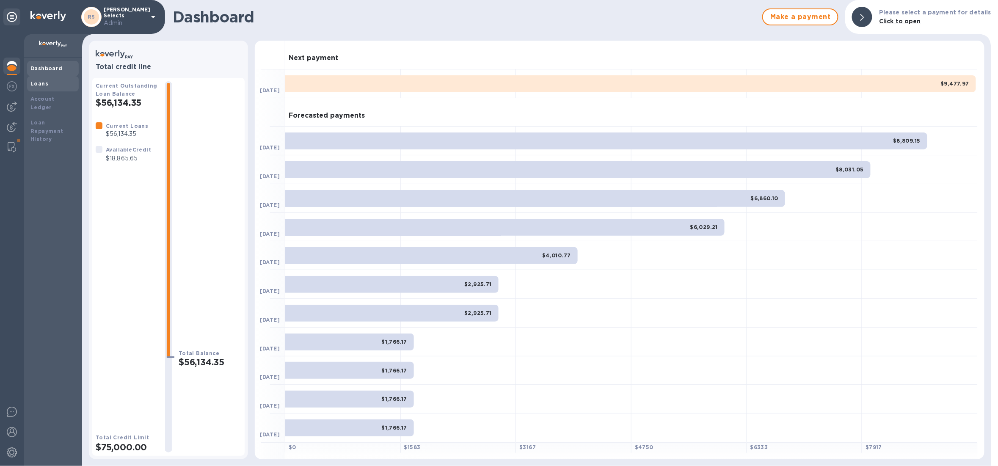
click at [33, 83] on b "Loans" at bounding box center [39, 83] width 18 height 6
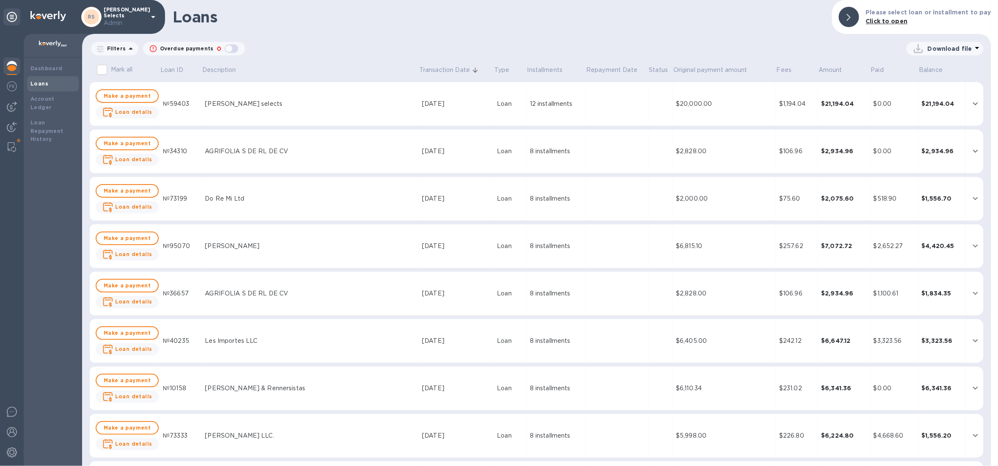
click at [606, 114] on td at bounding box center [617, 104] width 63 height 44
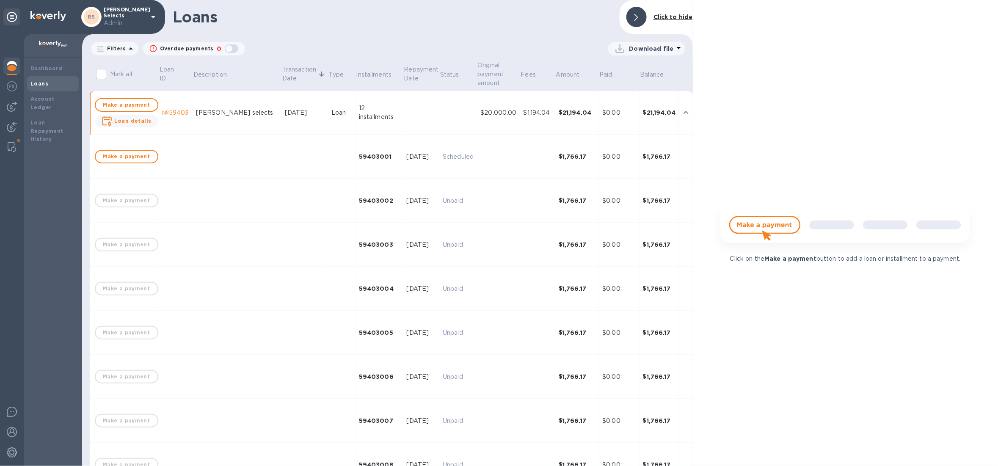
click at [603, 128] on td "$0.00" at bounding box center [619, 113] width 40 height 44
